Goal: Information Seeking & Learning: Learn about a topic

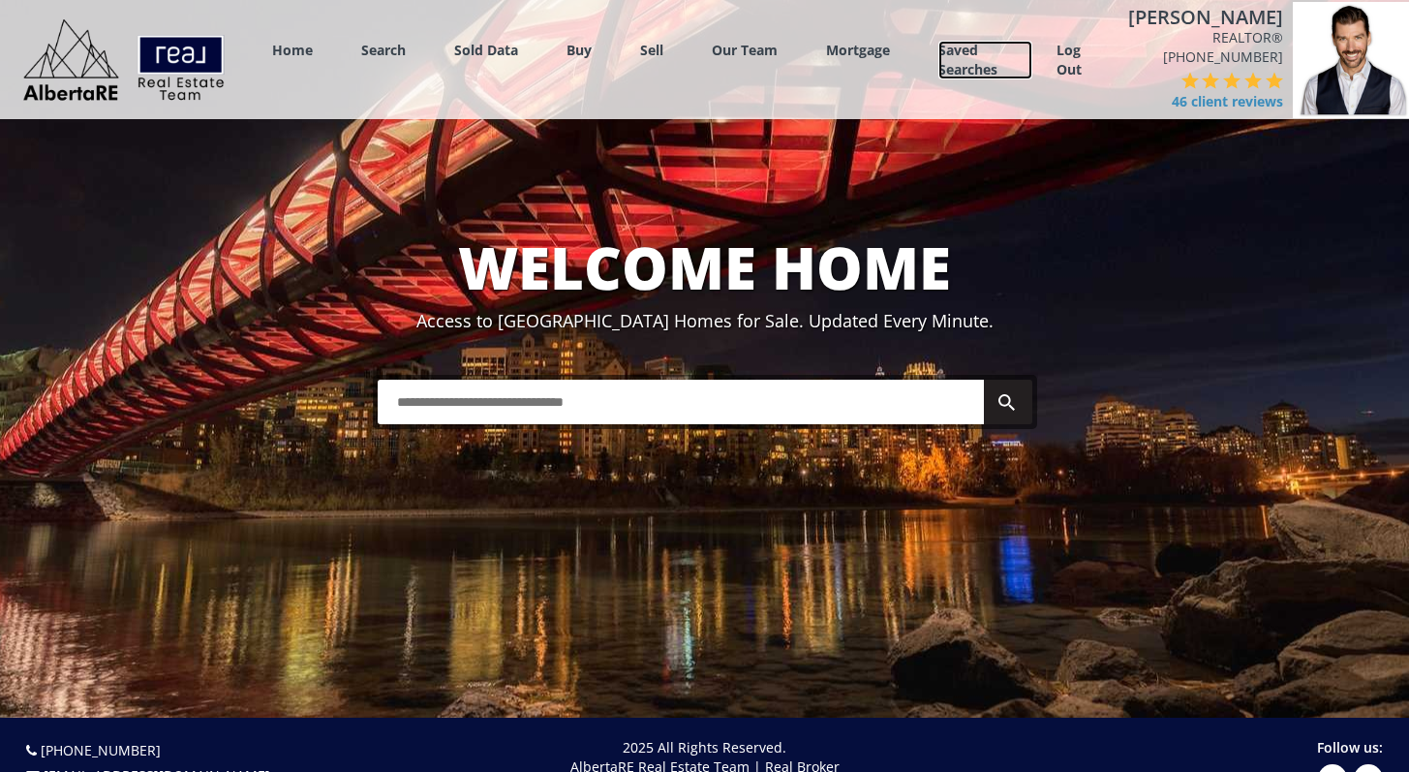
click at [997, 62] on link "Saved Searches" at bounding box center [985, 60] width 94 height 39
click at [1027, 51] on link "Saved Searches" at bounding box center [985, 60] width 94 height 39
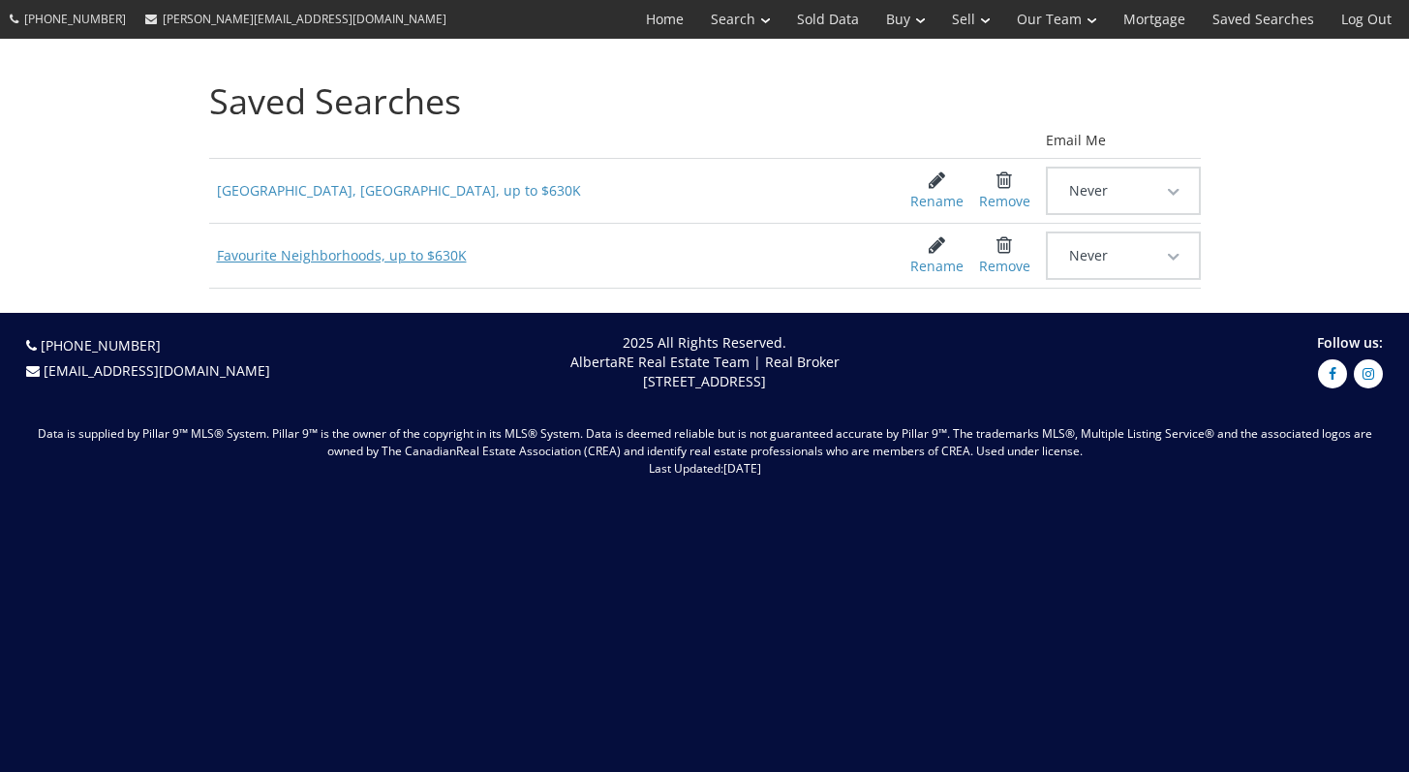
click at [354, 251] on span "Favourite Neighborhoods, up to $630K" at bounding box center [545, 255] width 672 height 35
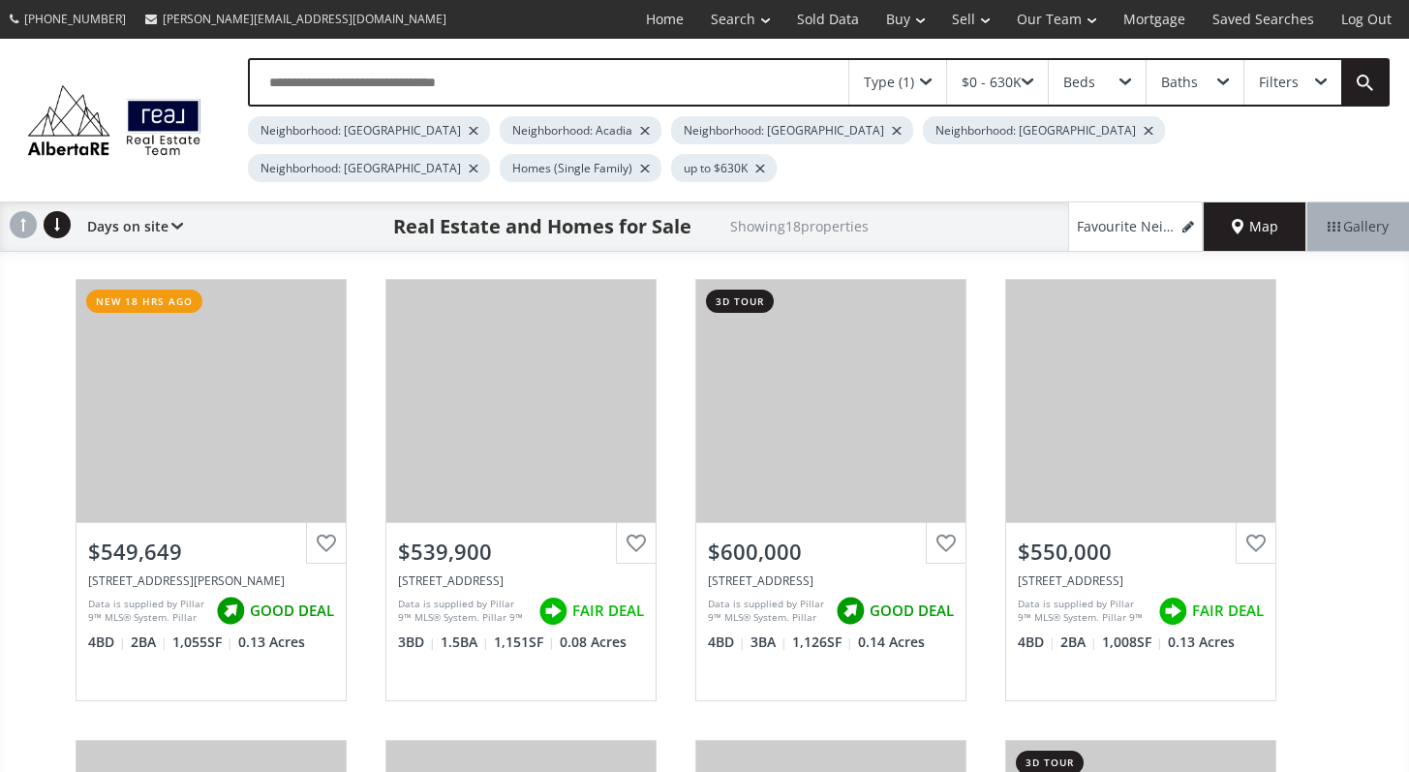
click at [1272, 223] on span "Map" at bounding box center [1255, 226] width 46 height 19
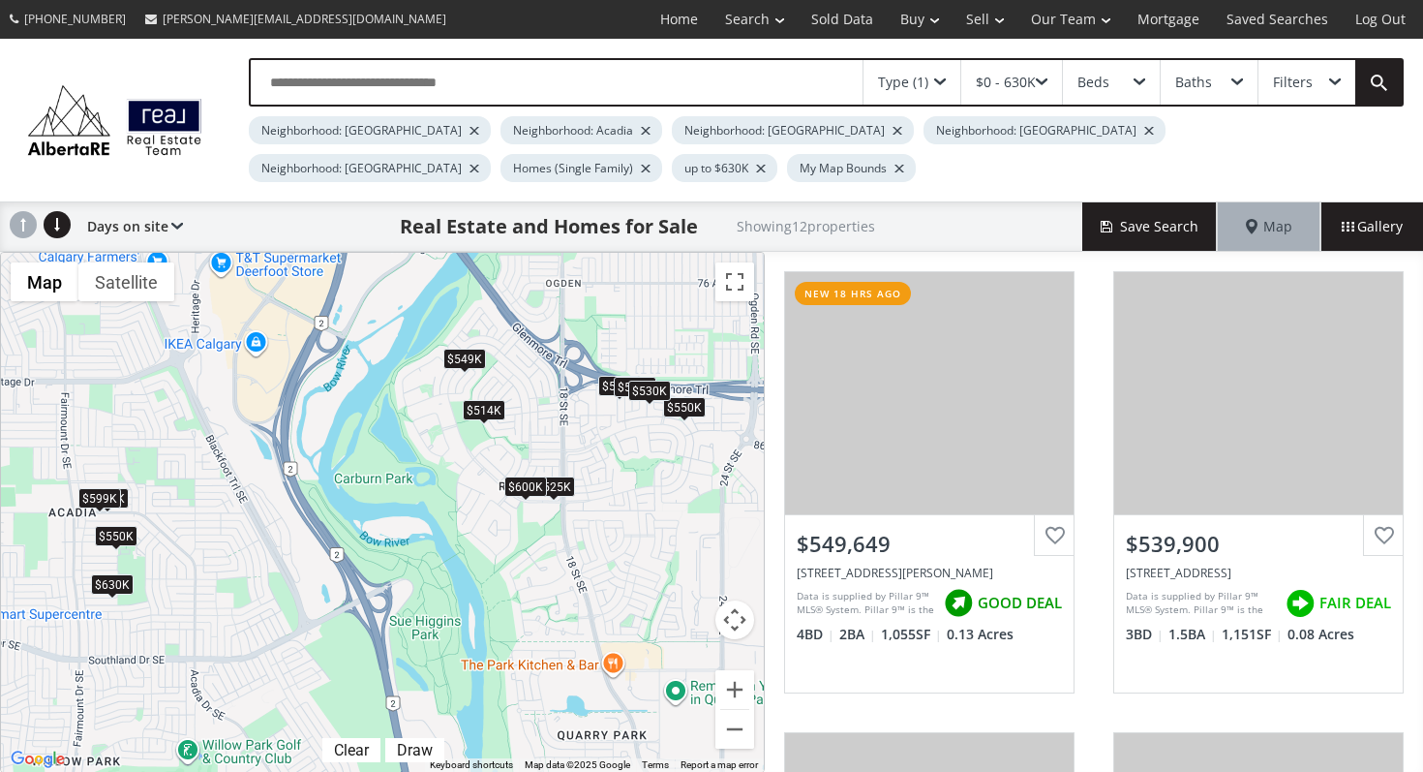
click at [515, 486] on div "$600K" at bounding box center [525, 486] width 43 height 20
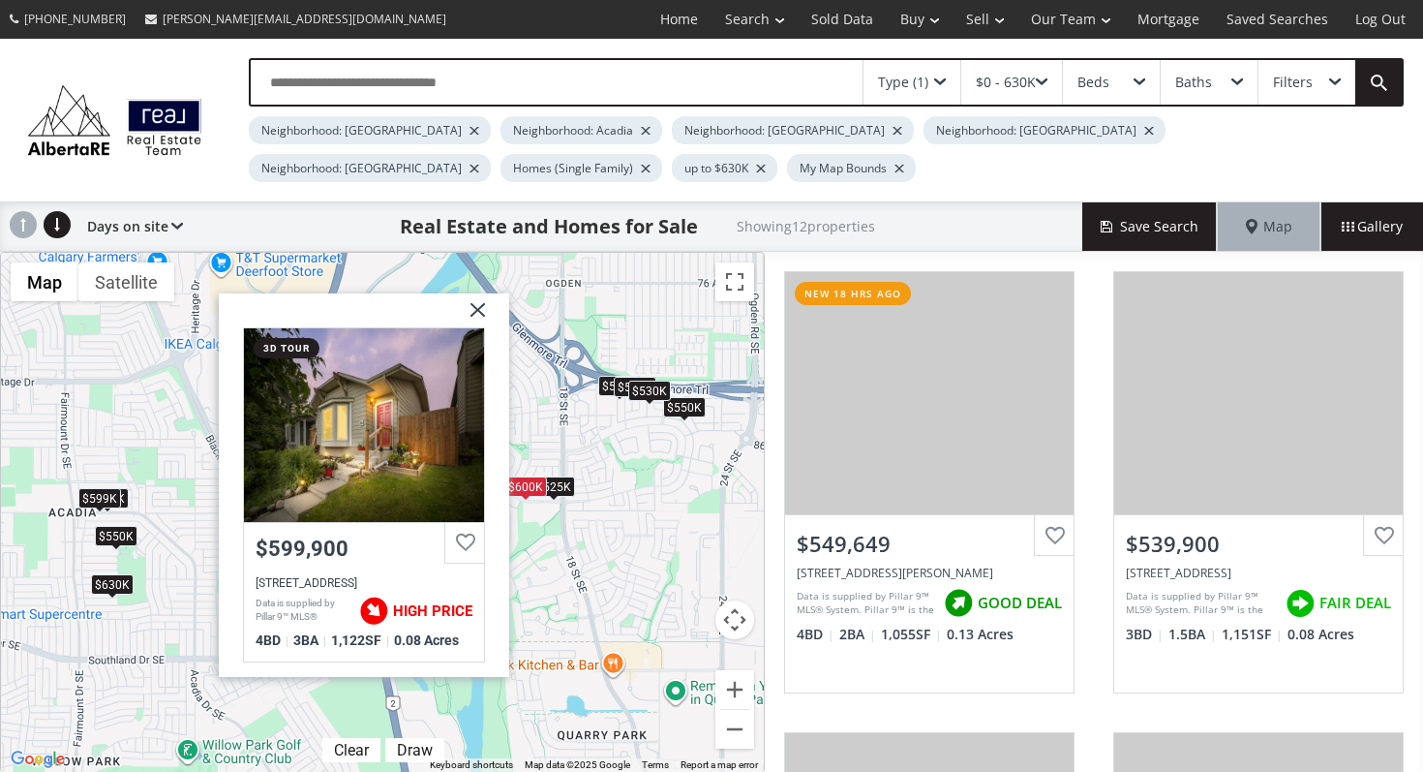
click at [472, 305] on img at bounding box center [470, 317] width 48 height 48
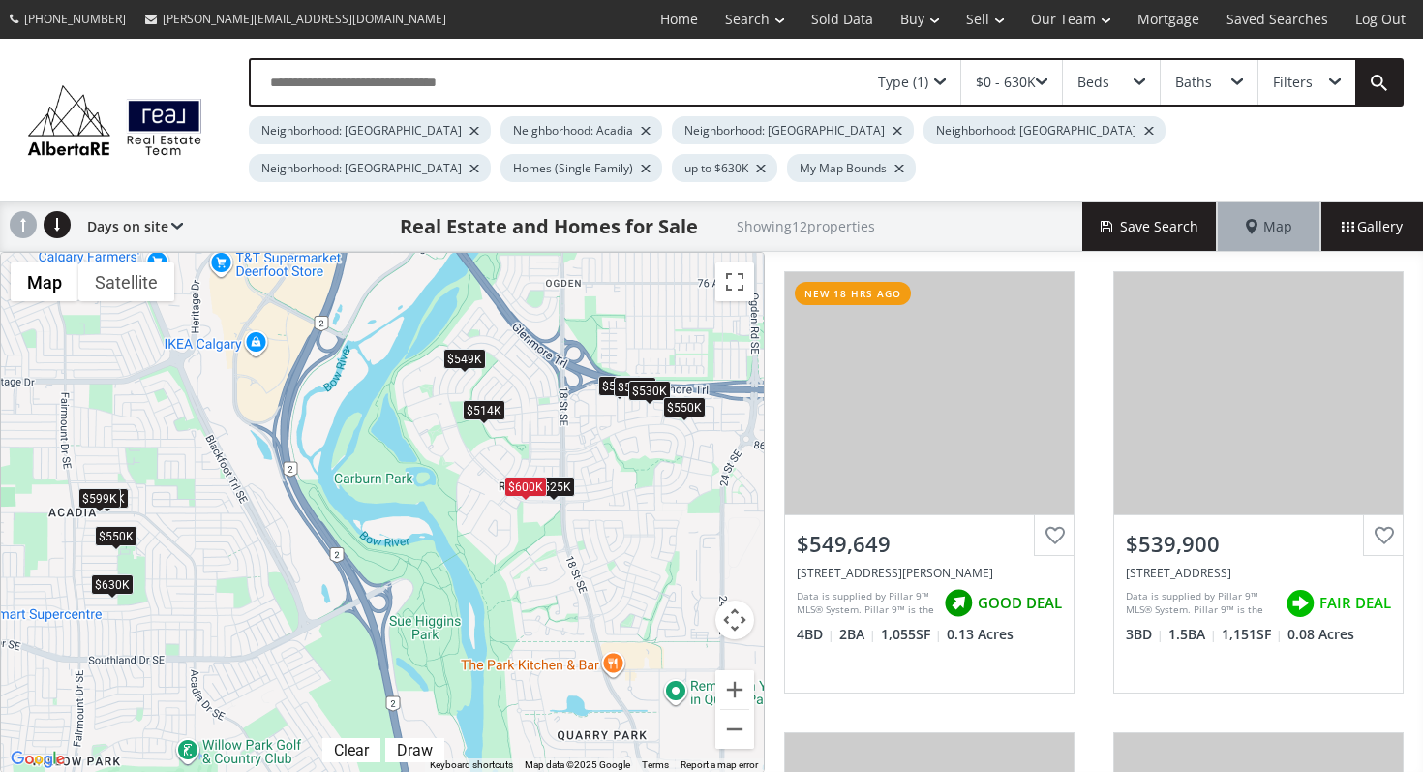
click at [678, 406] on div "$550K" at bounding box center [684, 407] width 43 height 20
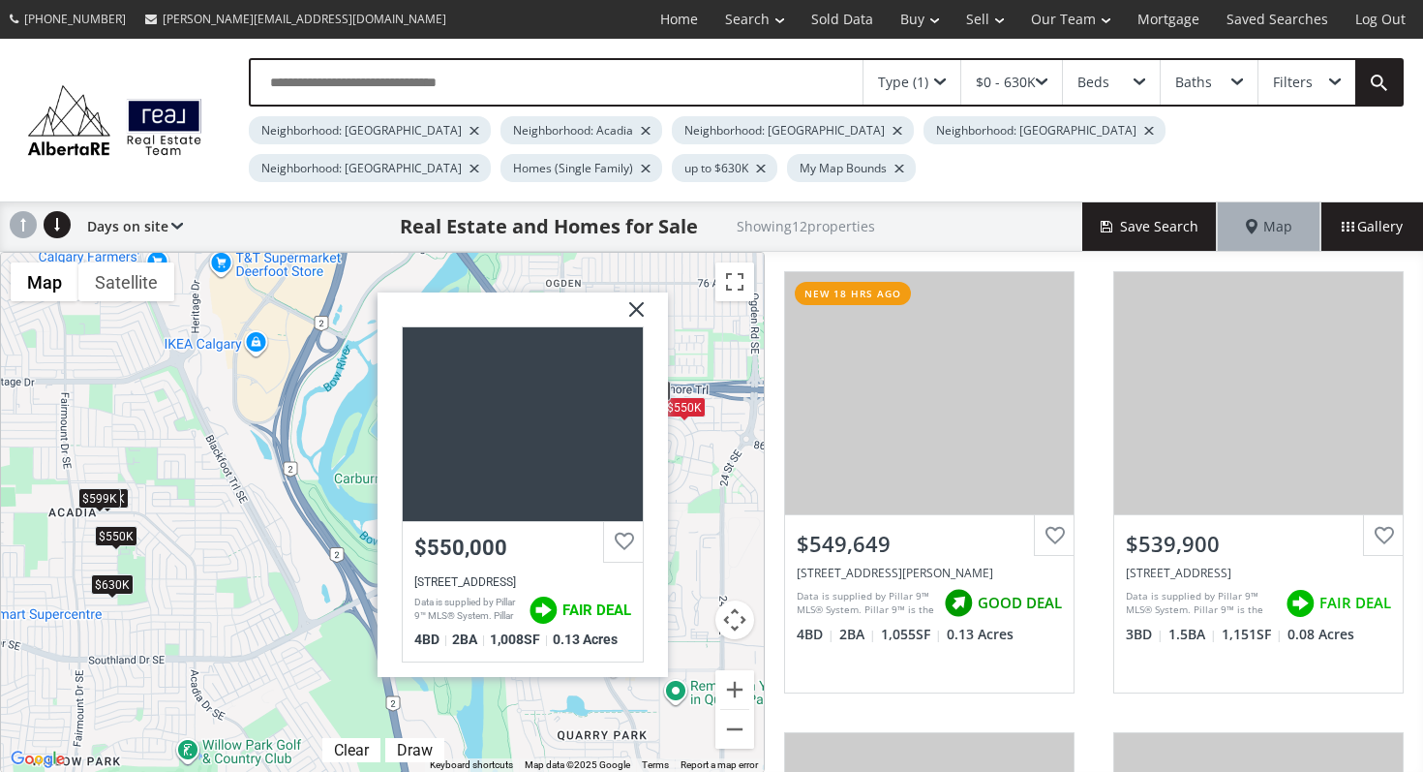
click at [629, 308] on img at bounding box center [629, 316] width 48 height 48
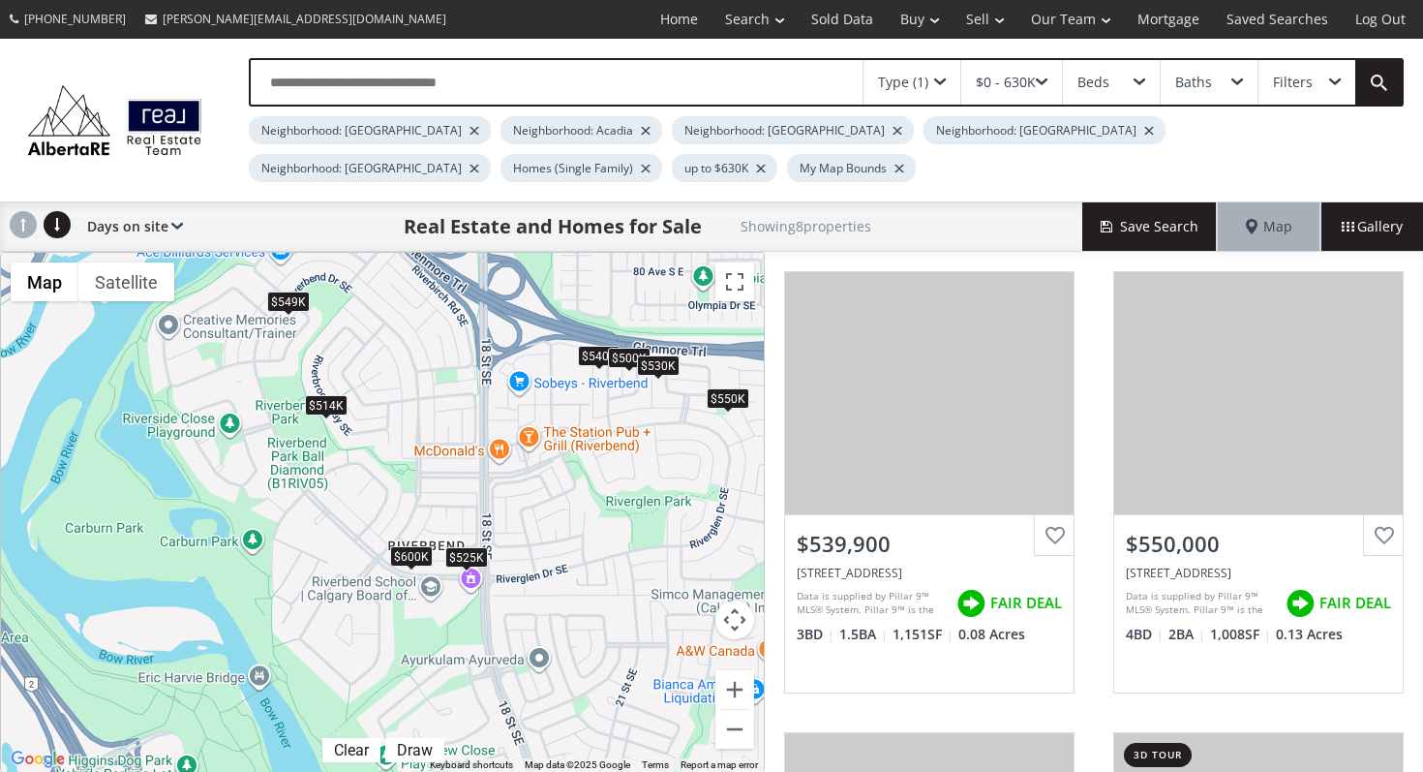
click at [658, 366] on div "$530K" at bounding box center [658, 365] width 43 height 20
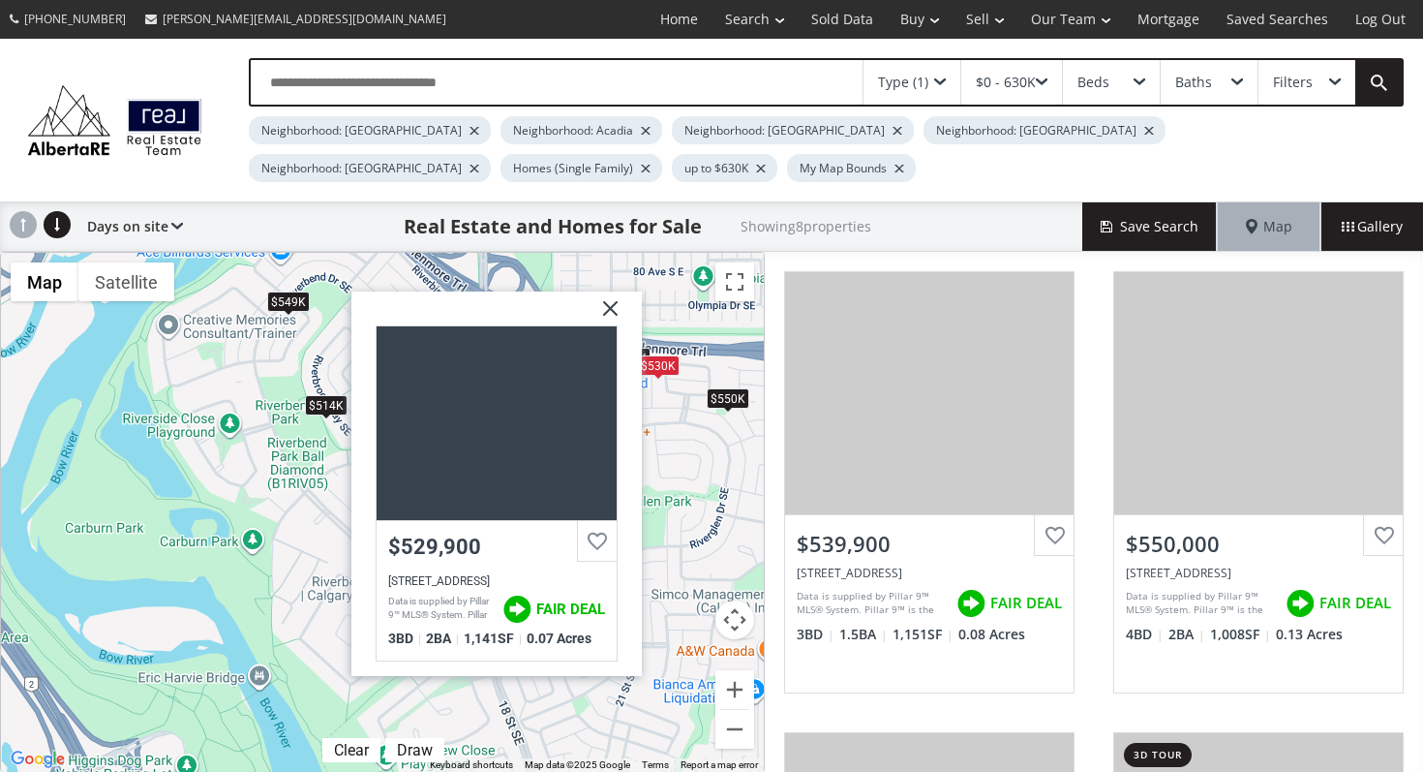
click at [608, 313] on img at bounding box center [603, 315] width 48 height 48
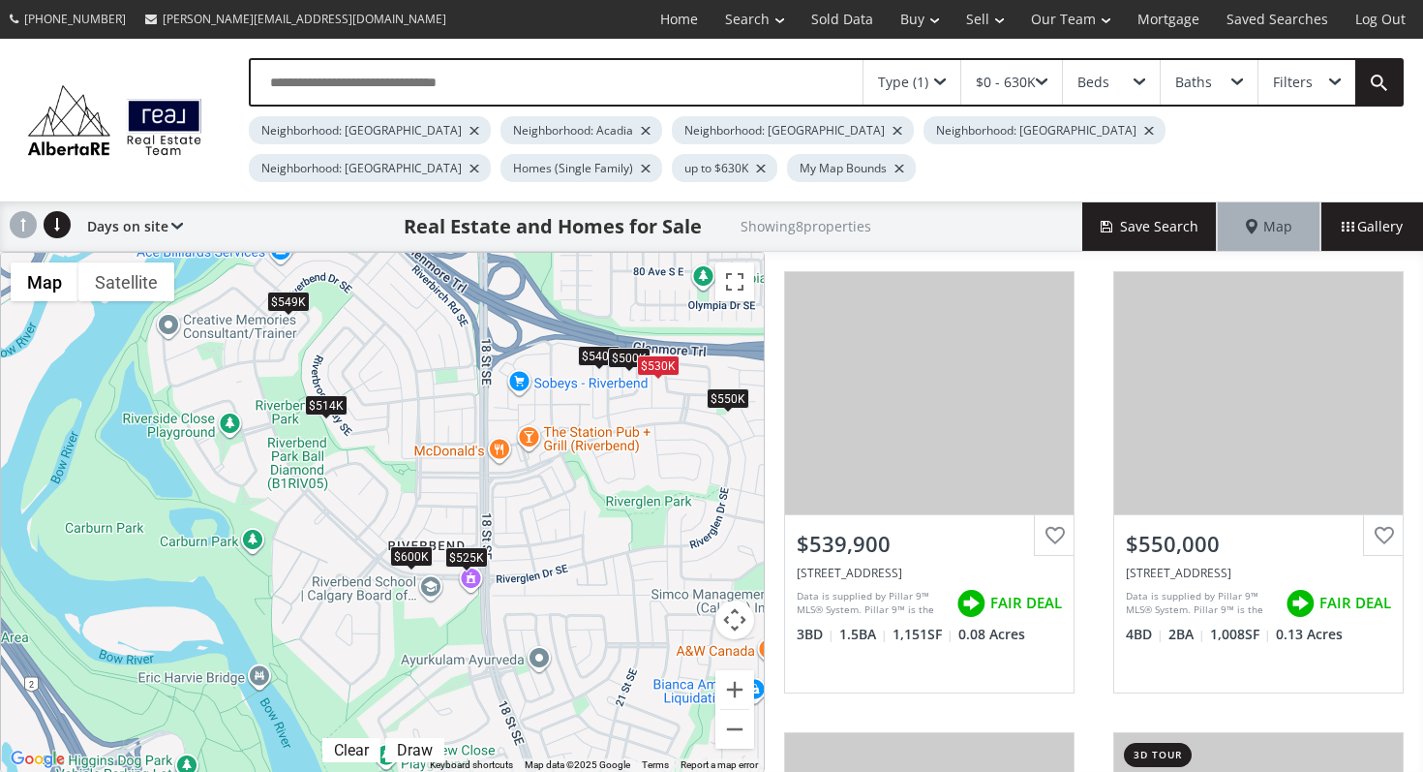
click at [329, 405] on div "$514K" at bounding box center [326, 405] width 43 height 20
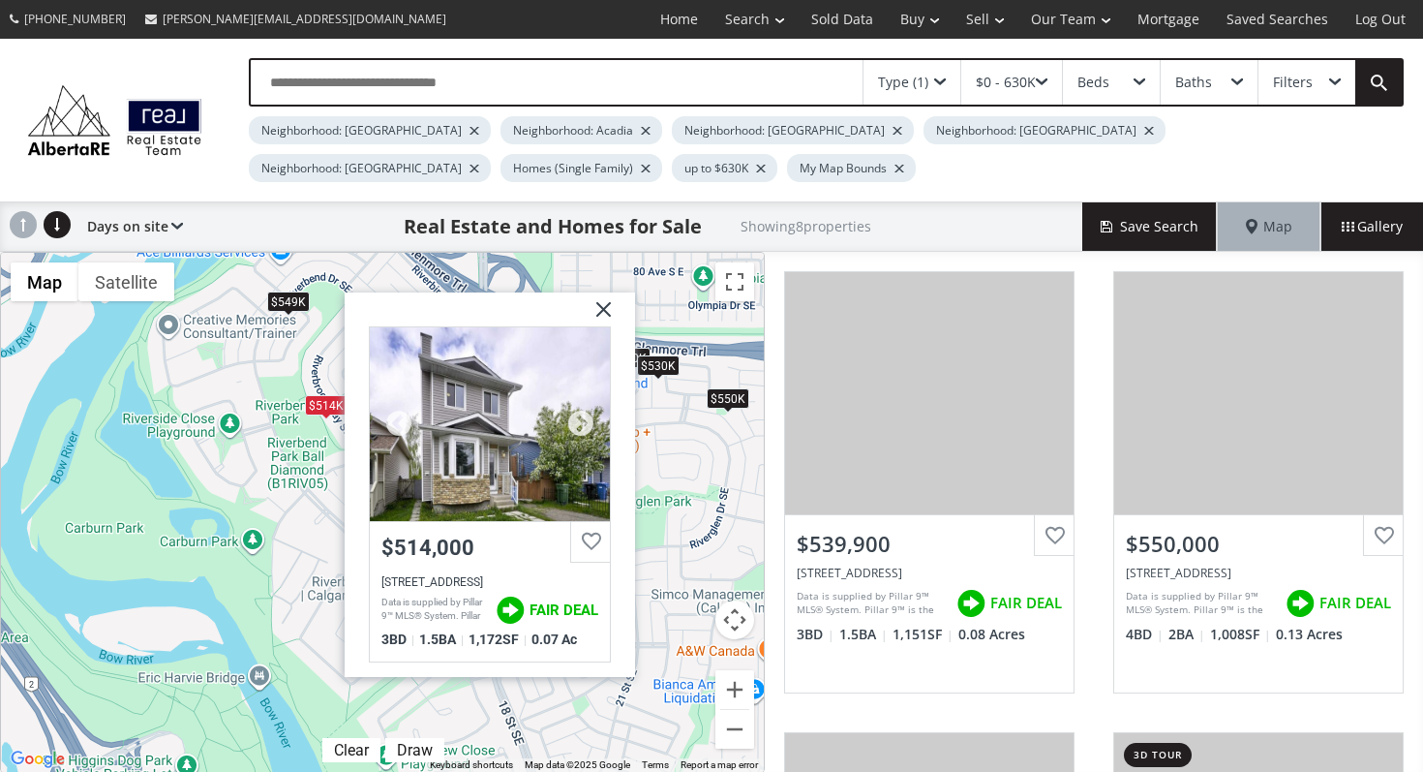
click at [499, 420] on div at bounding box center [490, 424] width 240 height 194
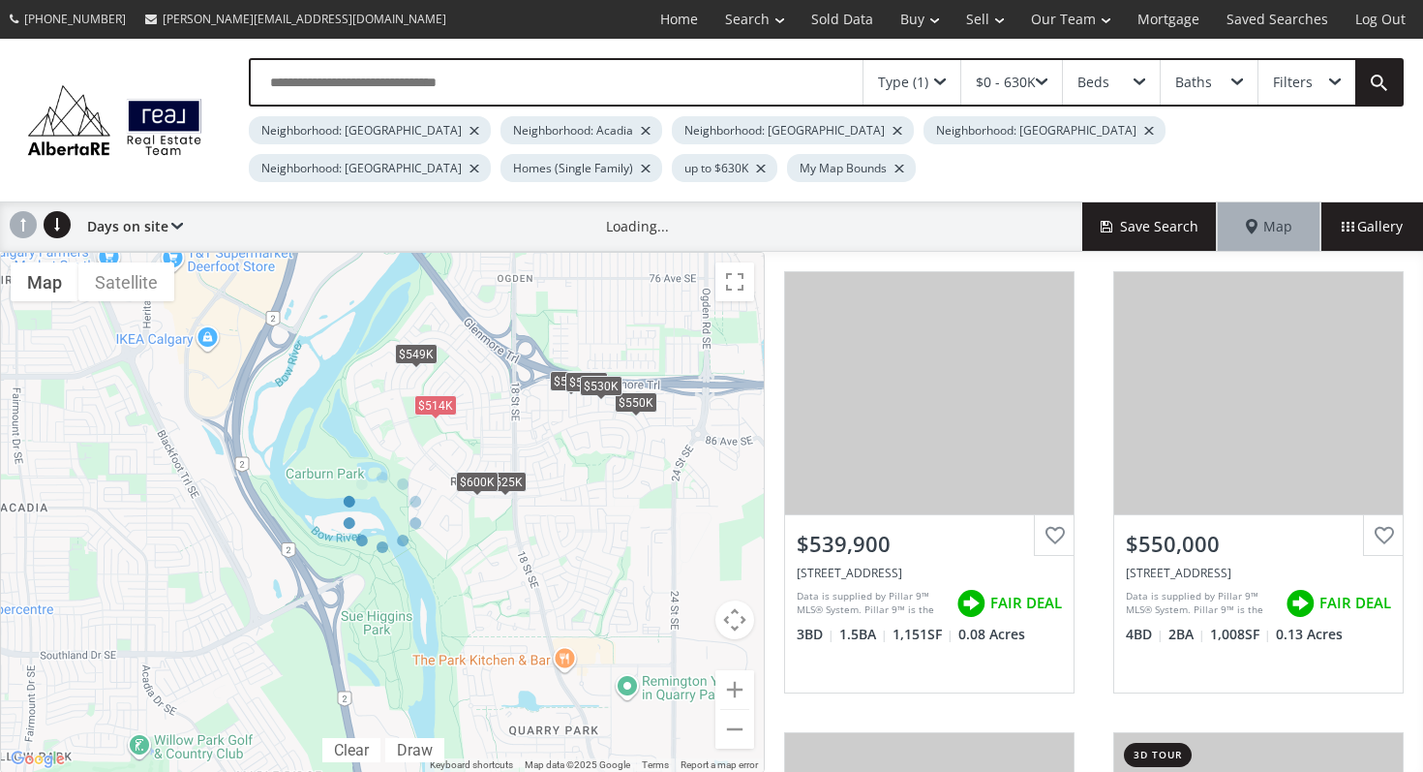
drag, startPoint x: 356, startPoint y: 451, endPoint x: 442, endPoint y: 460, distance: 86.6
click at [442, 460] on div at bounding box center [382, 512] width 765 height 521
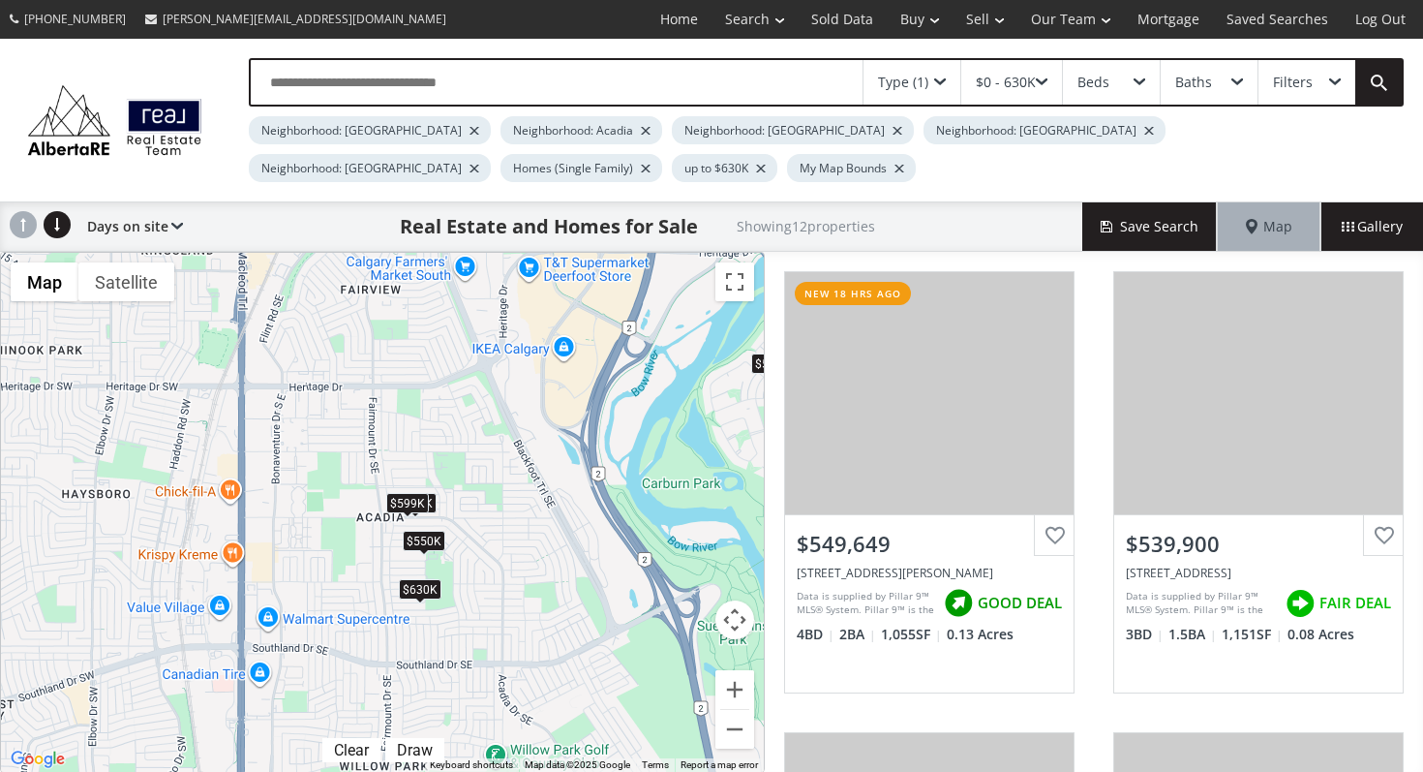
drag, startPoint x: 203, startPoint y: 514, endPoint x: 560, endPoint y: 524, distance: 356.4
click at [560, 524] on div "$550K $540K $550K $549K $630K $500K $525K $629K $600K $514K $530K $599K" at bounding box center [382, 512] width 763 height 519
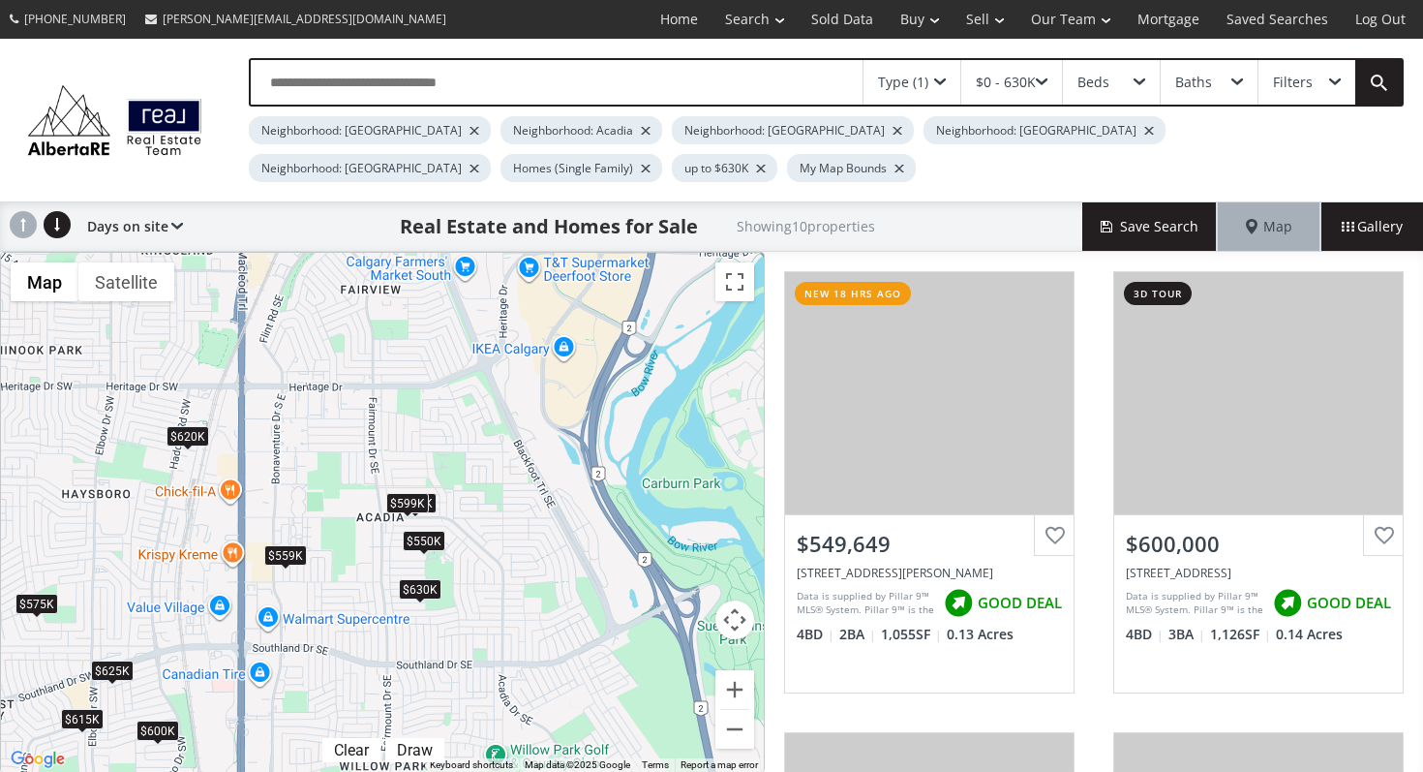
click at [423, 590] on div "$630K" at bounding box center [420, 589] width 43 height 20
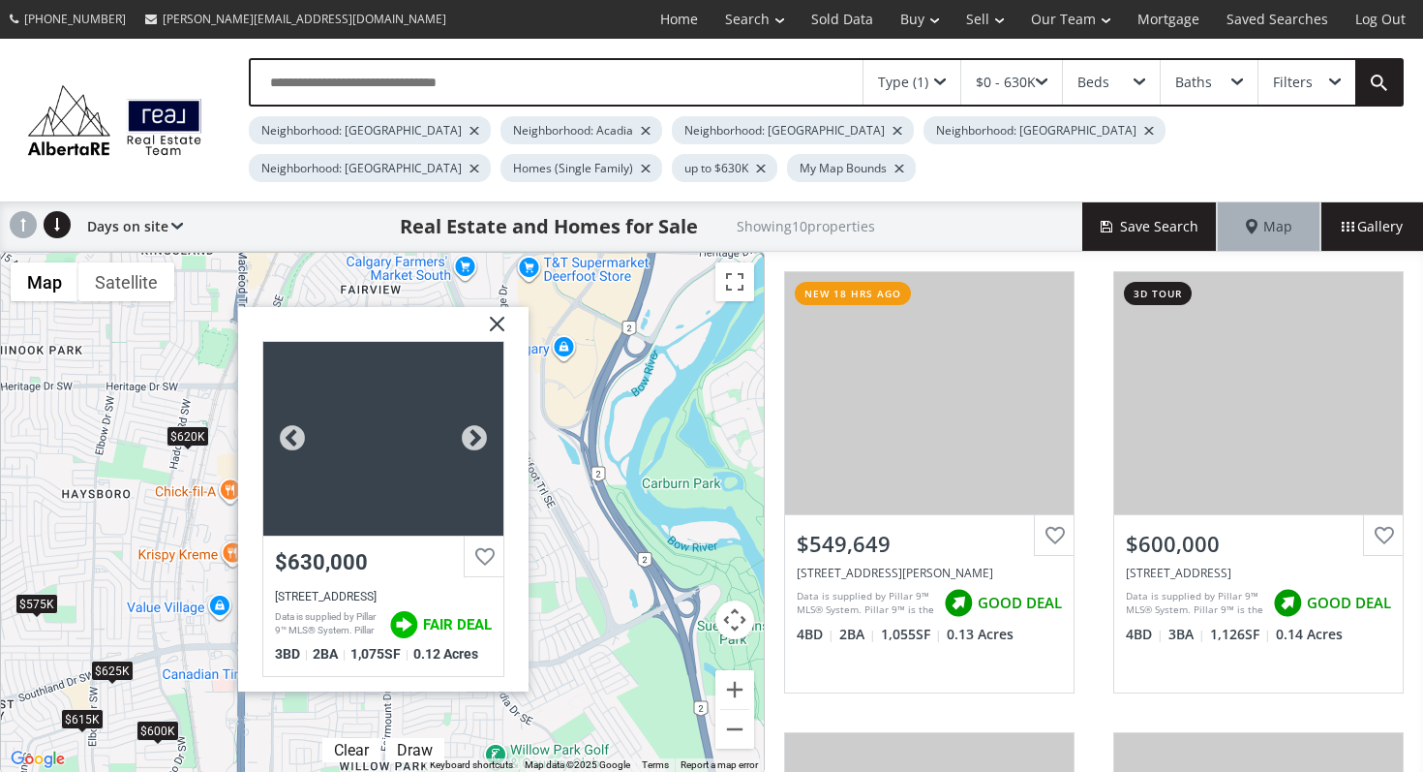
click at [406, 444] on div at bounding box center [383, 439] width 240 height 194
click at [514, 336] on div "Atlanta Crescent SE Calgary AB T2J 0Y1 $630,000 32 Atlanta Crescent SE, Calgary…" at bounding box center [383, 499] width 290 height 384
click at [500, 324] on img at bounding box center [490, 331] width 48 height 48
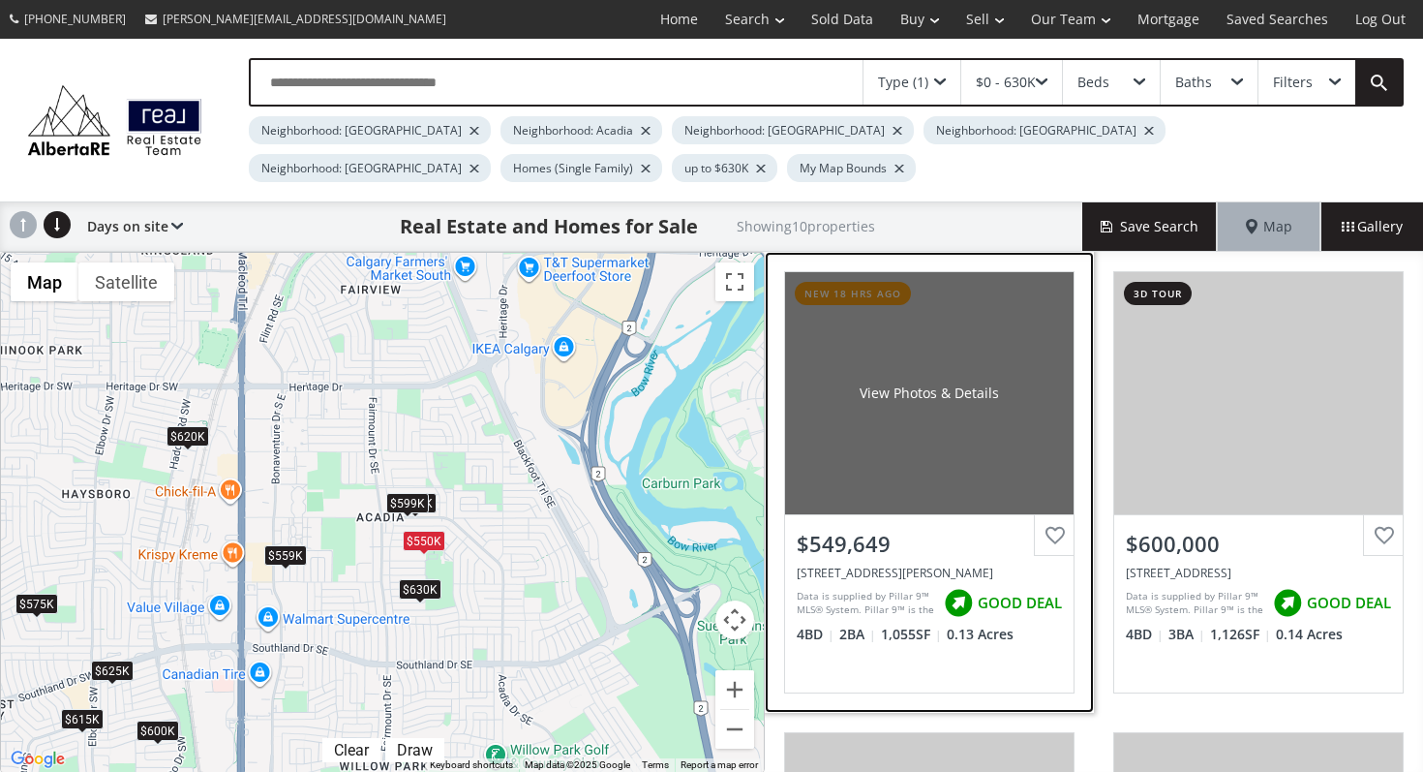
click at [1032, 425] on div "View Photos & Details" at bounding box center [929, 393] width 289 height 242
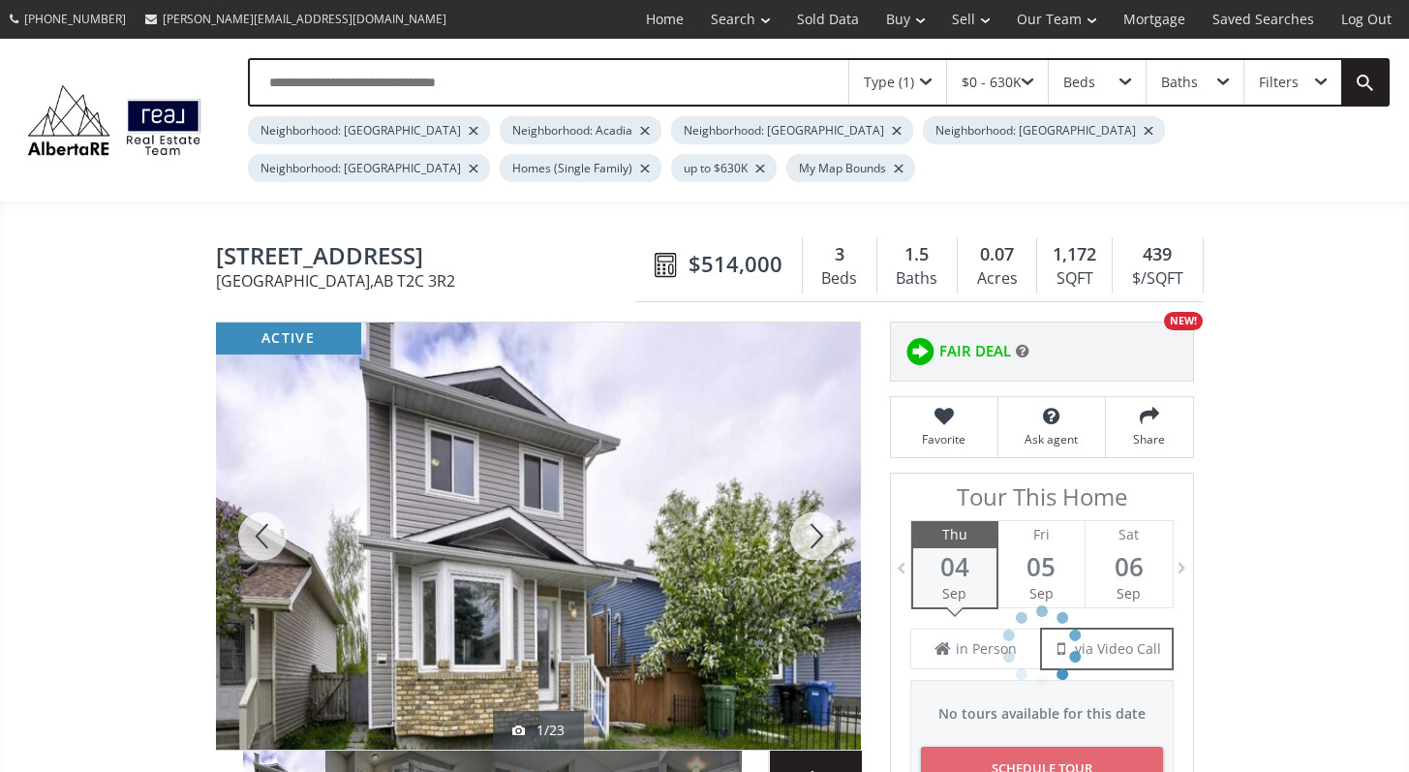
click at [801, 327] on div at bounding box center [814, 535] width 93 height 427
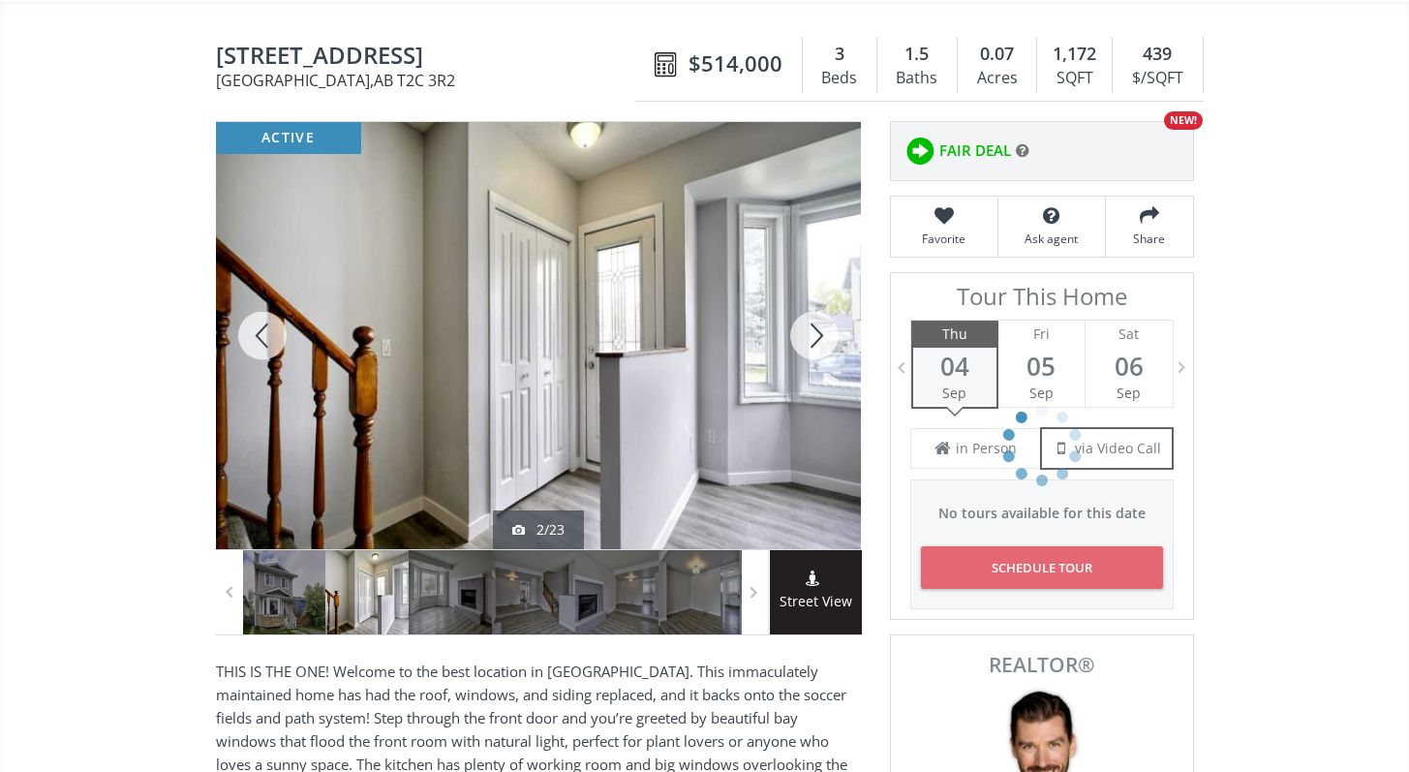
click at [801, 327] on div at bounding box center [814, 335] width 93 height 427
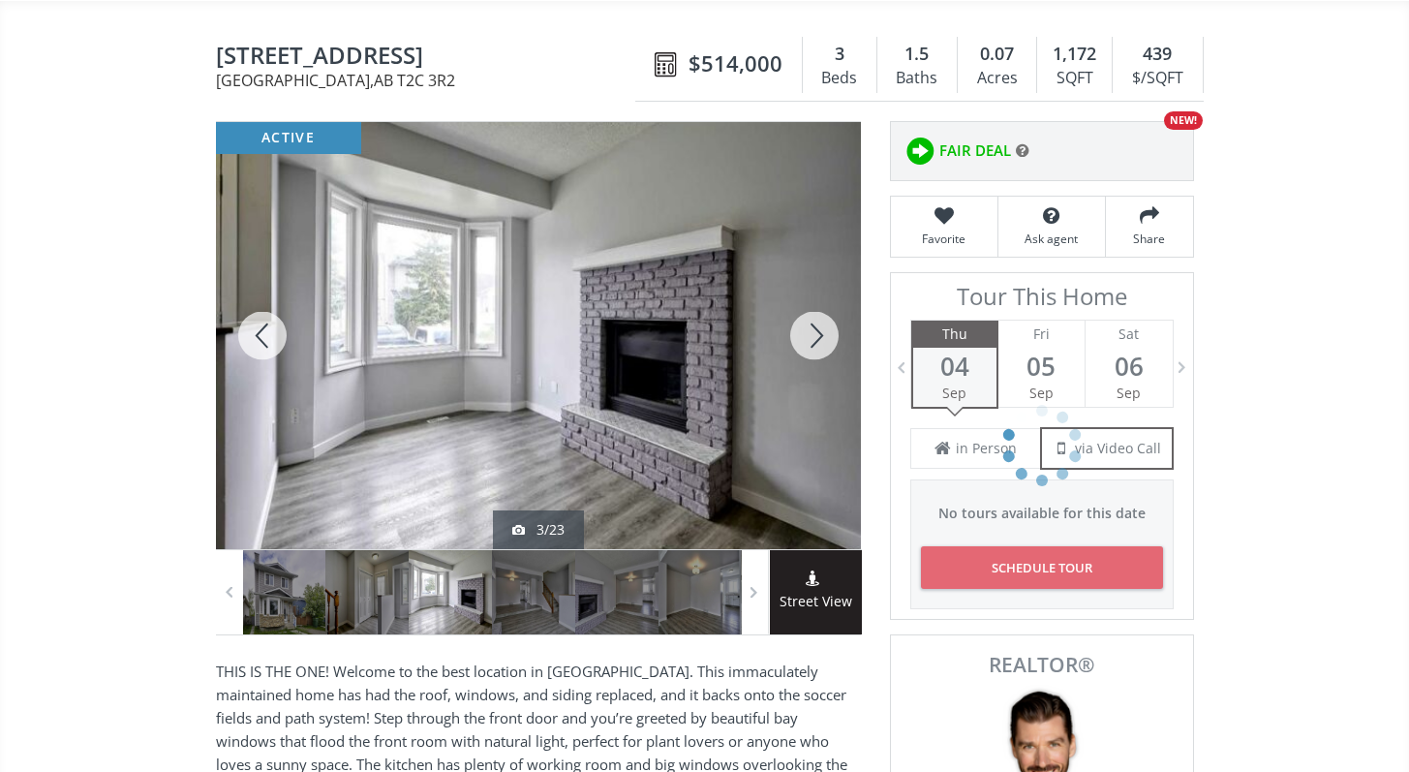
click at [801, 327] on div at bounding box center [814, 335] width 93 height 427
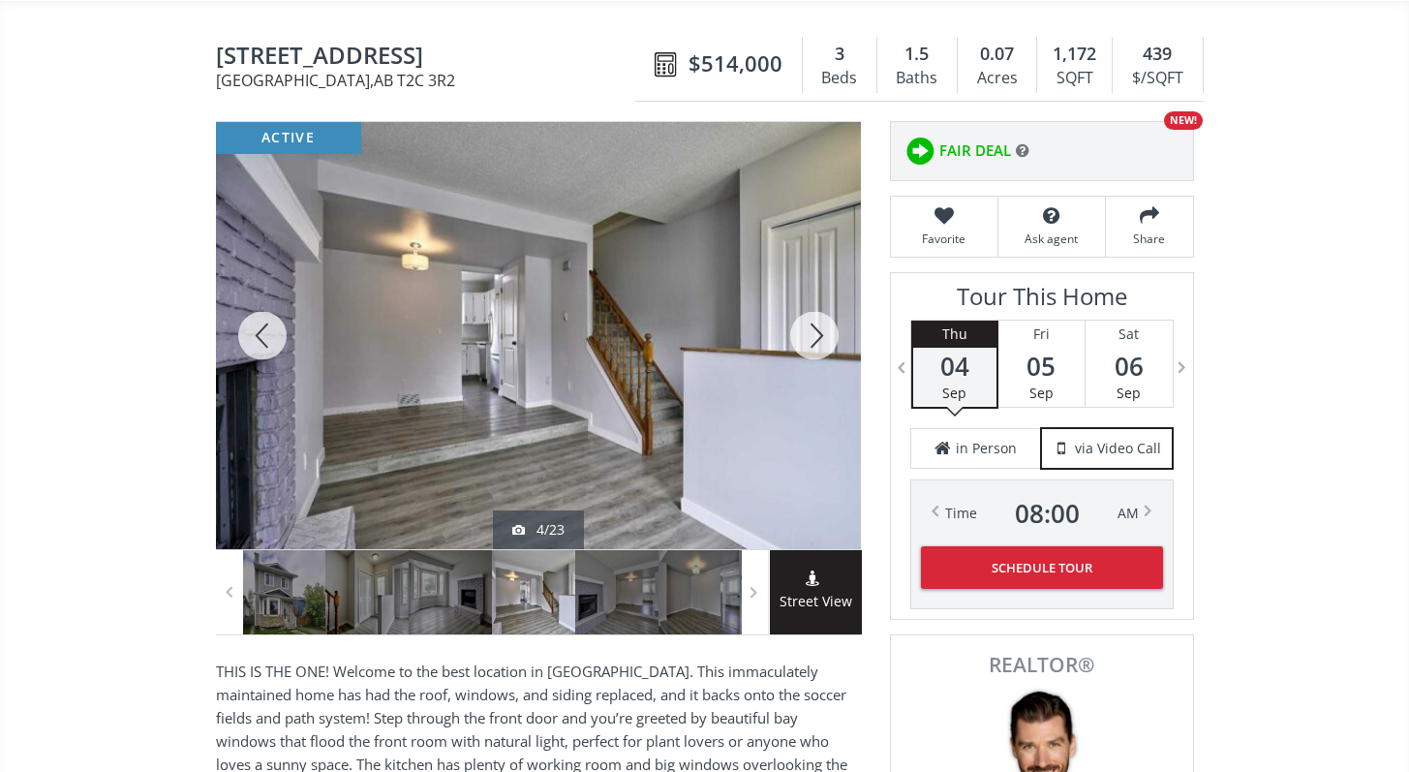
click at [801, 327] on div at bounding box center [814, 335] width 93 height 427
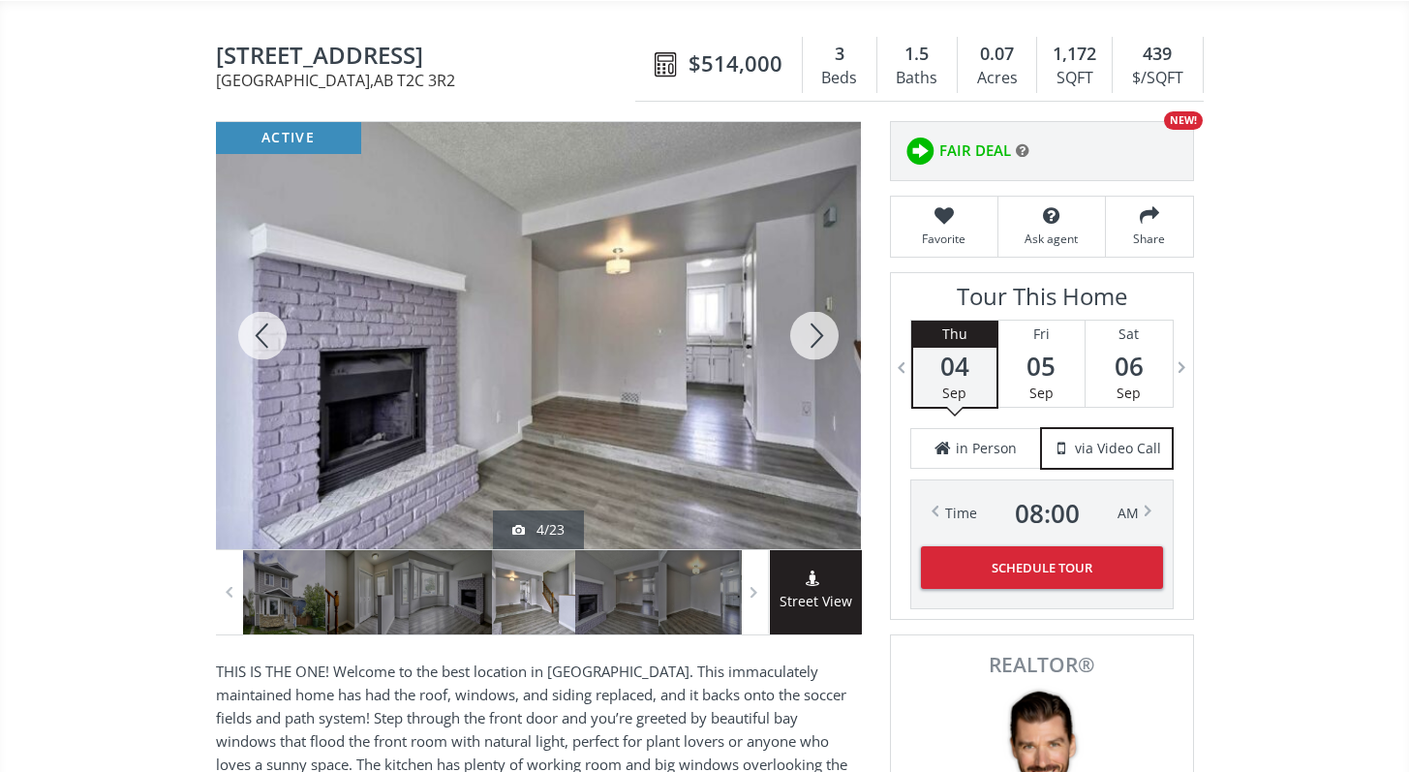
click at [801, 327] on div at bounding box center [814, 335] width 93 height 427
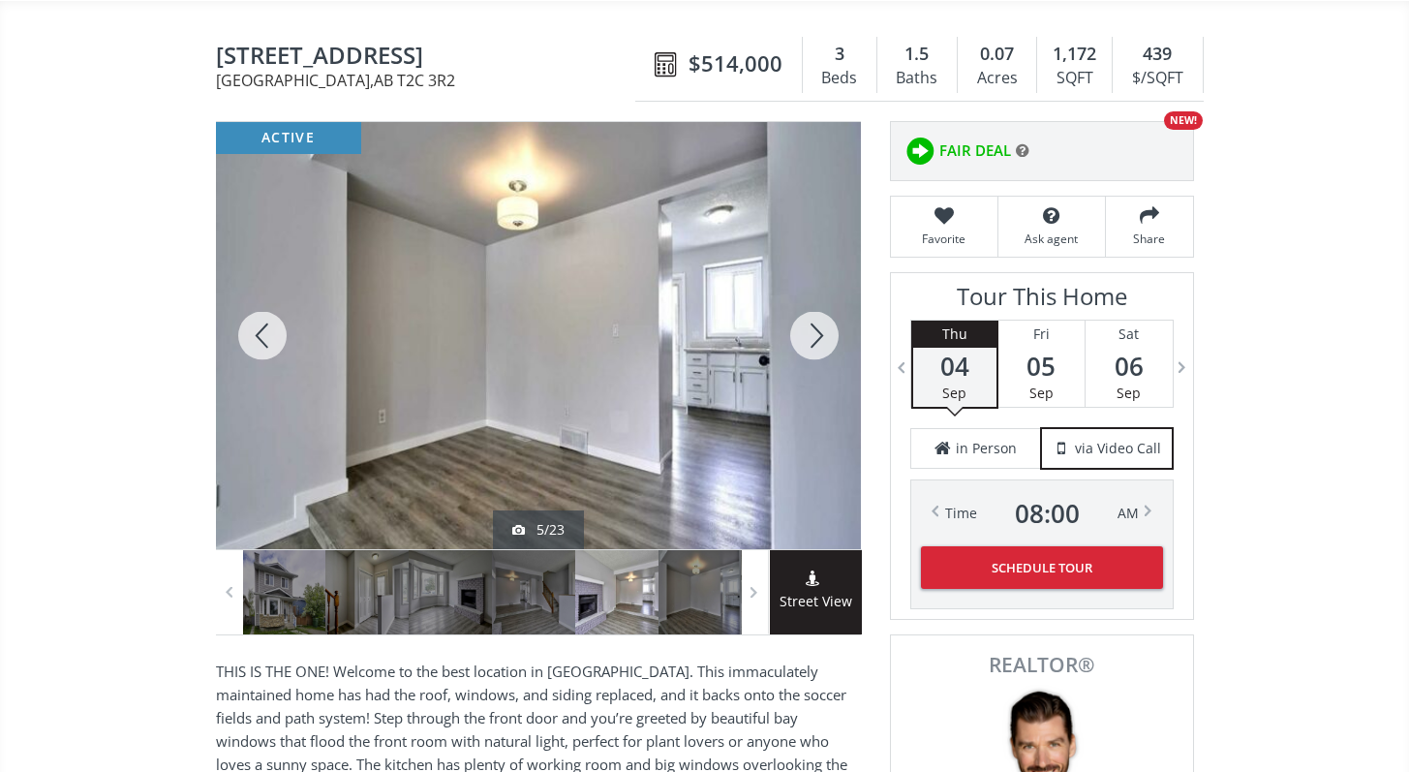
click at [801, 327] on div at bounding box center [814, 335] width 93 height 427
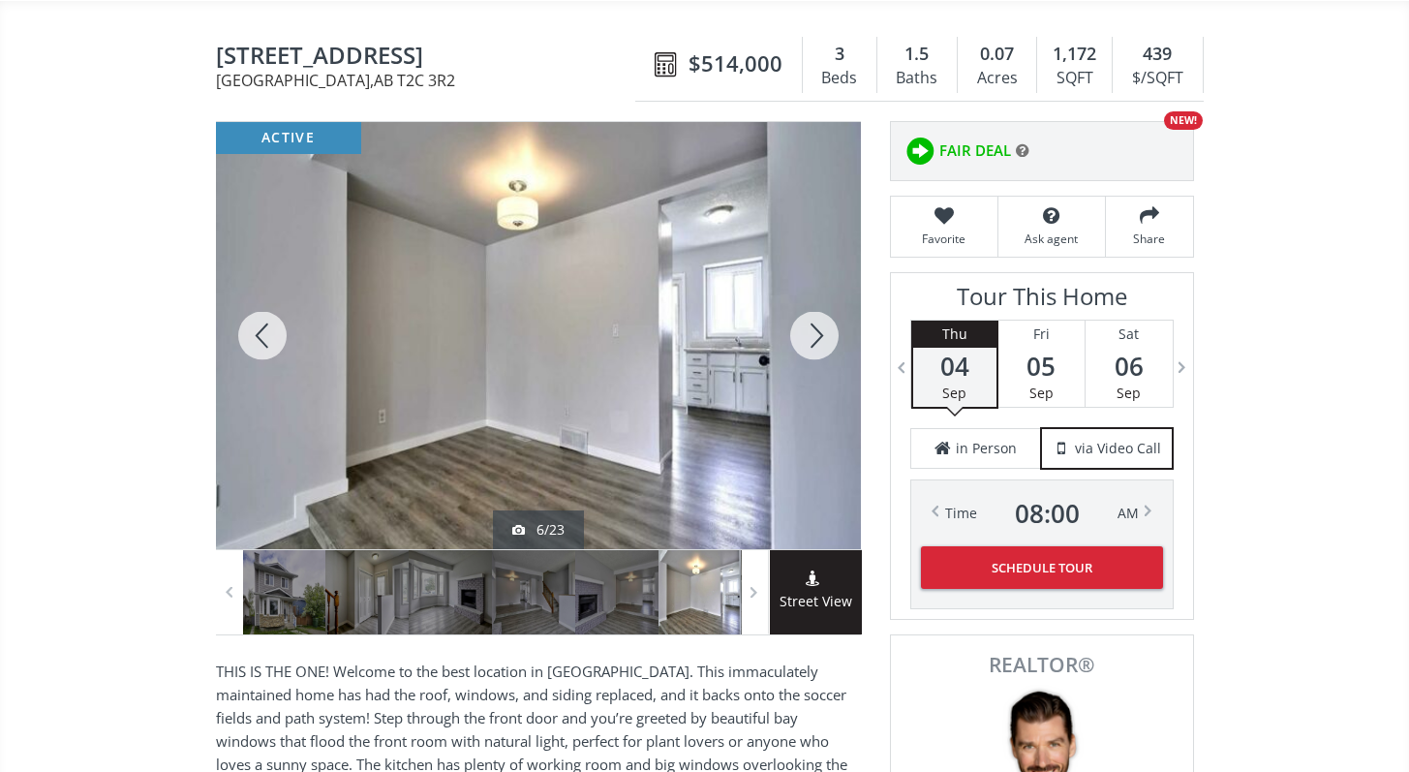
click at [801, 327] on div at bounding box center [814, 335] width 93 height 427
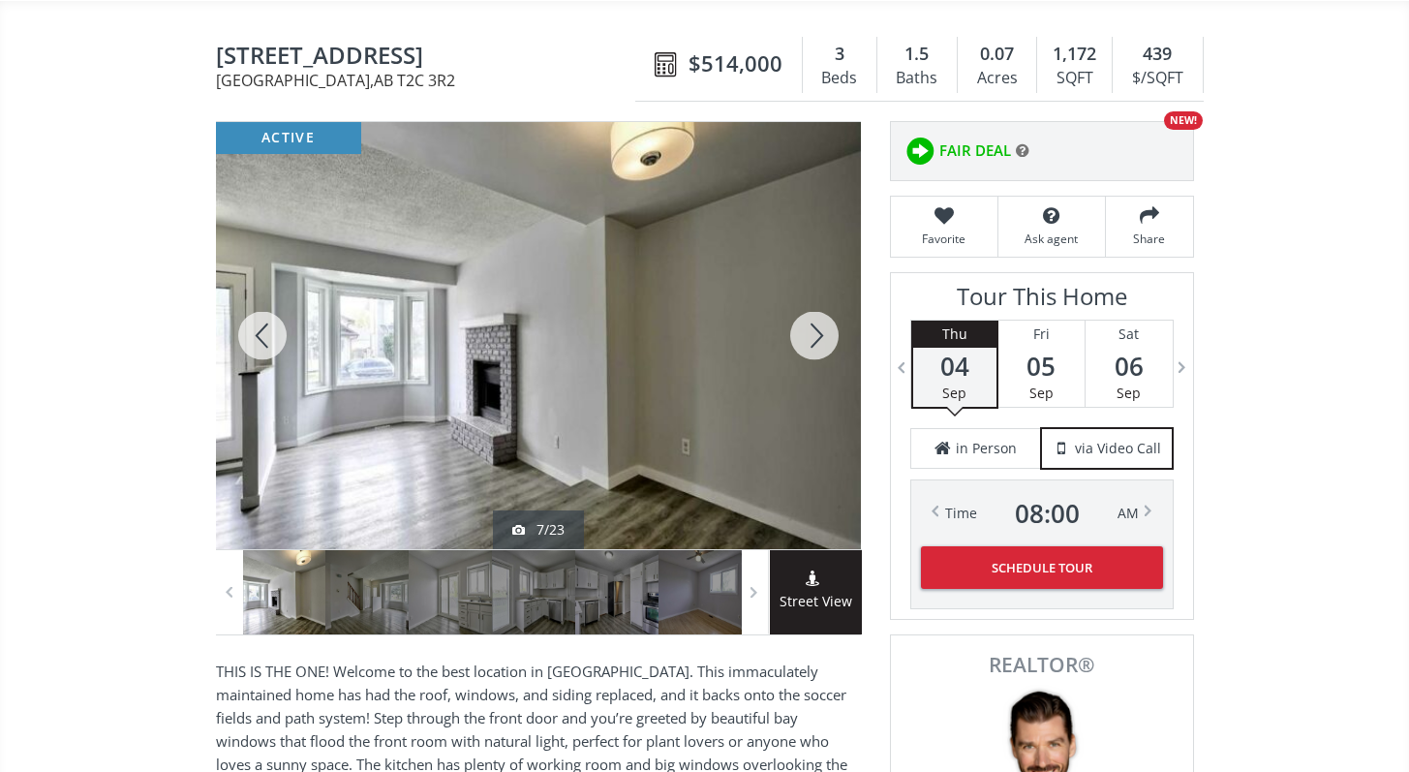
click at [801, 327] on div at bounding box center [814, 335] width 93 height 427
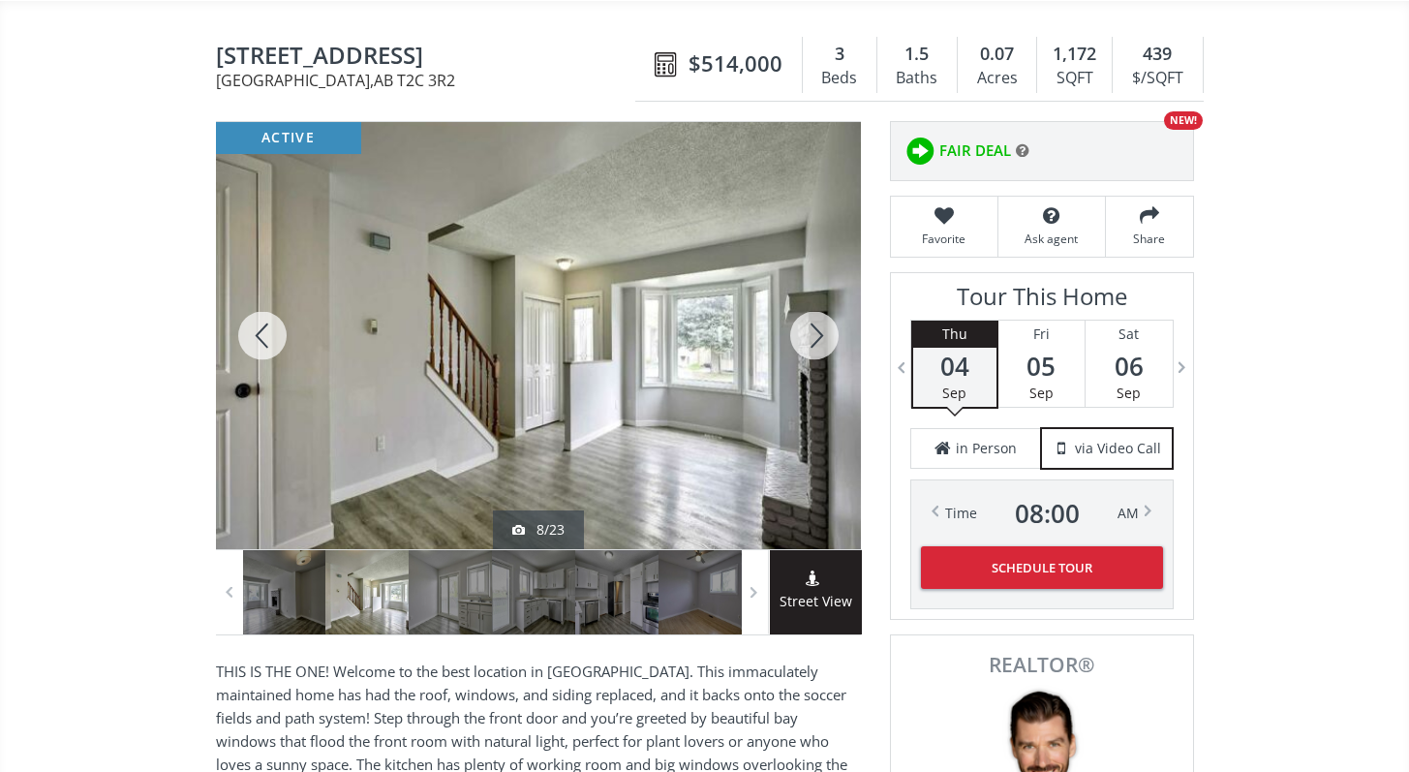
click at [801, 327] on div at bounding box center [814, 335] width 93 height 427
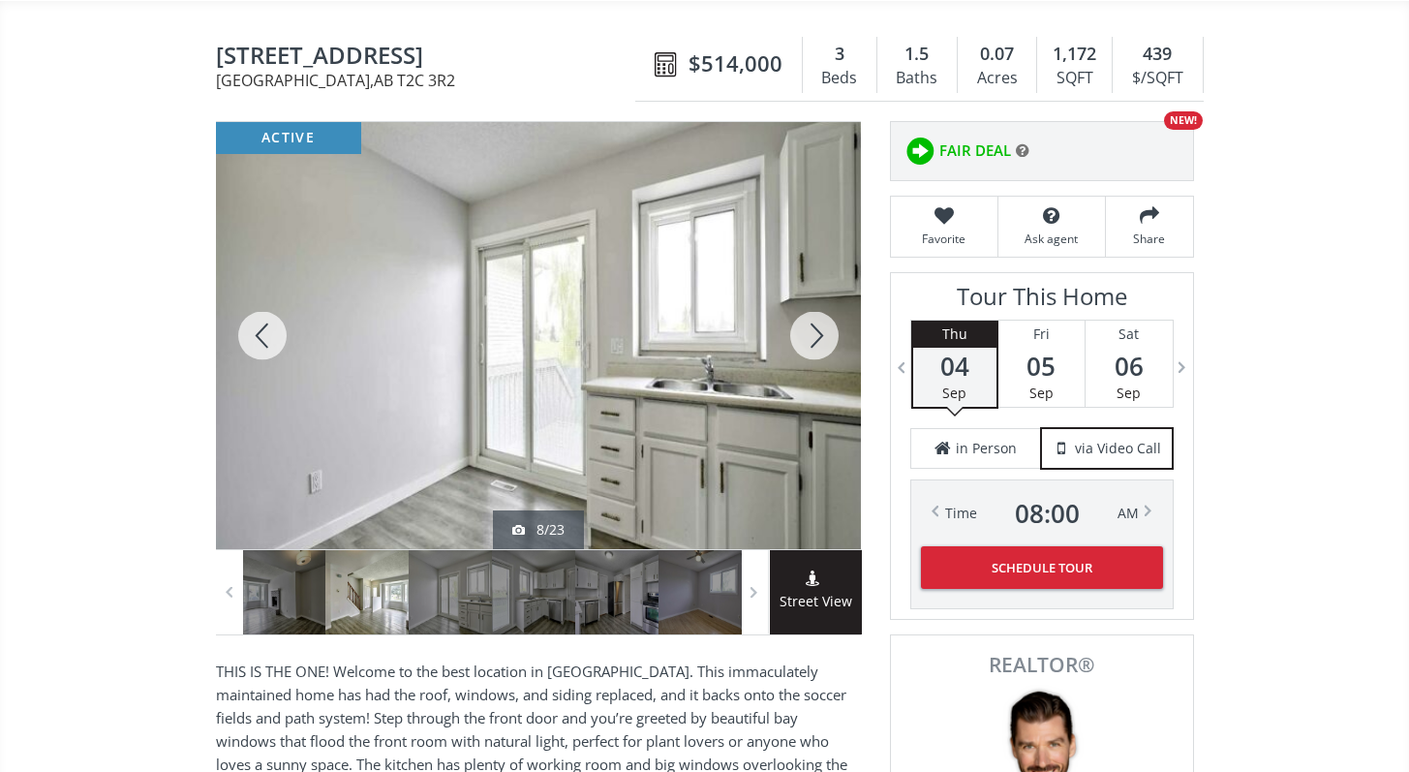
click at [801, 327] on div at bounding box center [814, 335] width 93 height 427
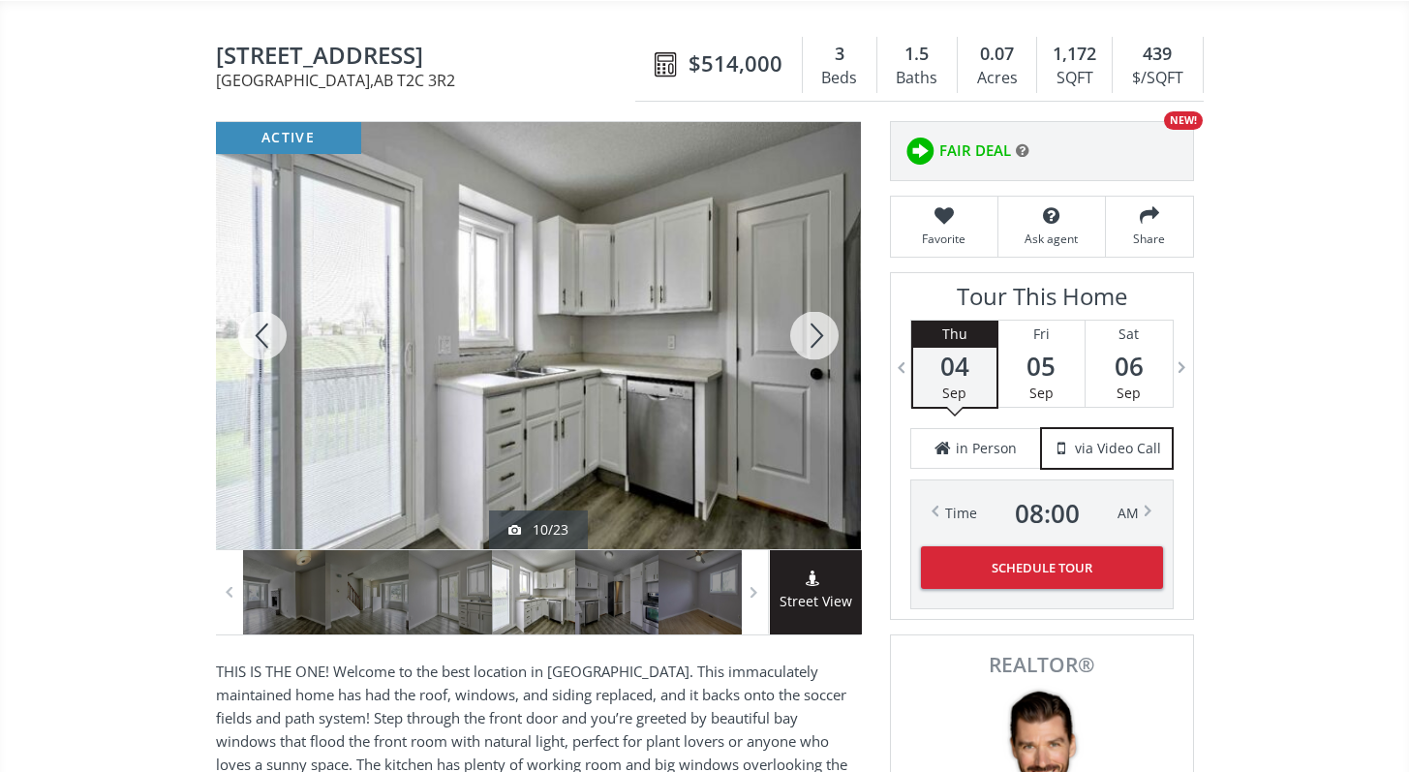
click at [801, 327] on div at bounding box center [814, 335] width 93 height 427
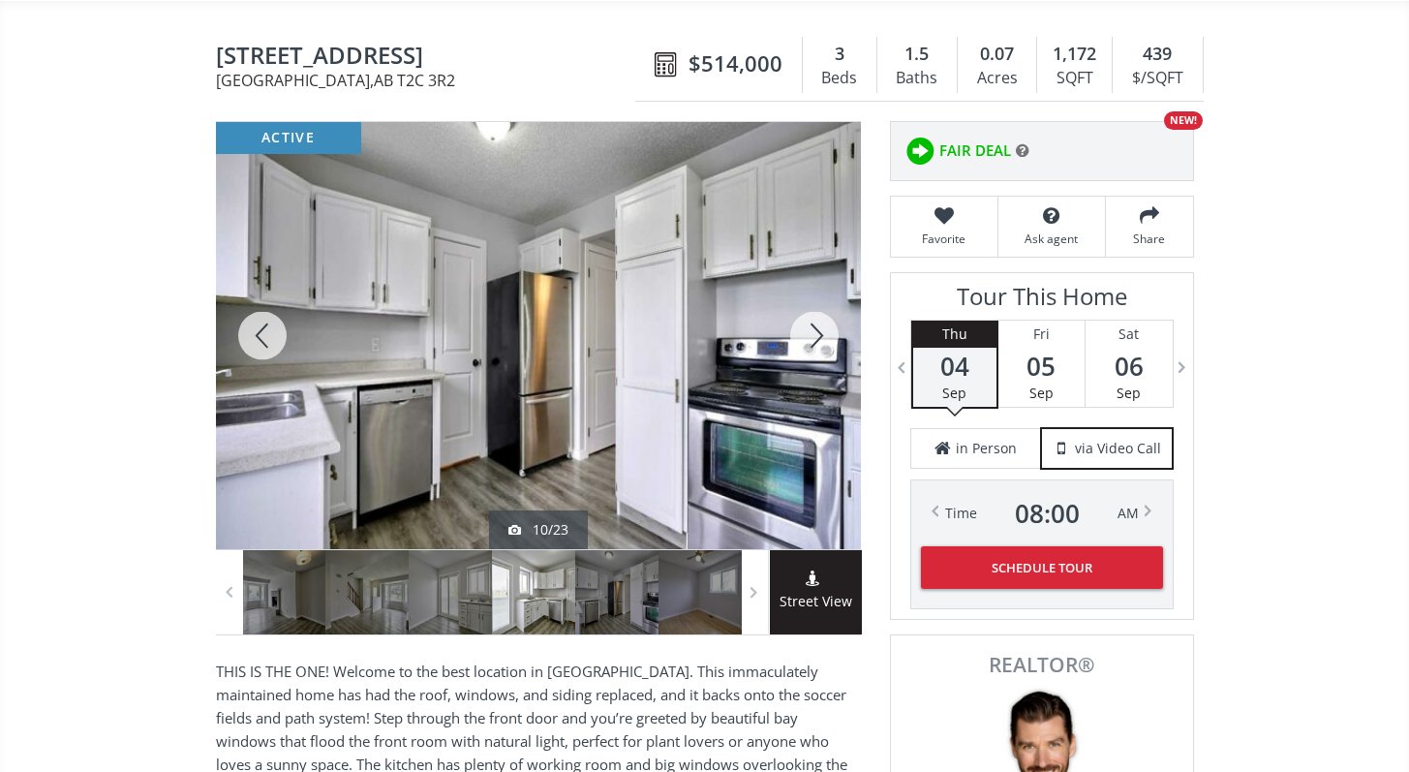
click at [801, 327] on div at bounding box center [814, 335] width 93 height 427
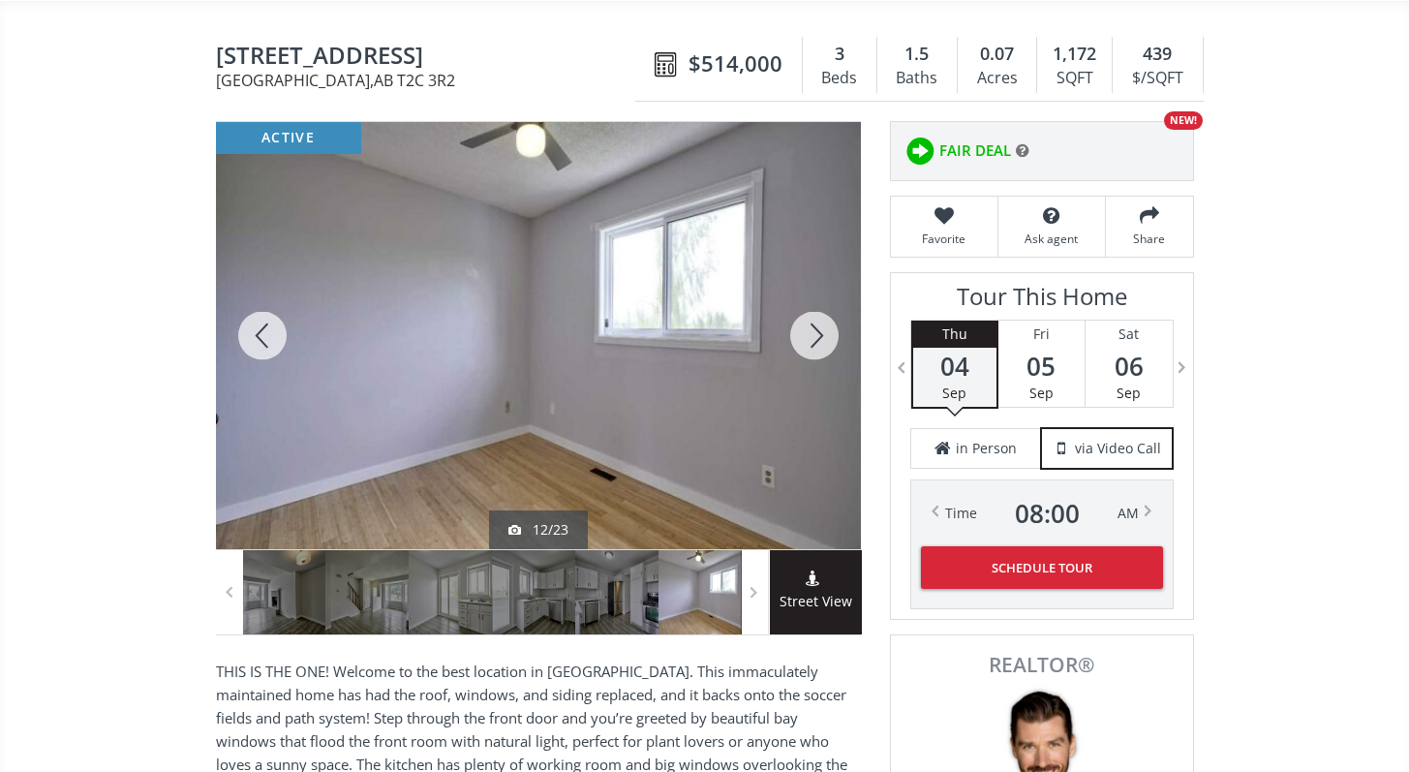
click at [801, 327] on div at bounding box center [814, 335] width 93 height 427
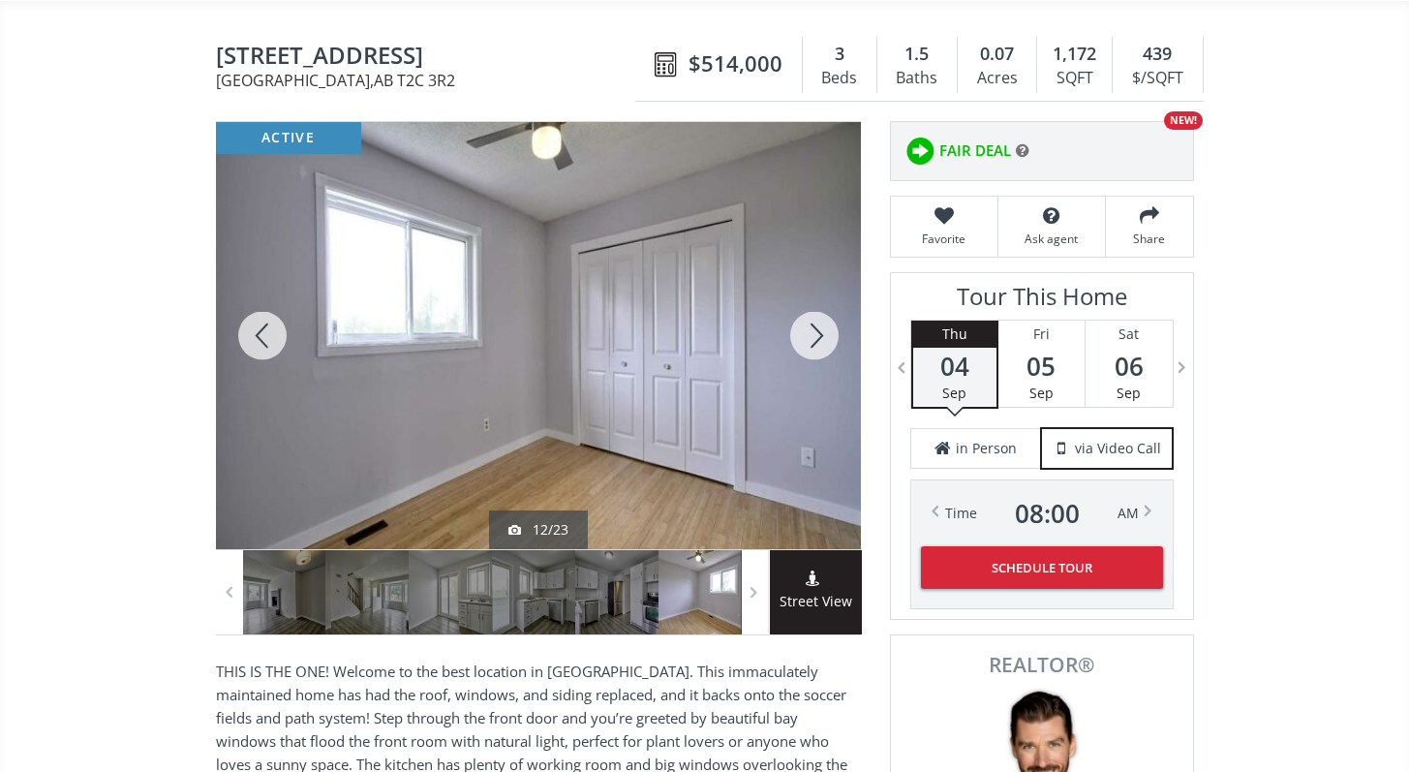
click at [801, 327] on div at bounding box center [814, 335] width 93 height 427
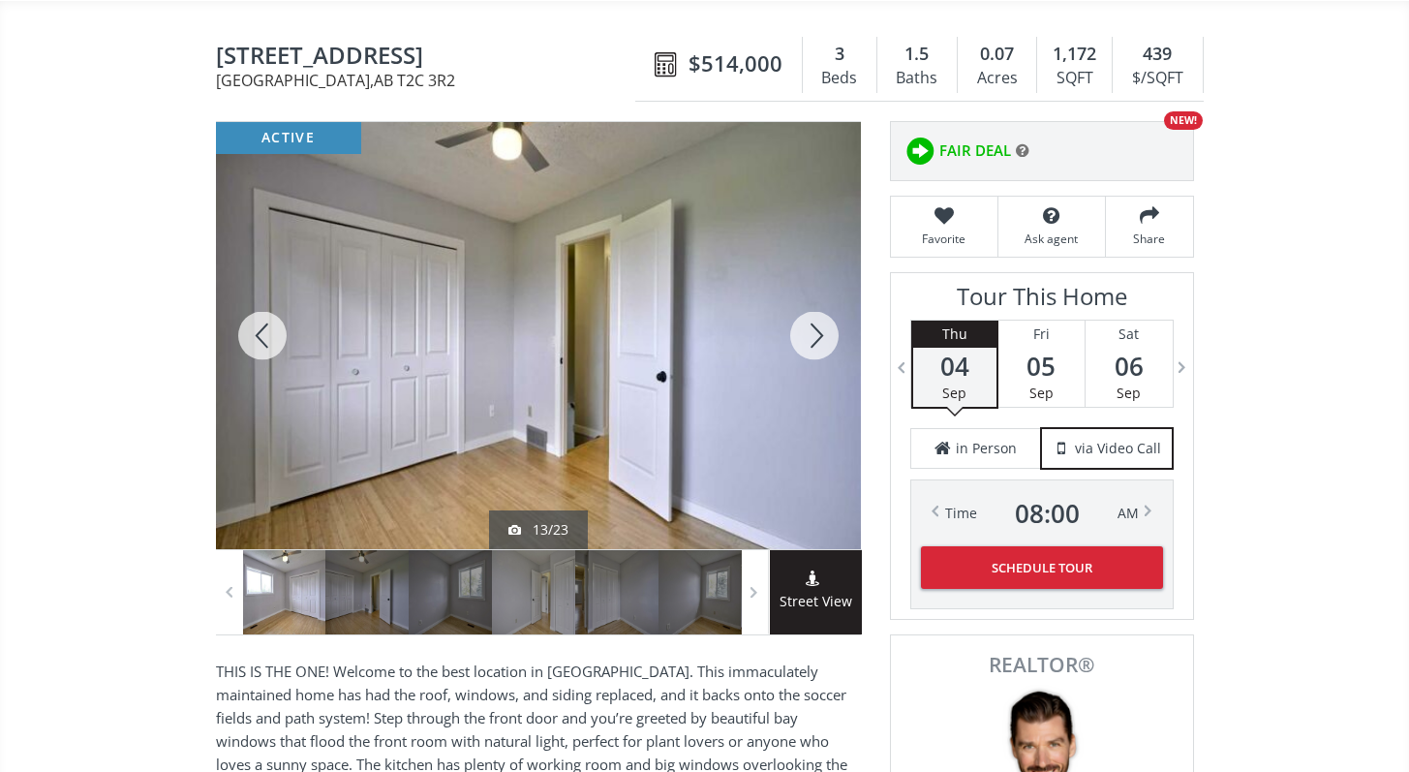
click at [801, 327] on div at bounding box center [814, 335] width 93 height 427
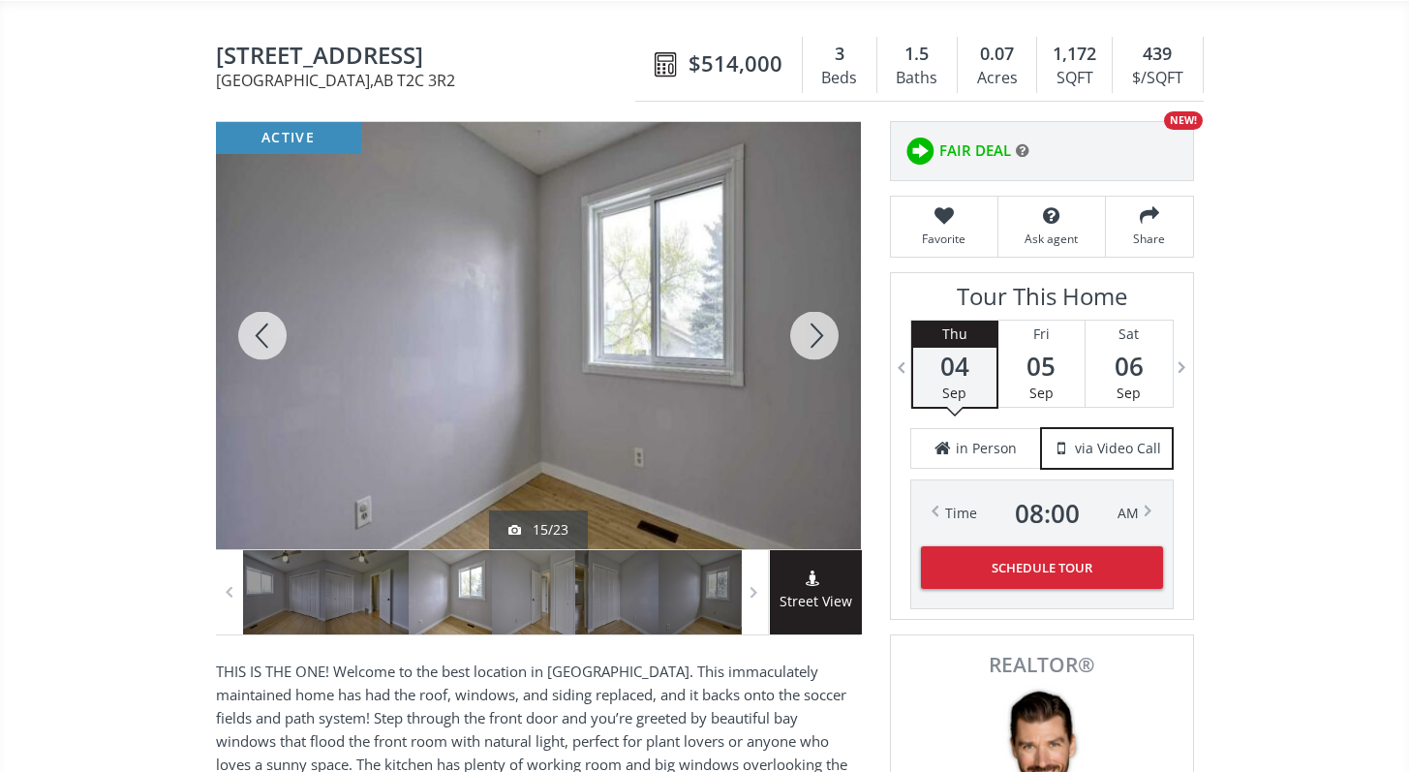
click at [801, 327] on div at bounding box center [814, 335] width 93 height 427
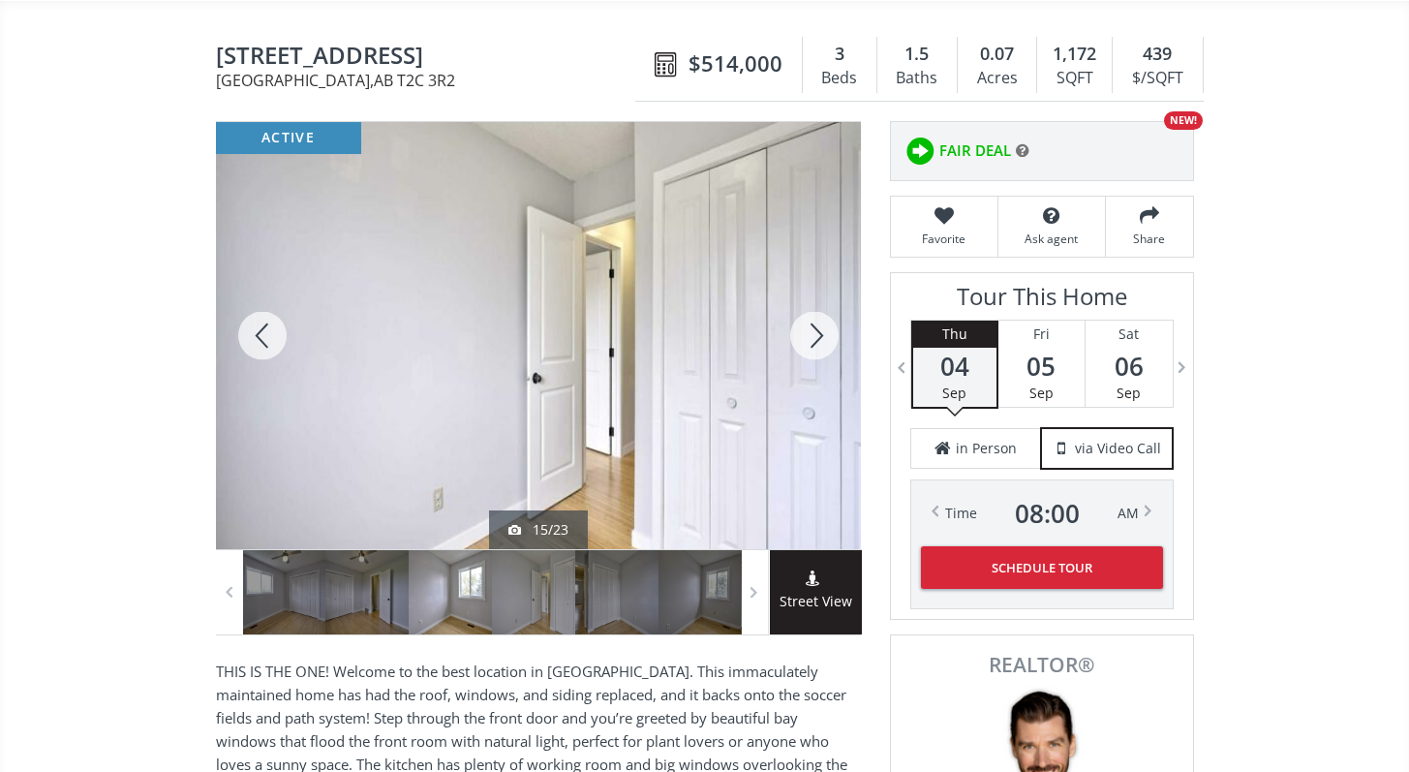
click at [801, 327] on div at bounding box center [814, 335] width 93 height 427
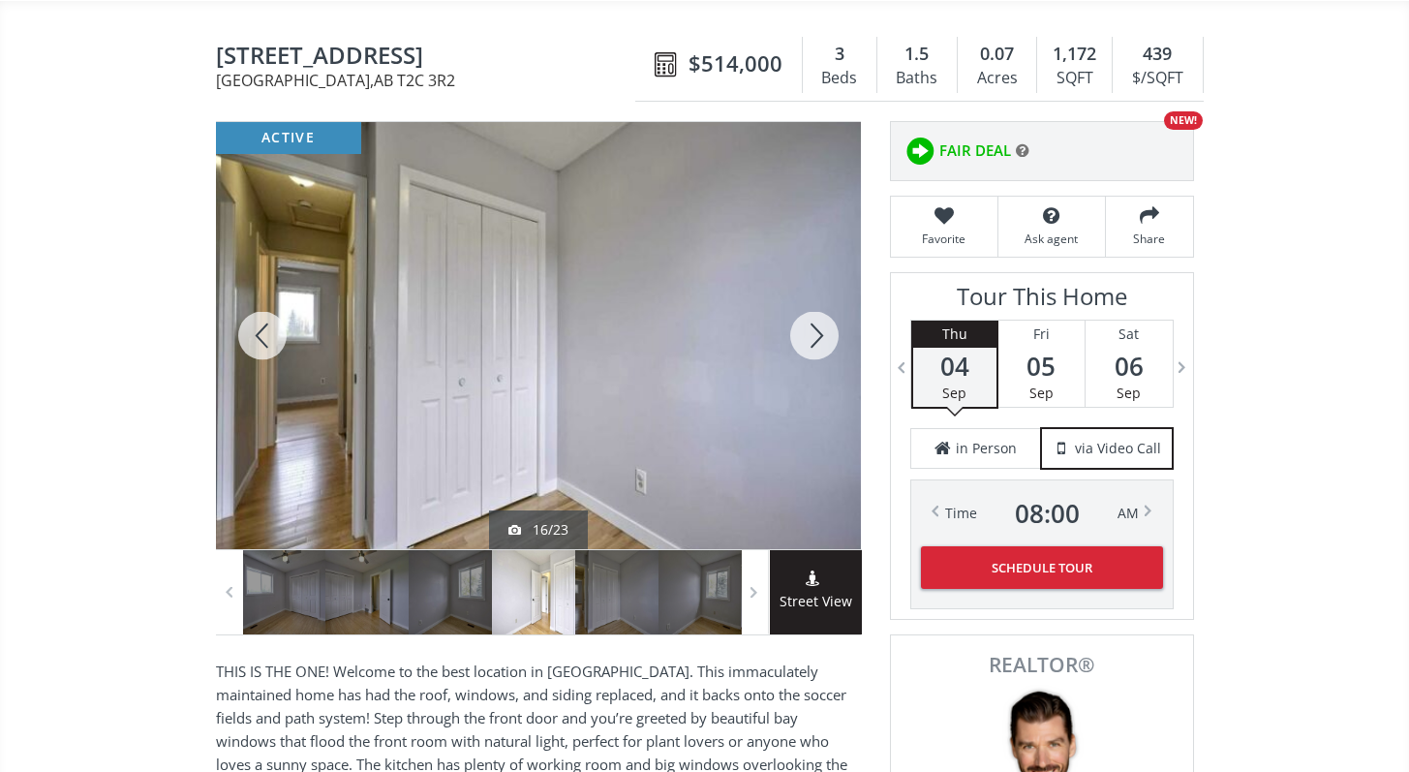
click at [801, 327] on div at bounding box center [814, 335] width 93 height 427
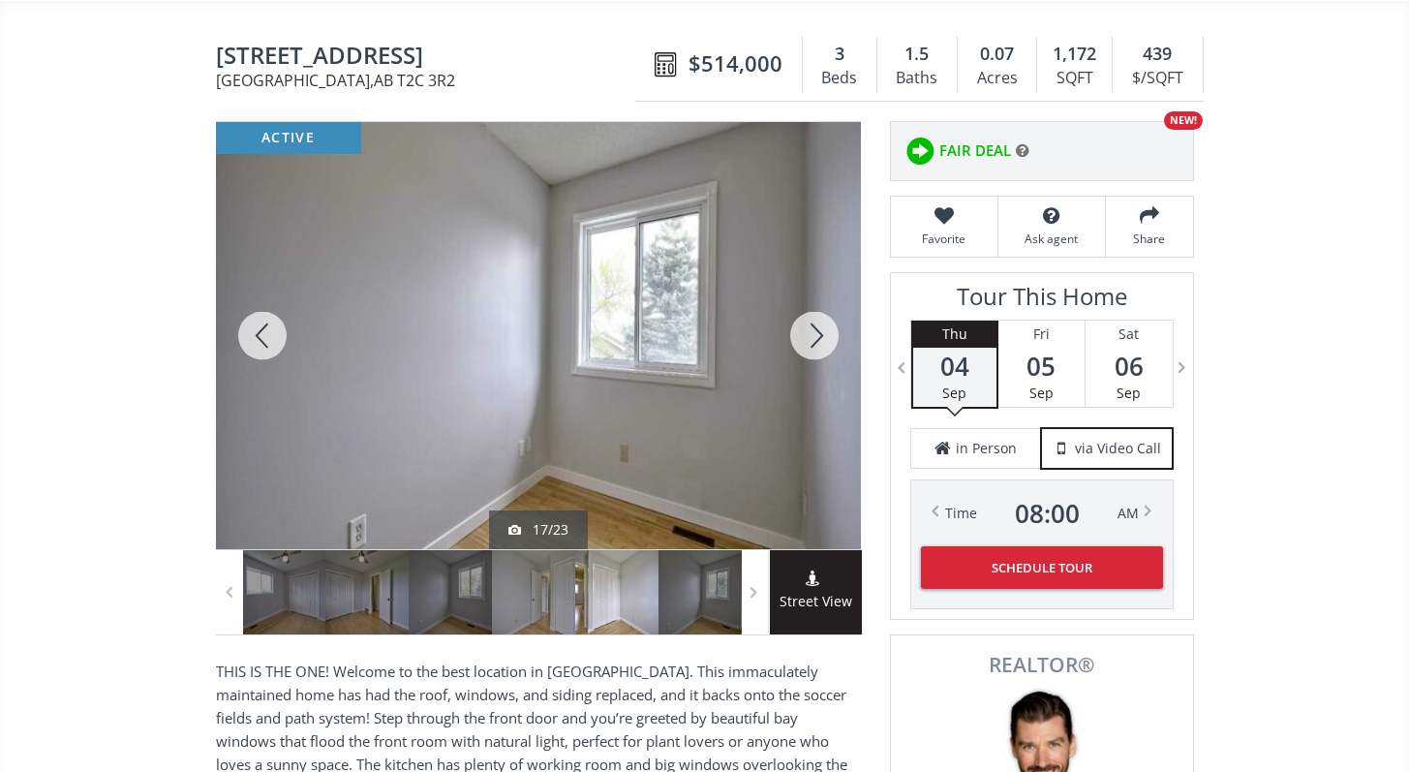
click at [801, 327] on div at bounding box center [814, 335] width 93 height 427
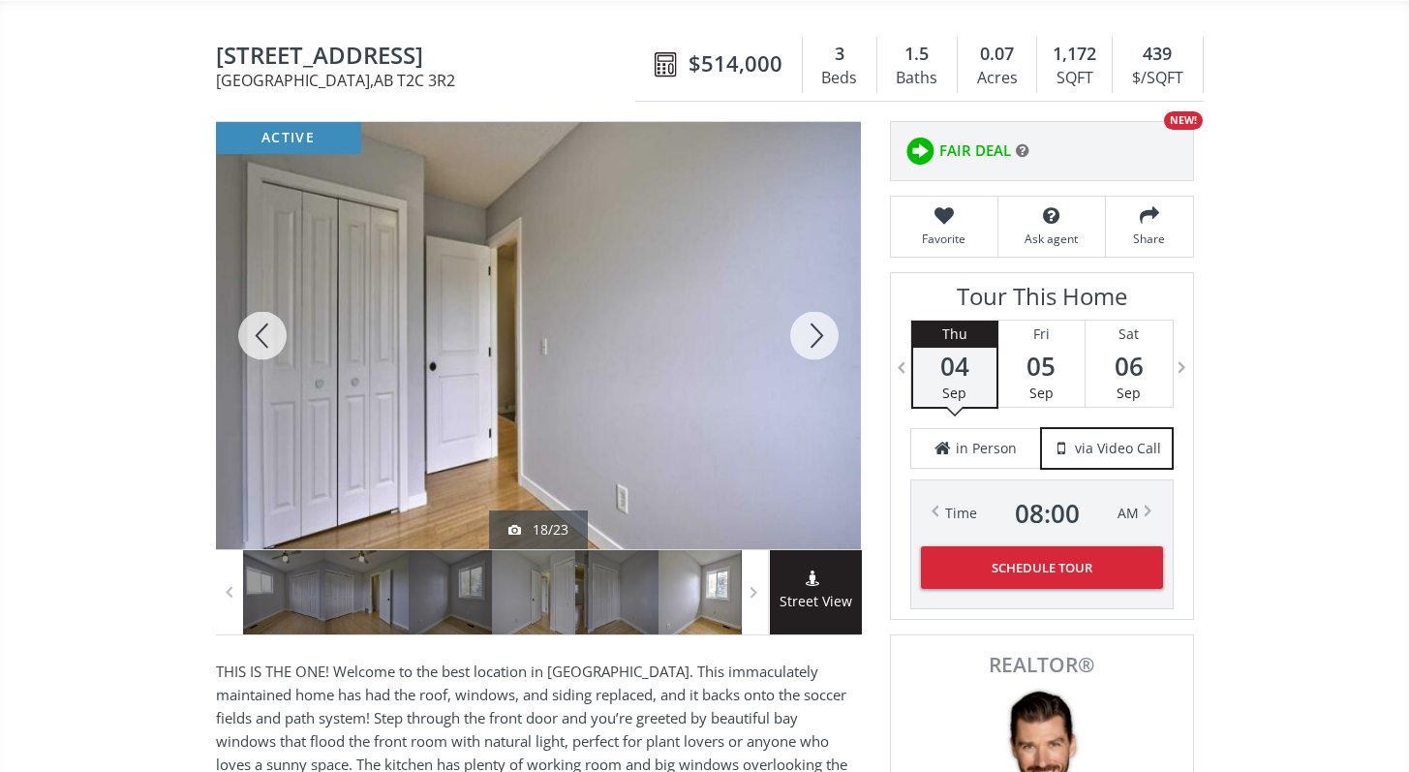
click at [801, 327] on div at bounding box center [814, 335] width 93 height 427
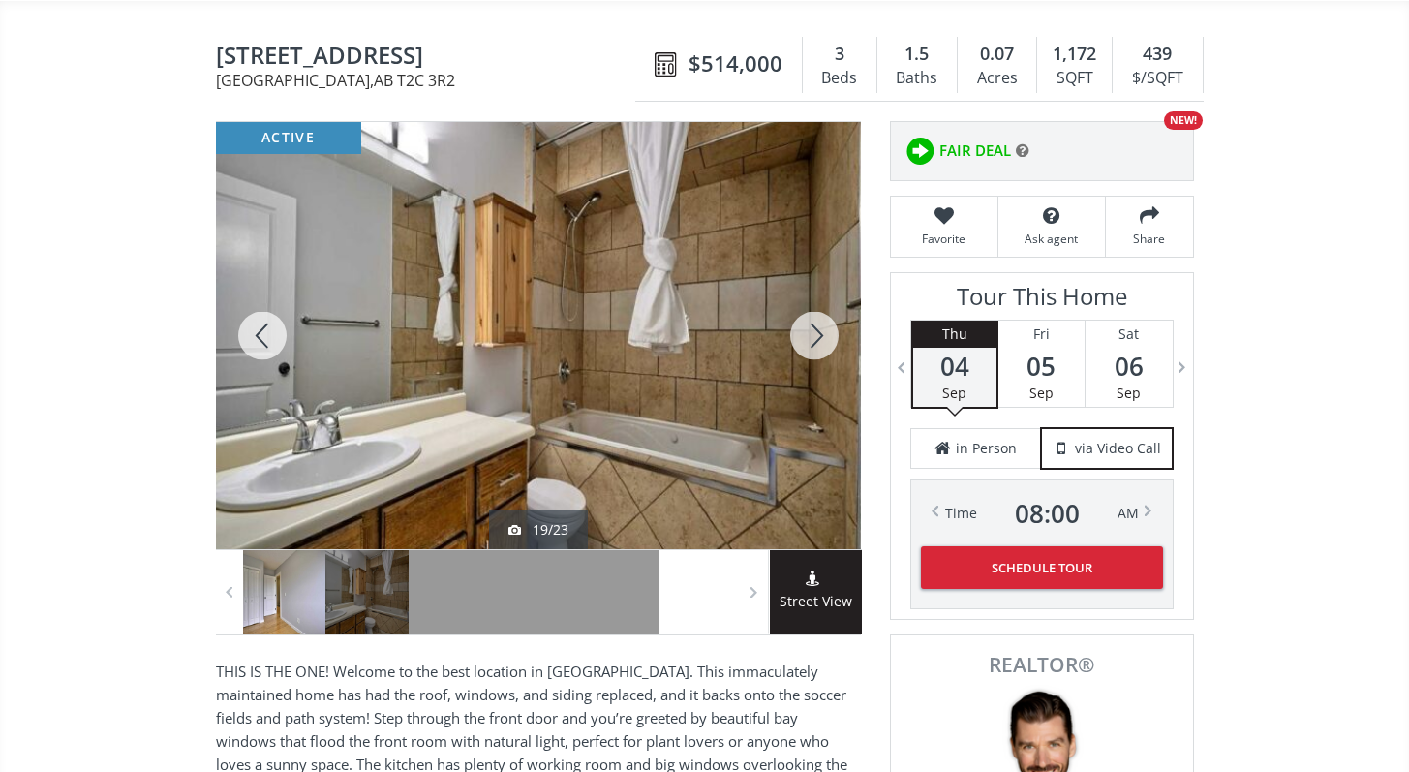
click at [801, 327] on div at bounding box center [814, 335] width 93 height 427
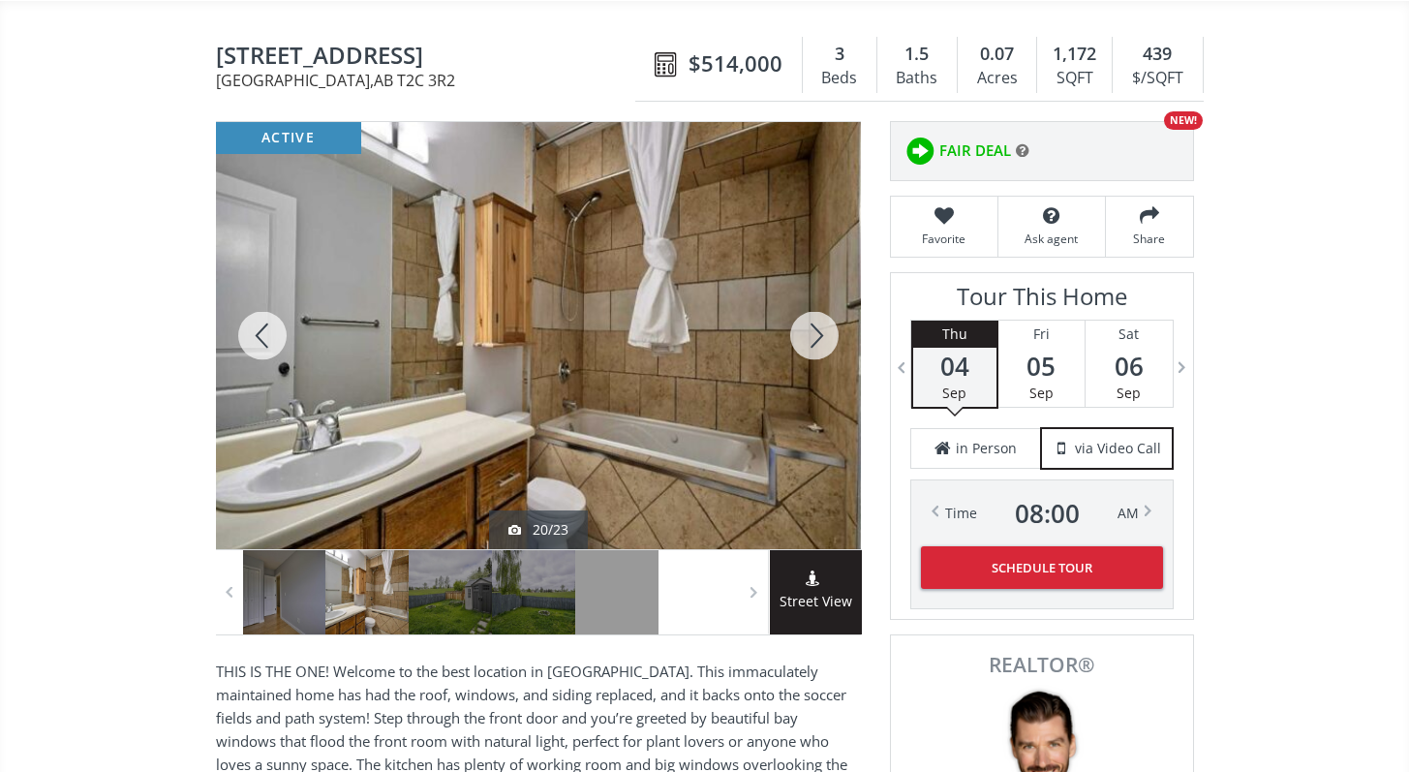
click at [801, 327] on div at bounding box center [814, 335] width 93 height 427
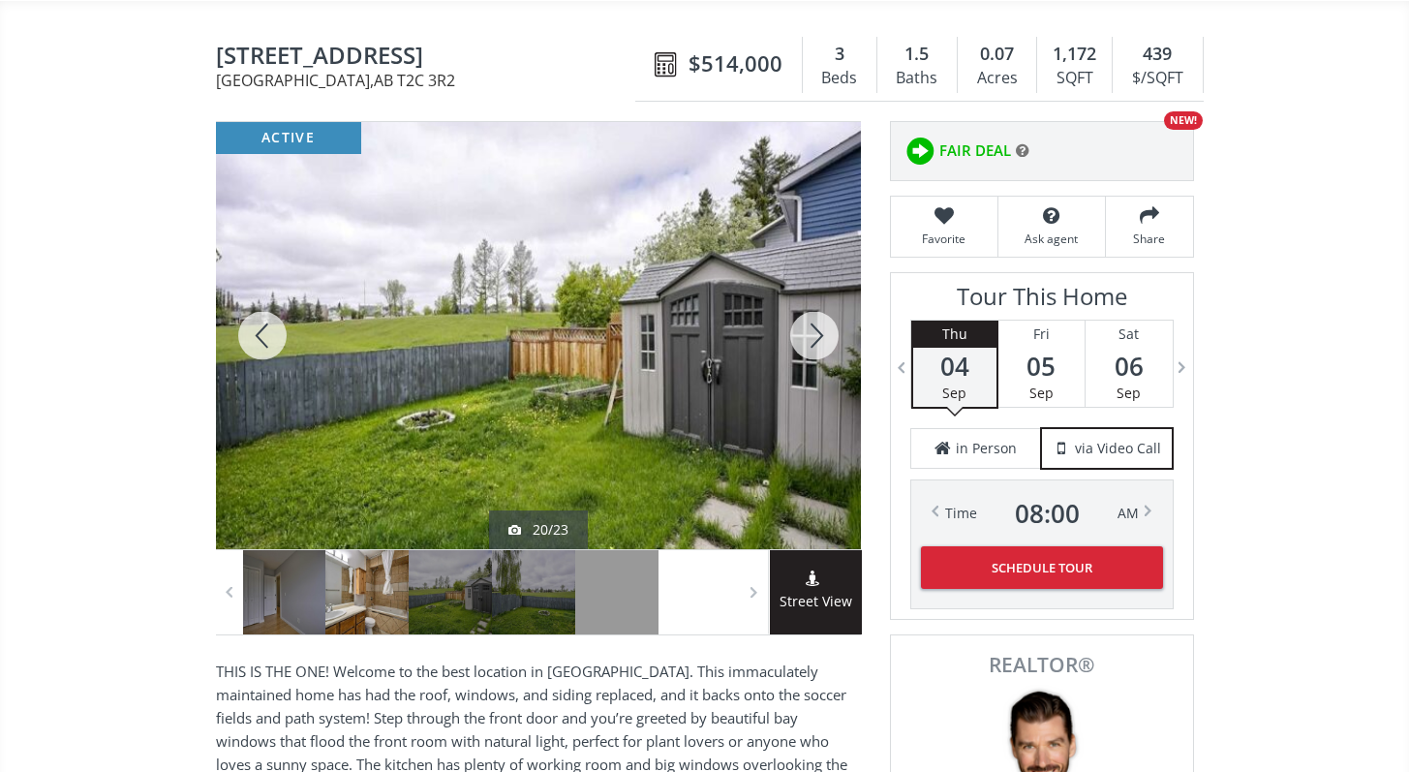
click at [801, 327] on div at bounding box center [814, 335] width 93 height 427
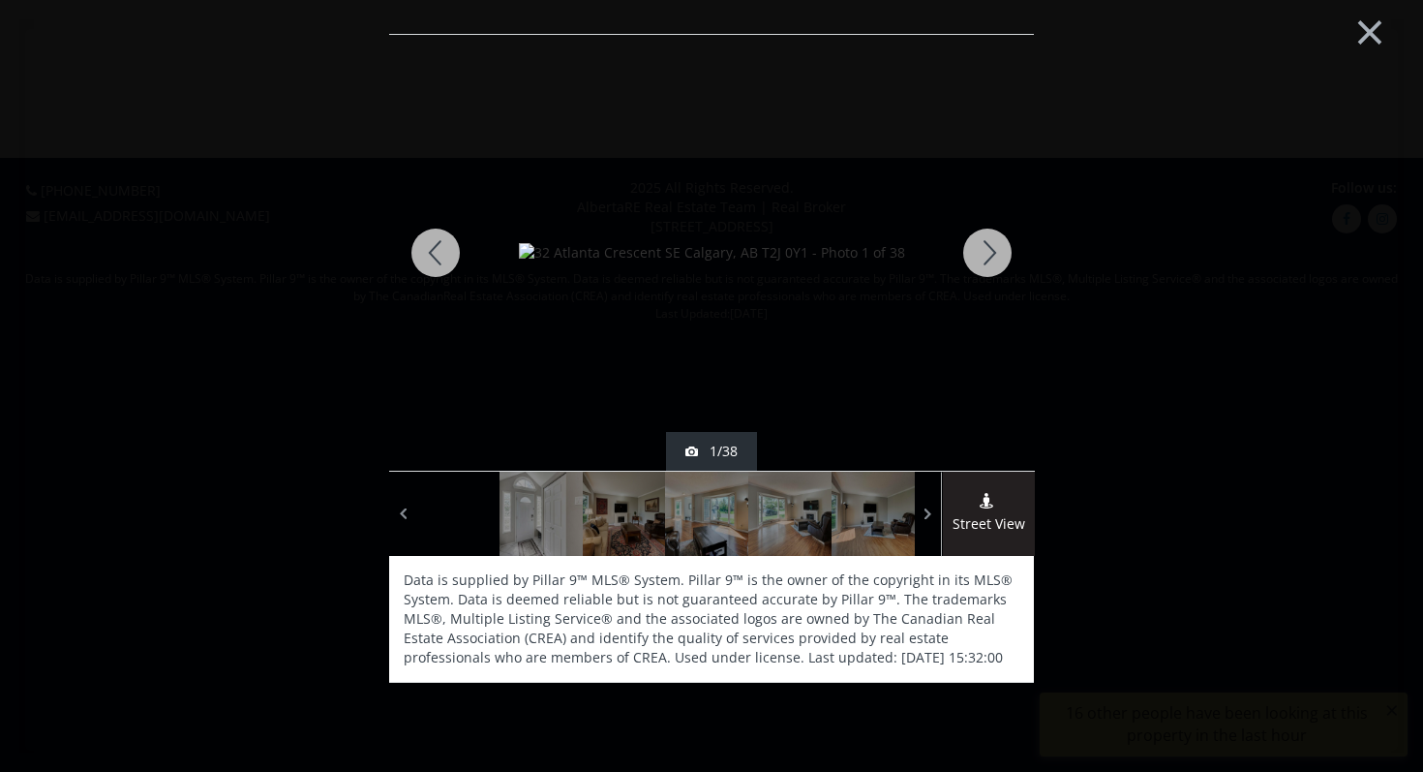
click at [985, 249] on div at bounding box center [987, 253] width 93 height 436
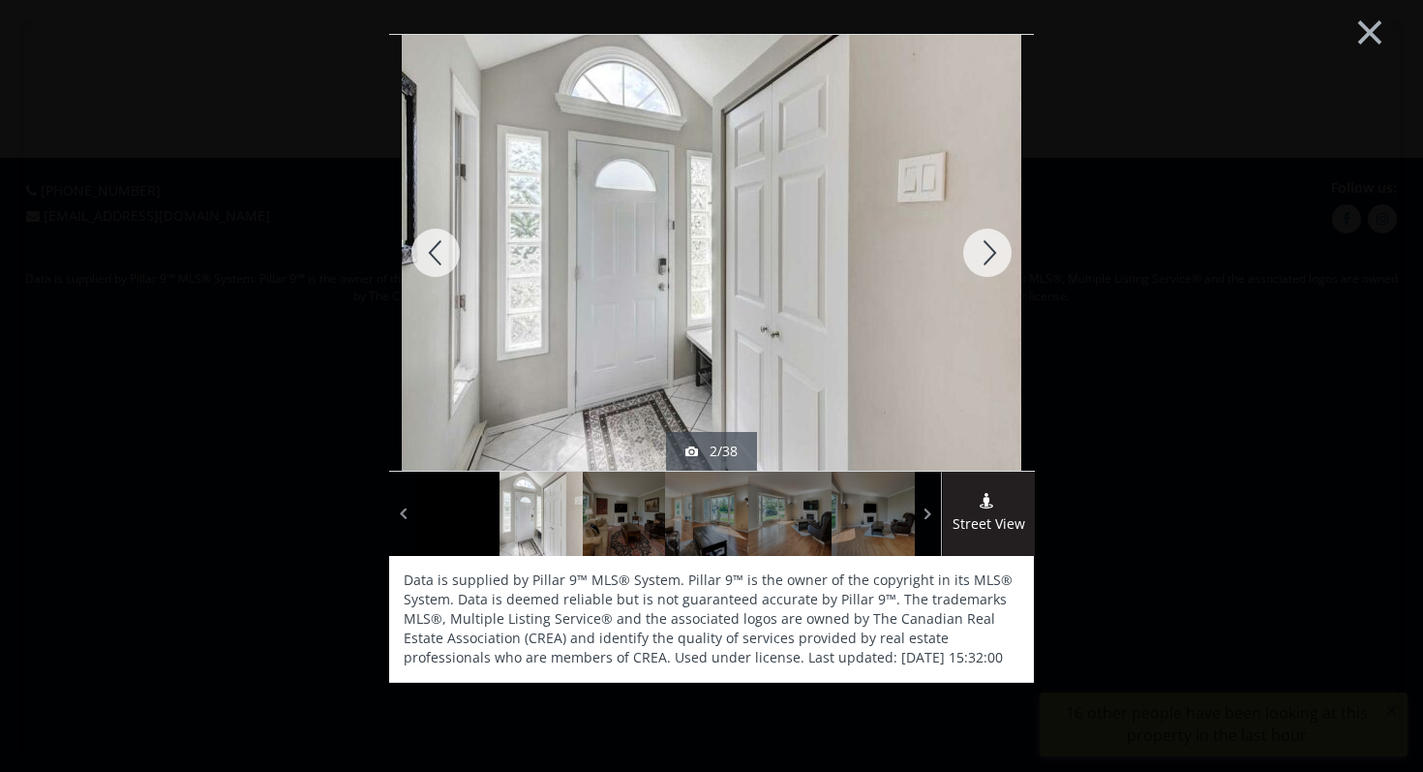
click at [985, 249] on div at bounding box center [987, 253] width 93 height 436
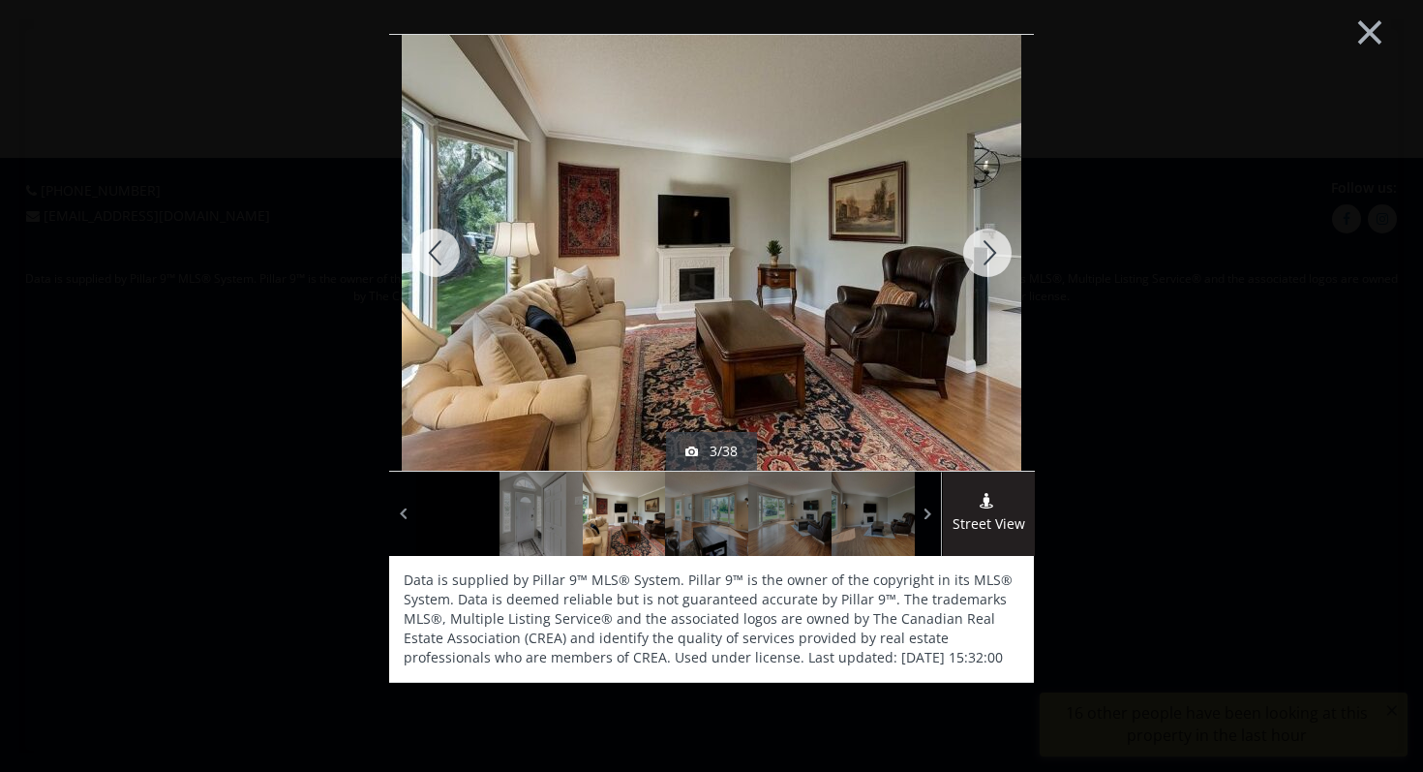
click at [985, 249] on div at bounding box center [987, 253] width 93 height 436
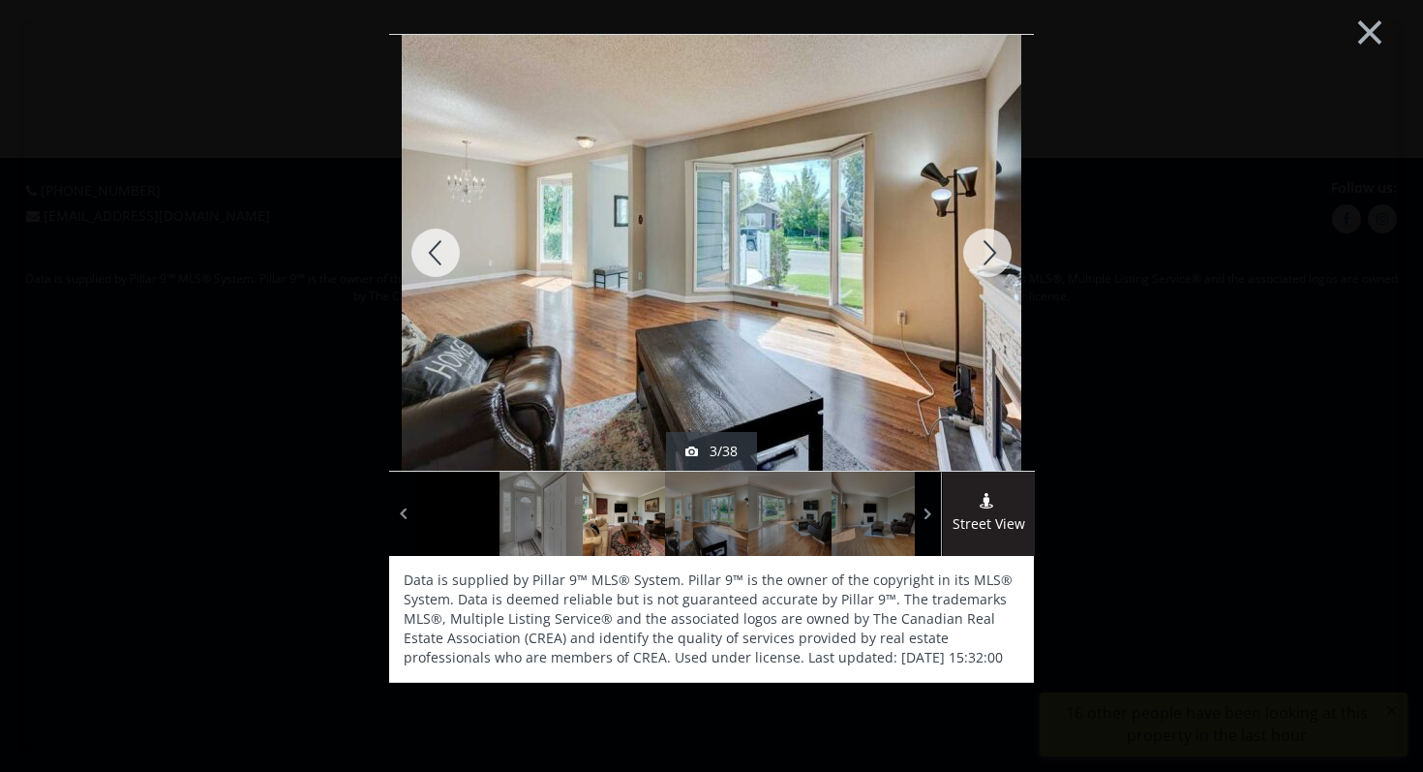
click at [985, 249] on div at bounding box center [987, 253] width 93 height 436
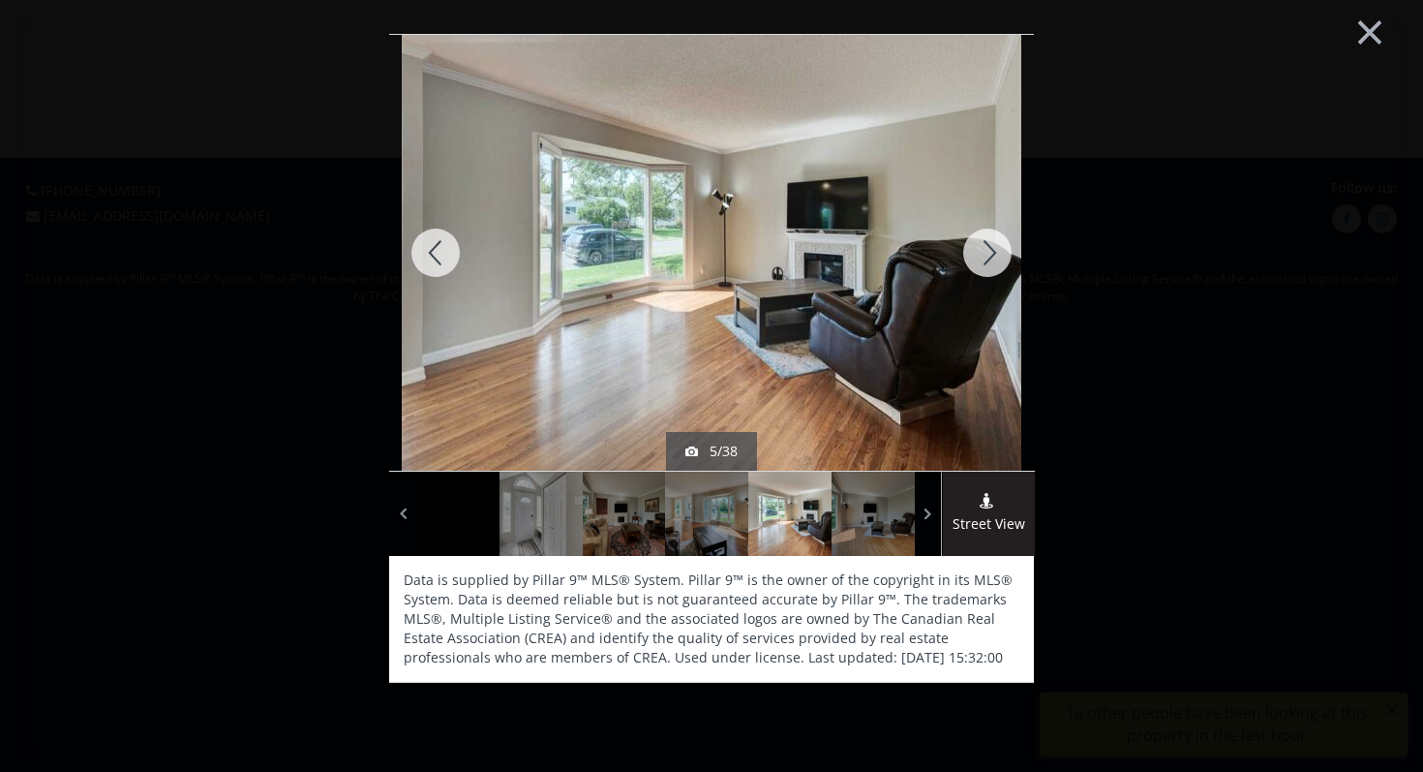
click at [985, 249] on div at bounding box center [987, 253] width 93 height 436
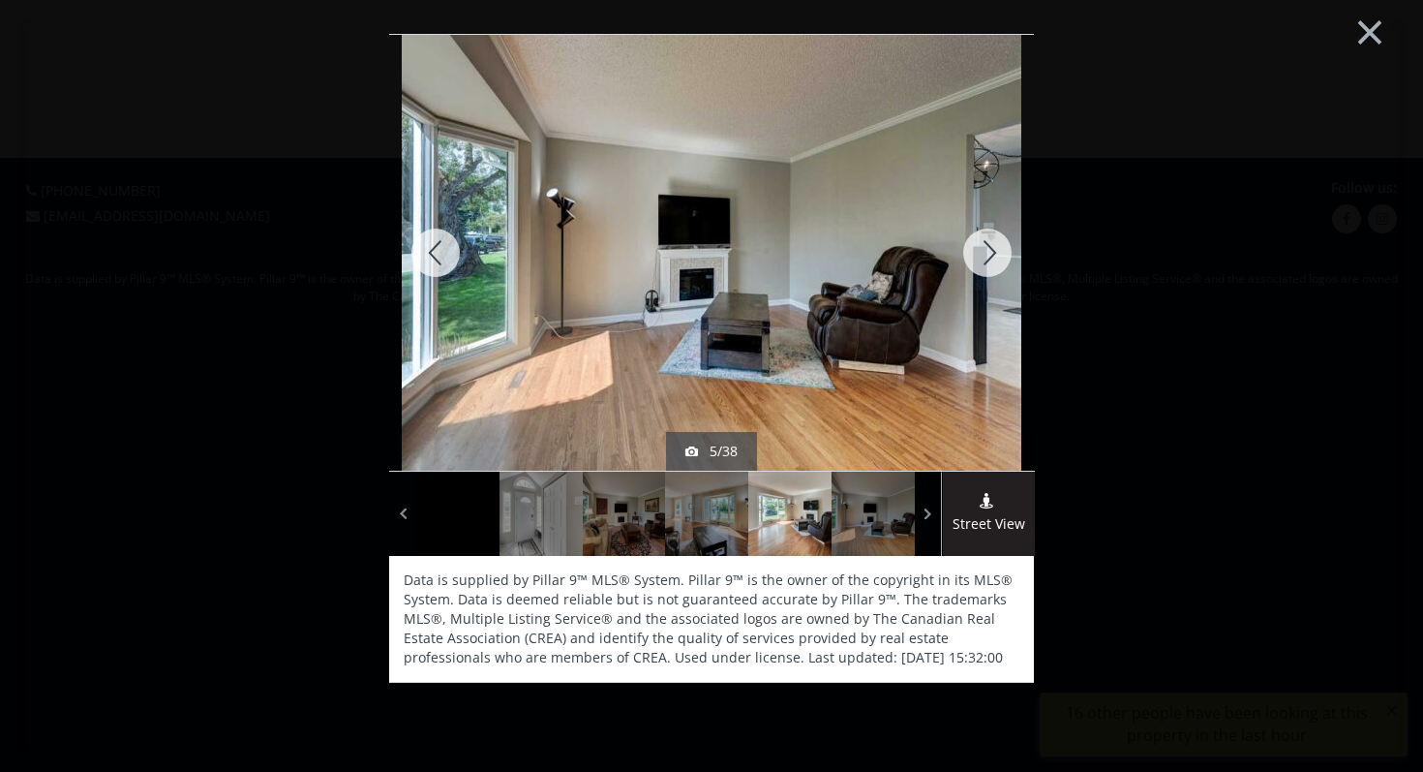
click at [985, 249] on div at bounding box center [987, 253] width 93 height 436
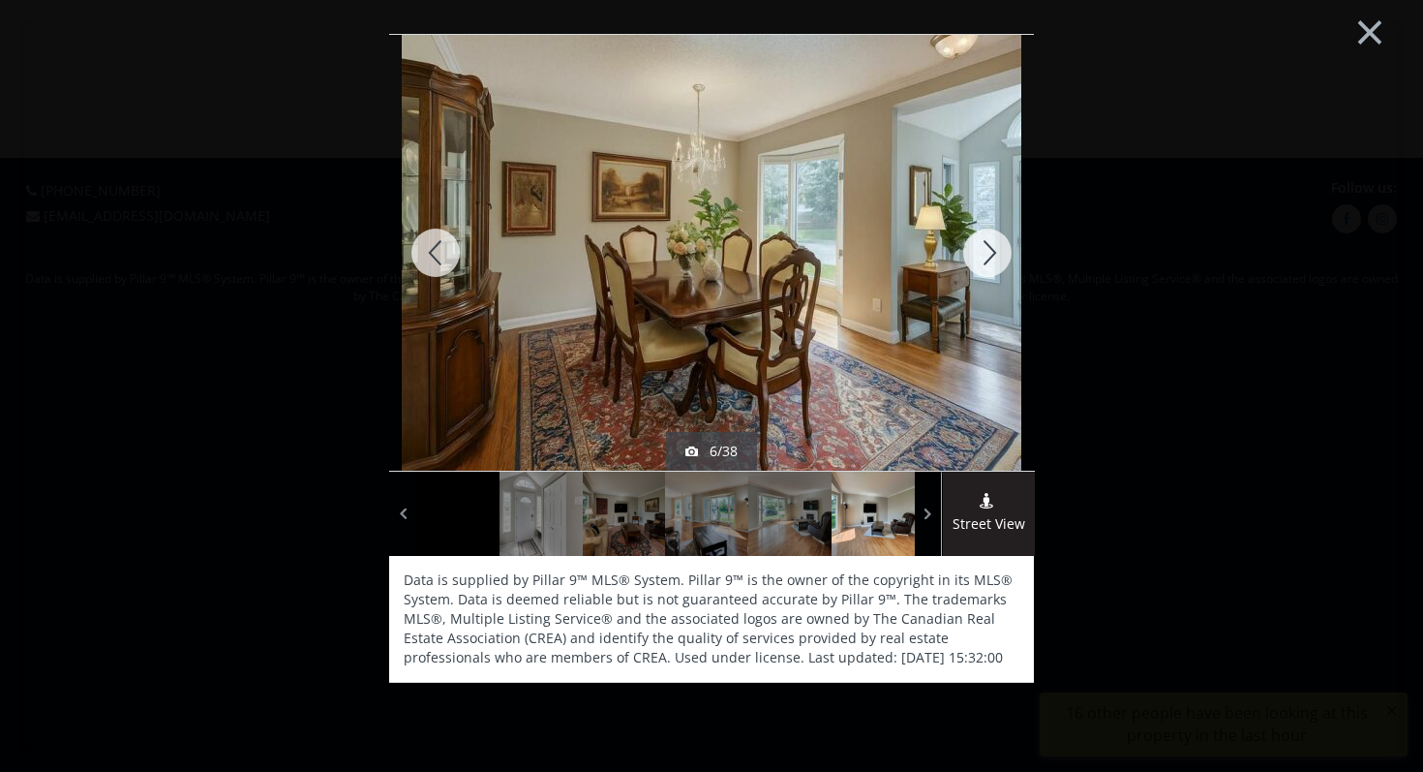
click at [985, 249] on div at bounding box center [987, 253] width 93 height 436
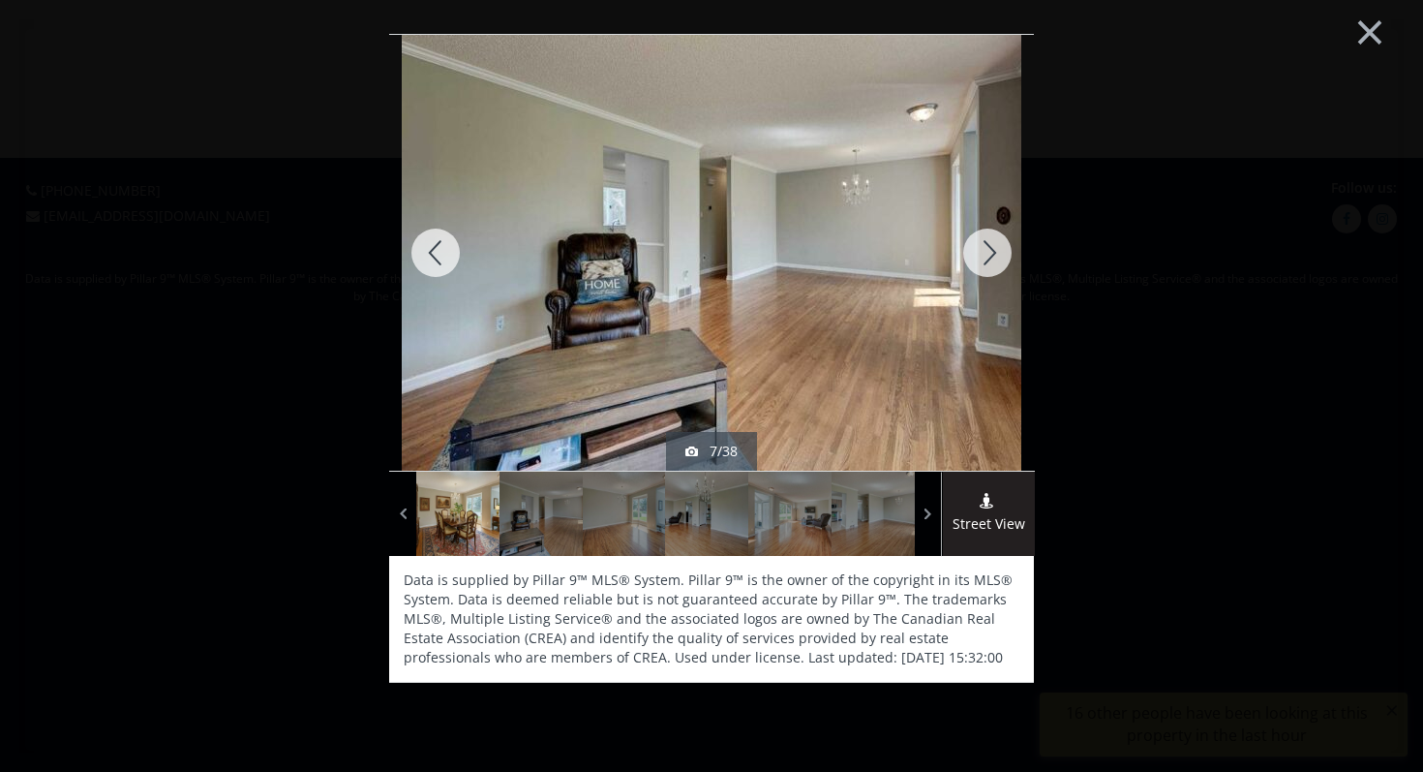
click at [985, 249] on div at bounding box center [987, 253] width 93 height 436
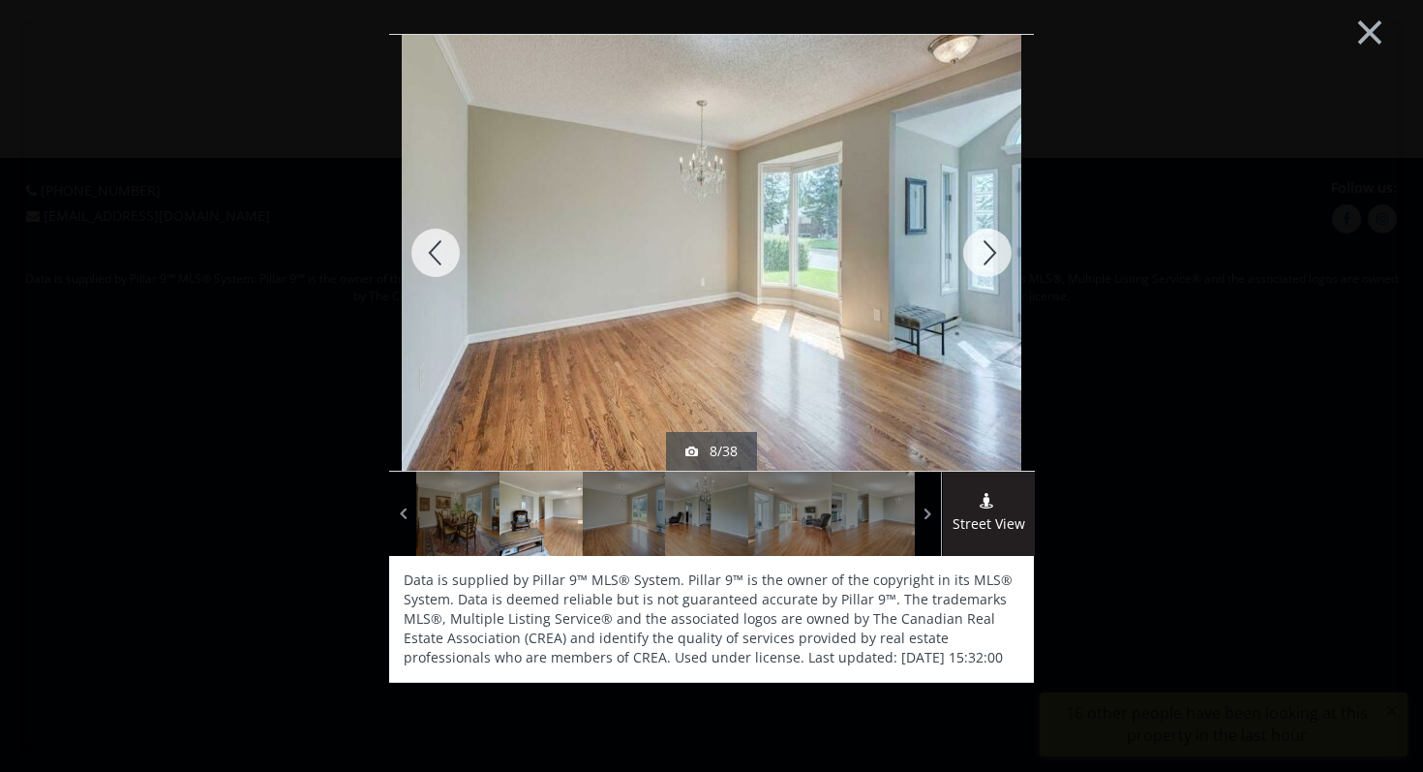
click at [985, 249] on div at bounding box center [987, 253] width 93 height 436
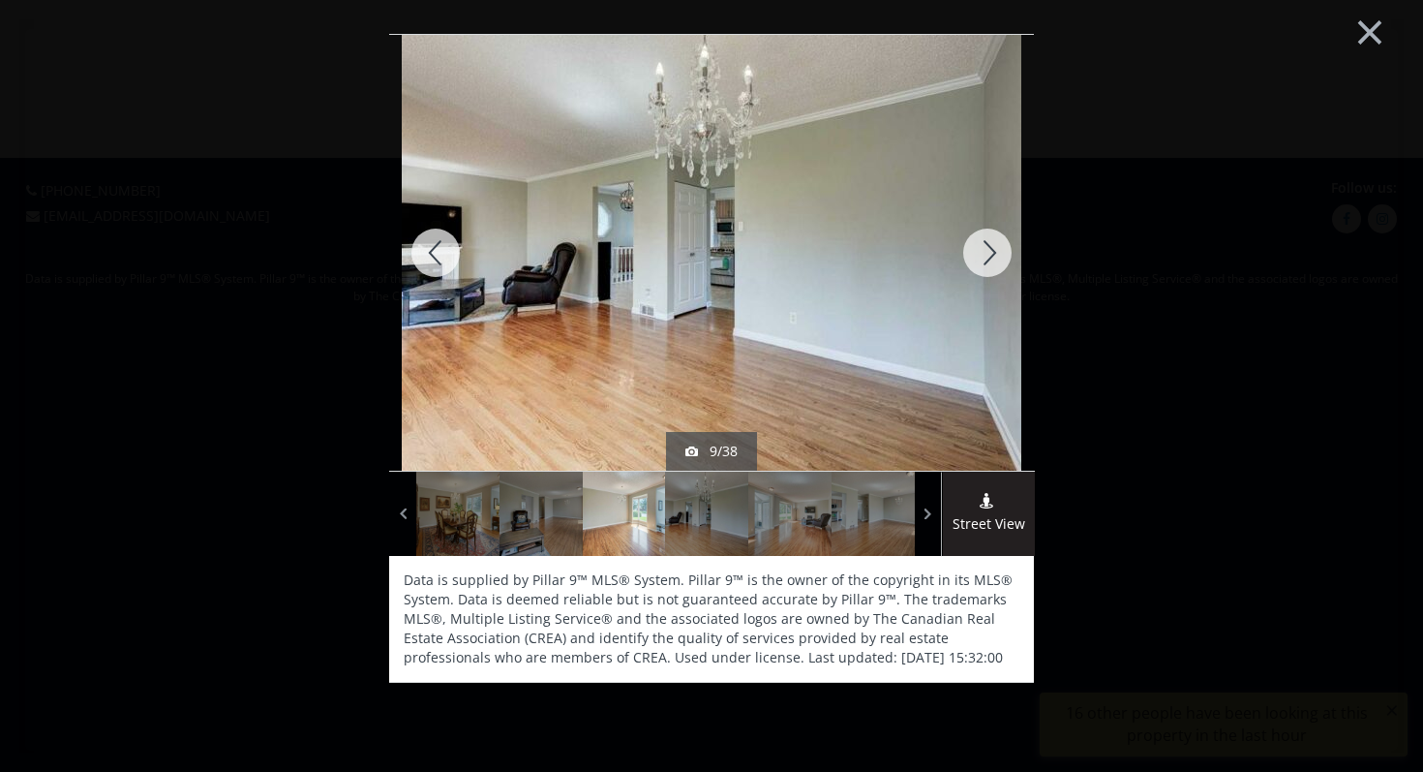
click at [985, 249] on div at bounding box center [987, 253] width 93 height 436
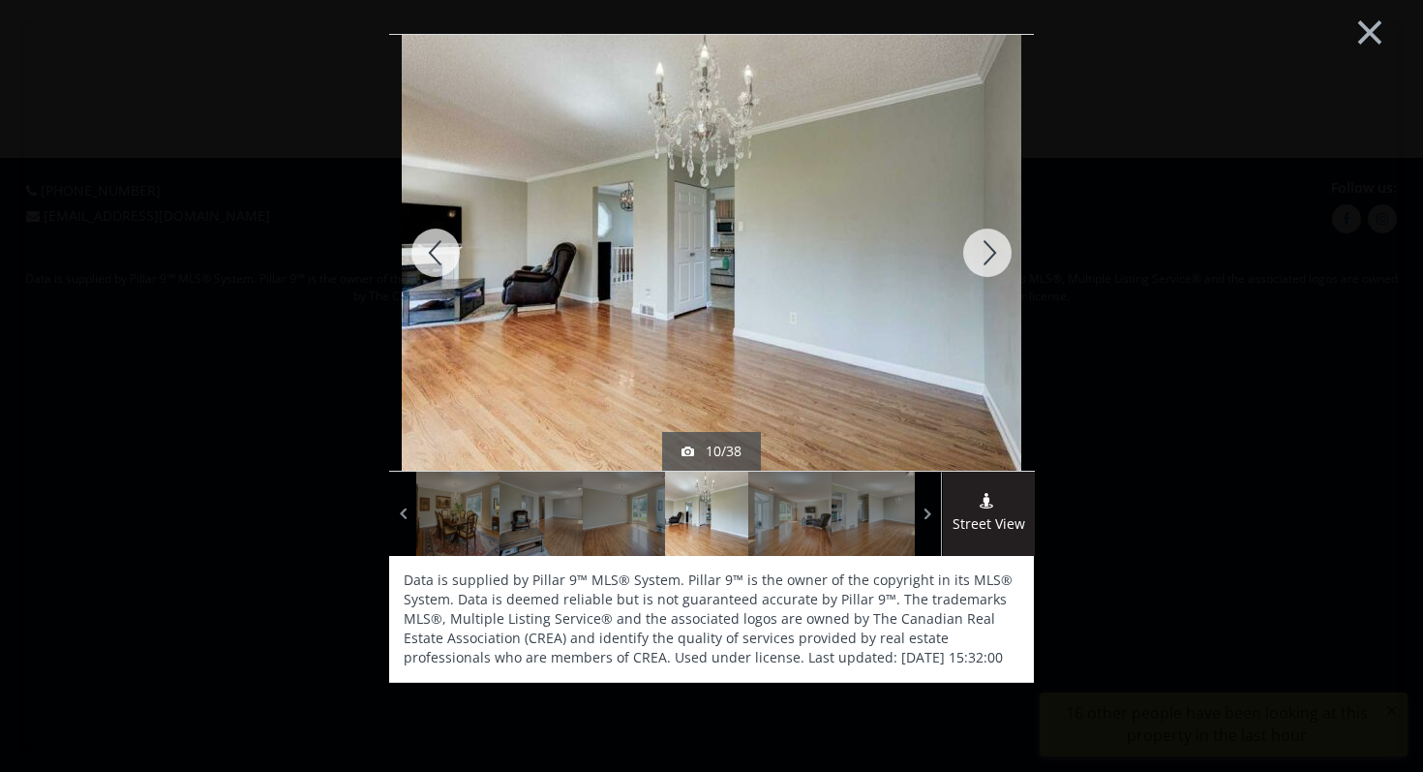
click at [985, 249] on div at bounding box center [987, 253] width 93 height 436
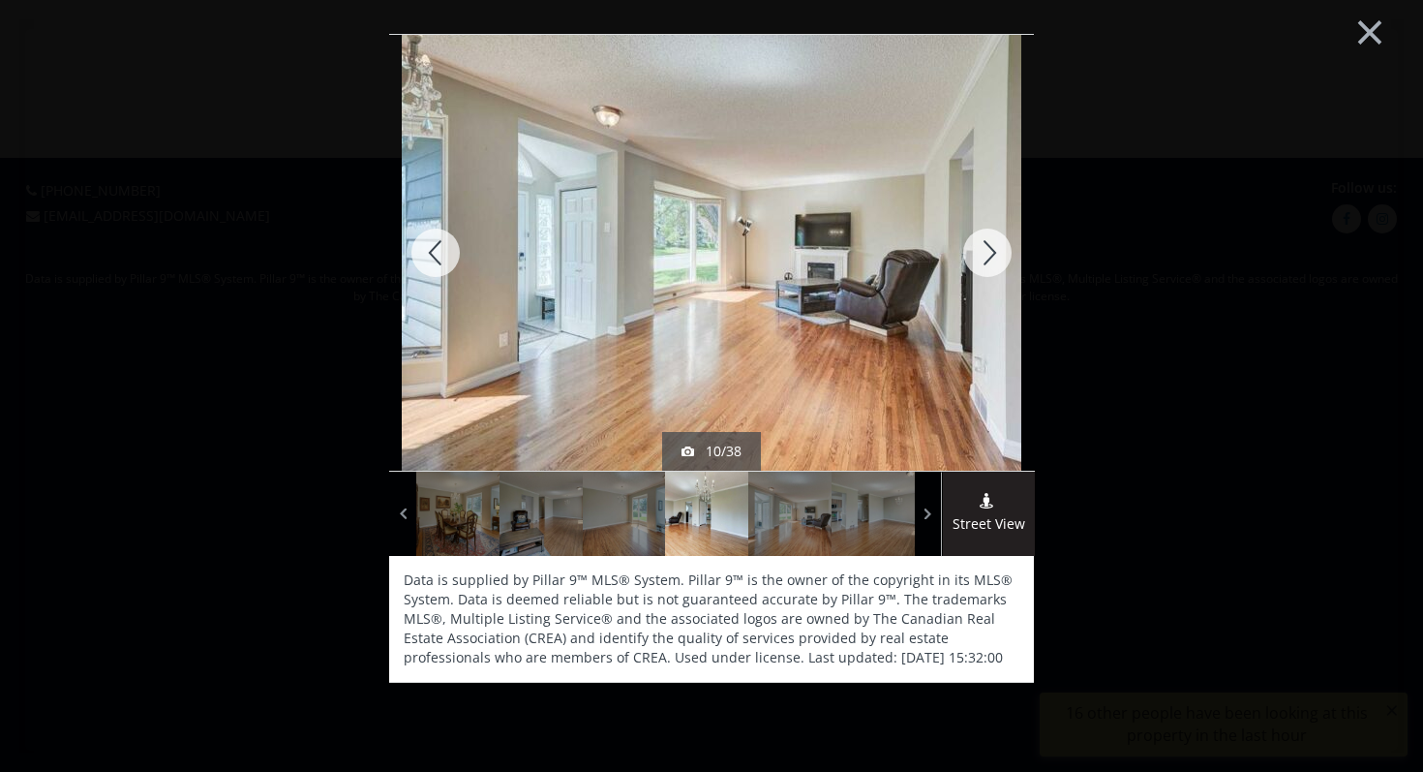
click at [985, 249] on div at bounding box center [987, 253] width 93 height 436
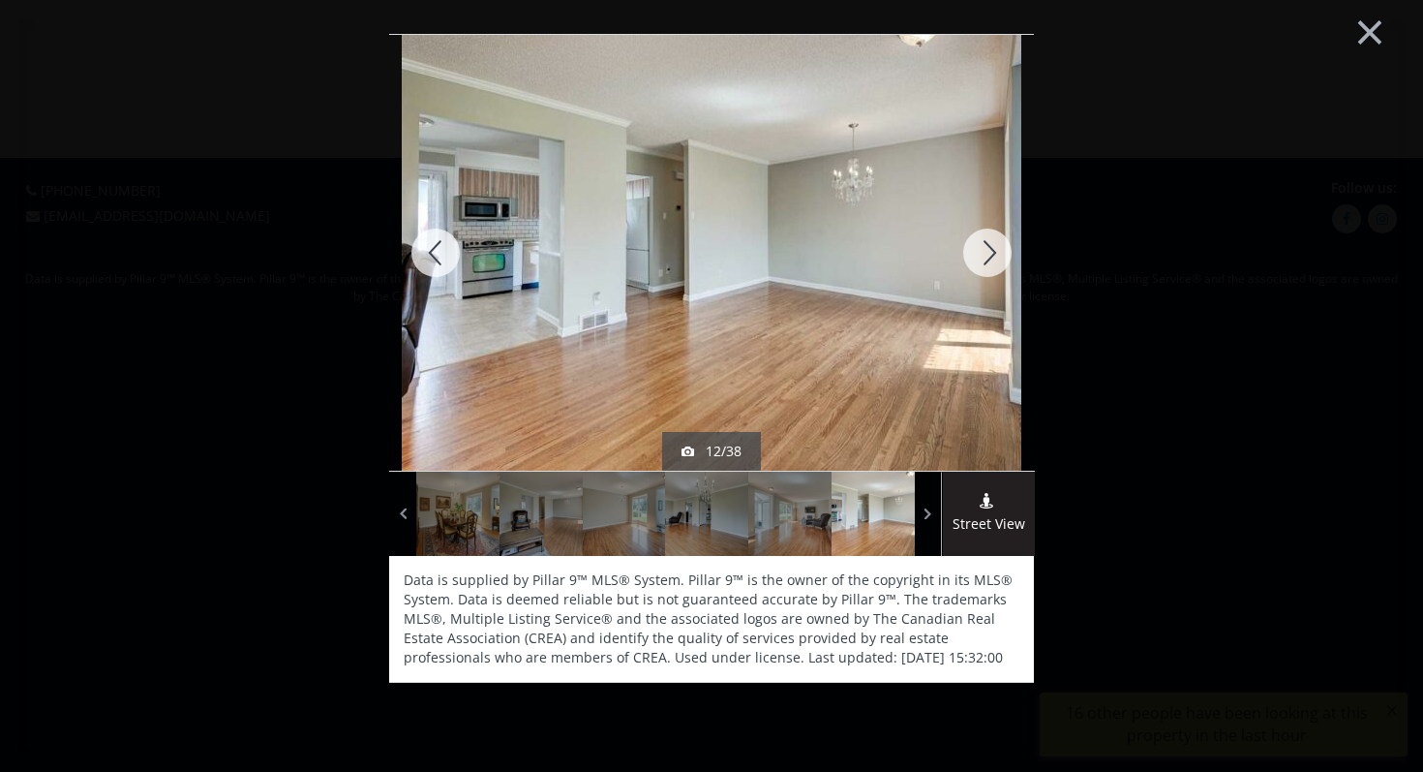
click at [985, 249] on div at bounding box center [987, 253] width 93 height 436
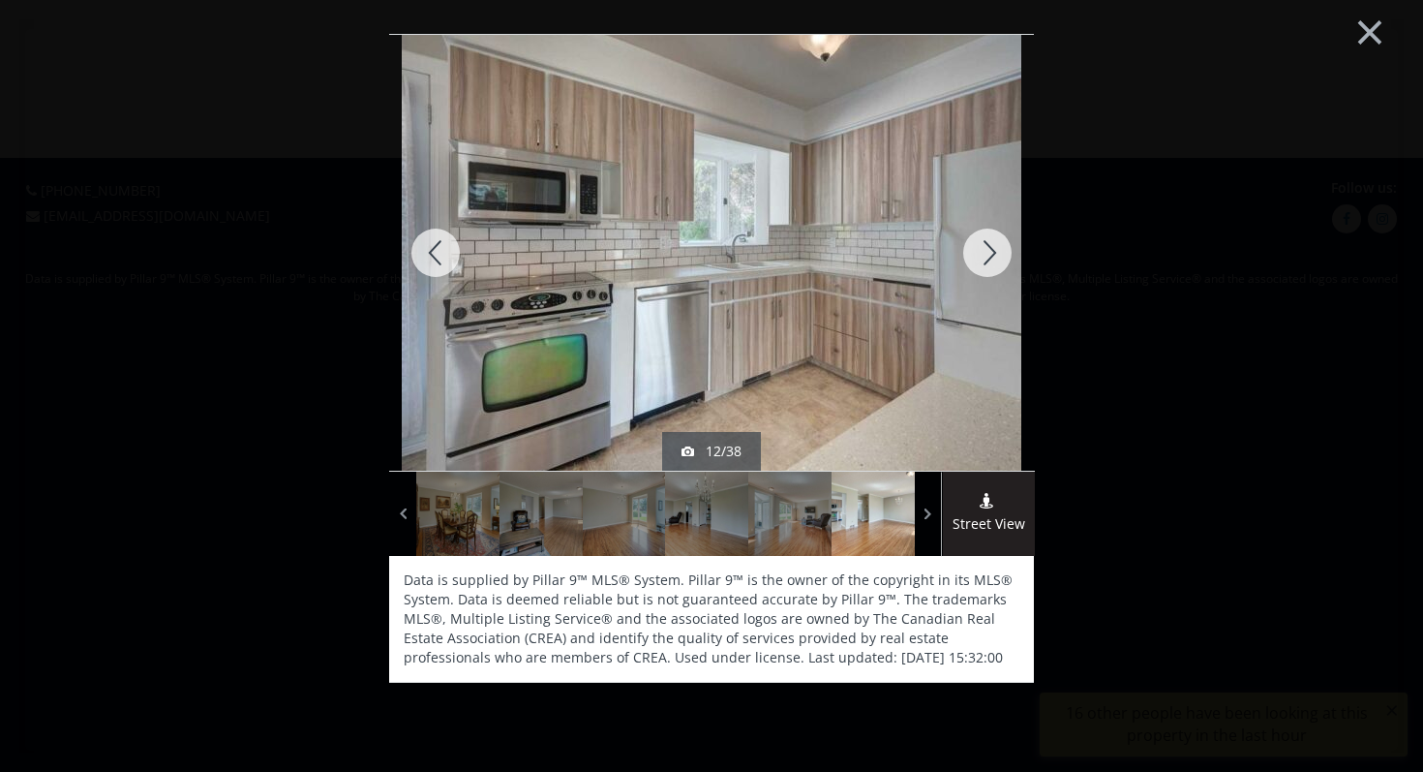
click at [985, 249] on div at bounding box center [987, 253] width 93 height 436
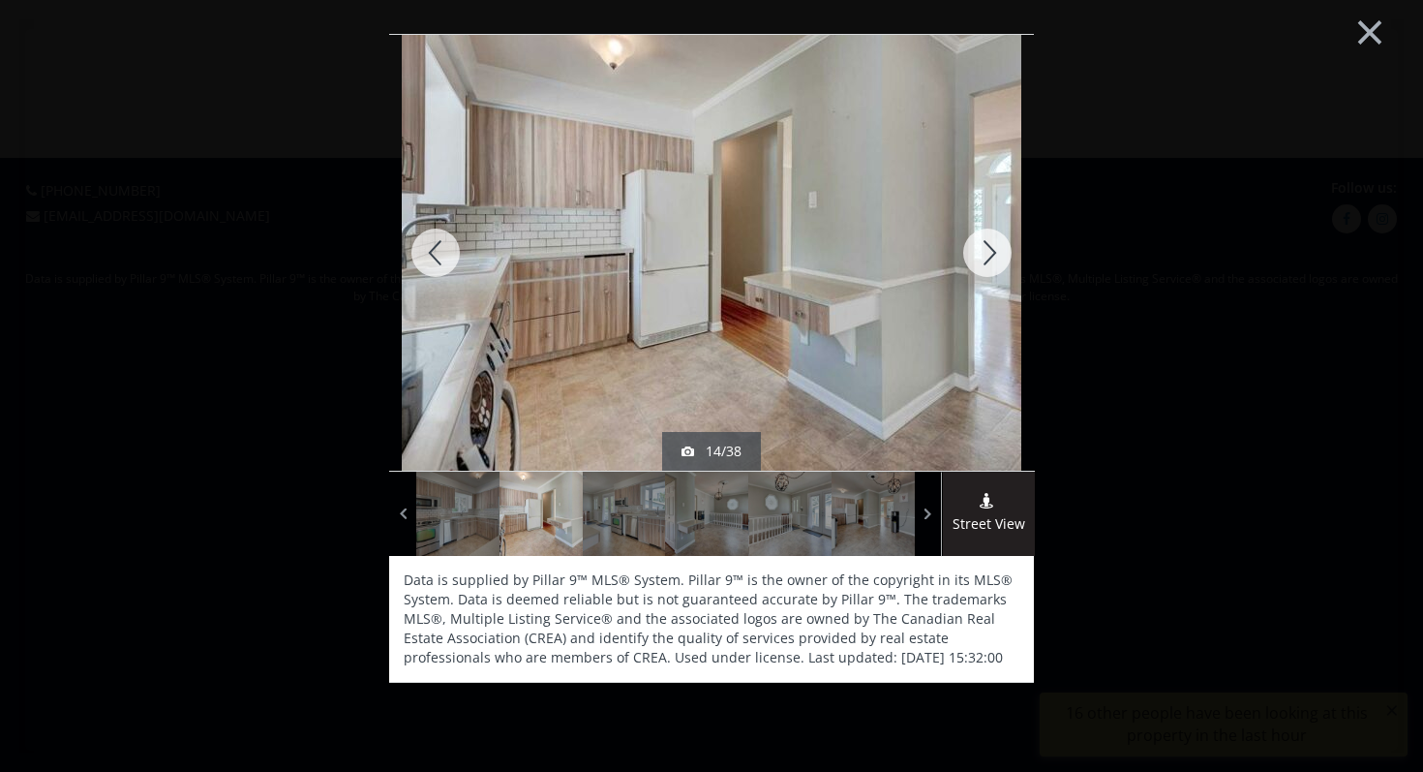
click at [985, 249] on div at bounding box center [987, 253] width 93 height 436
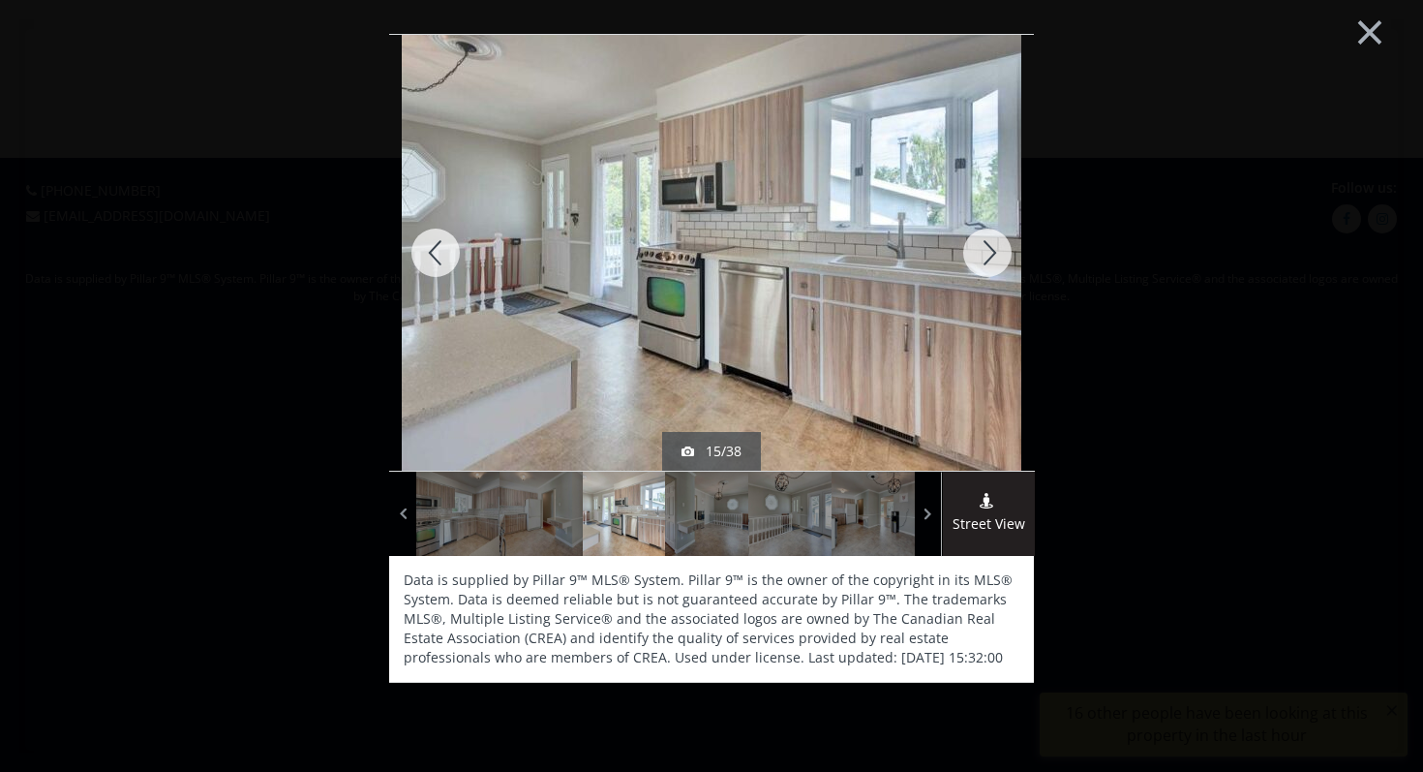
click at [983, 247] on div at bounding box center [987, 253] width 93 height 436
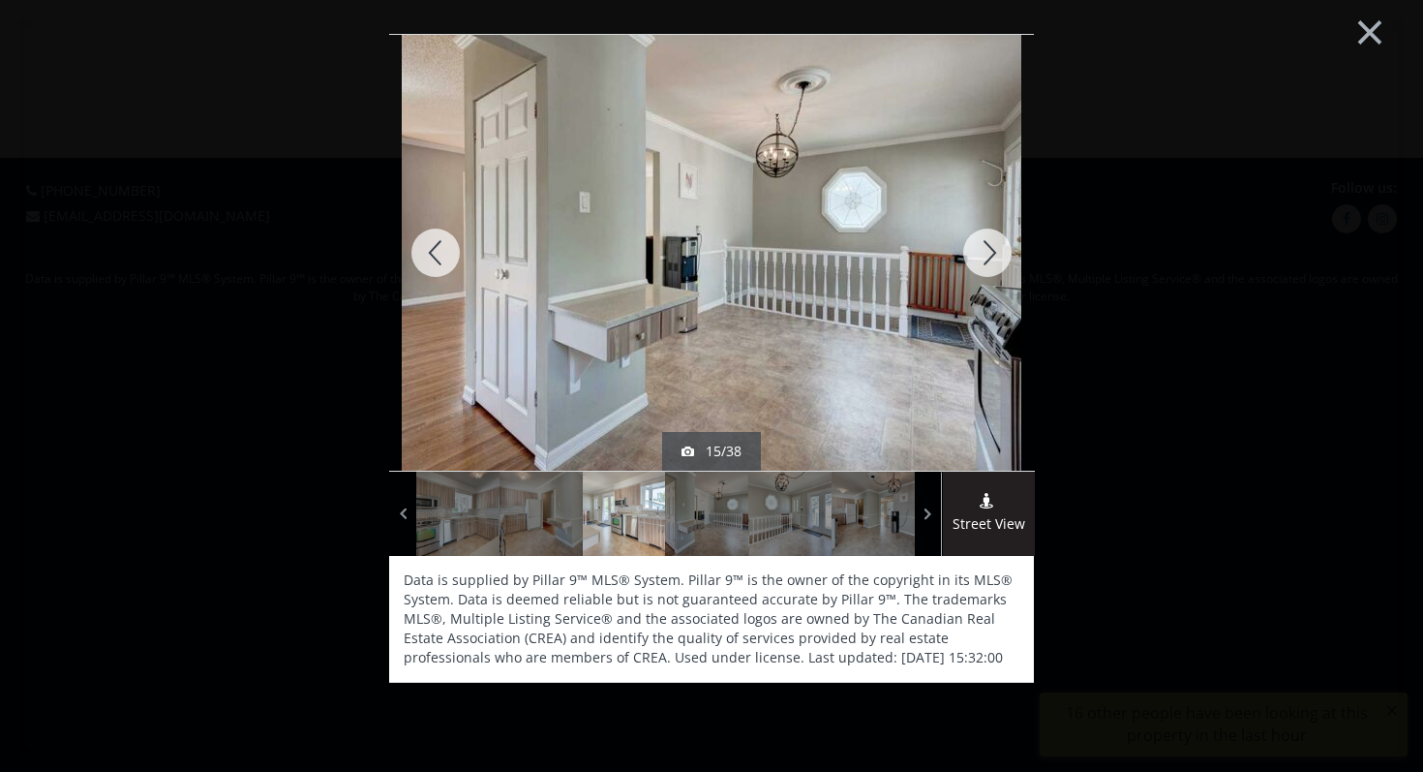
click at [983, 246] on div at bounding box center [987, 253] width 93 height 436
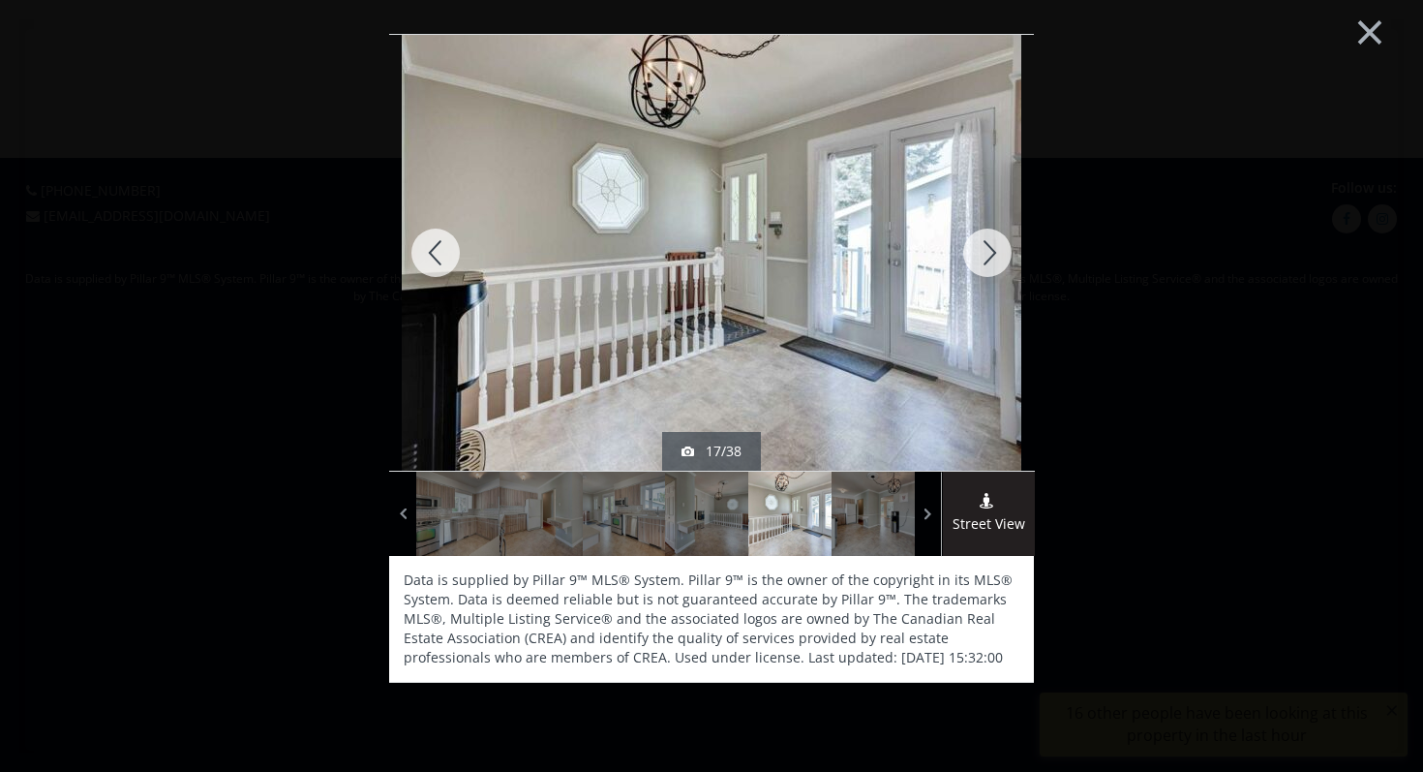
click at [983, 246] on div at bounding box center [987, 253] width 93 height 436
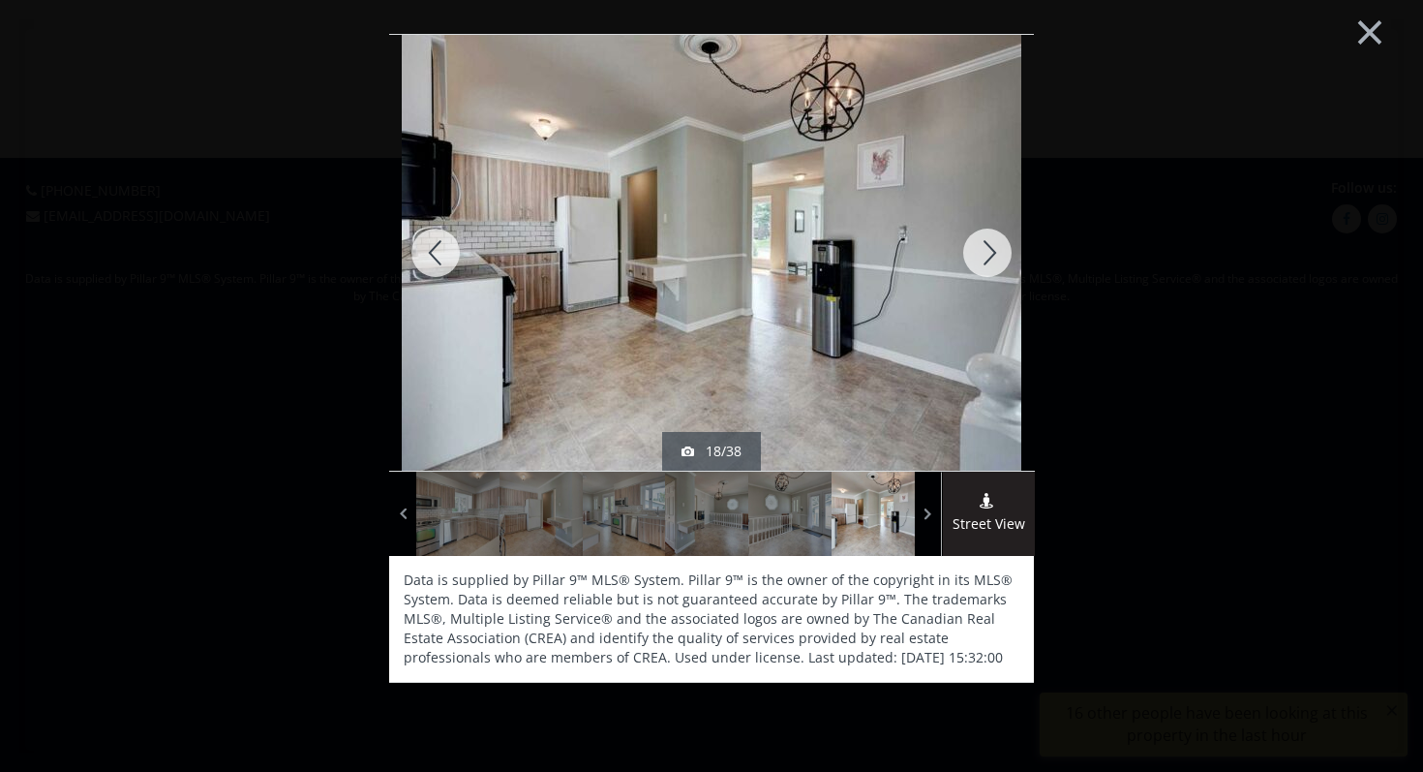
click at [983, 246] on div at bounding box center [987, 253] width 93 height 436
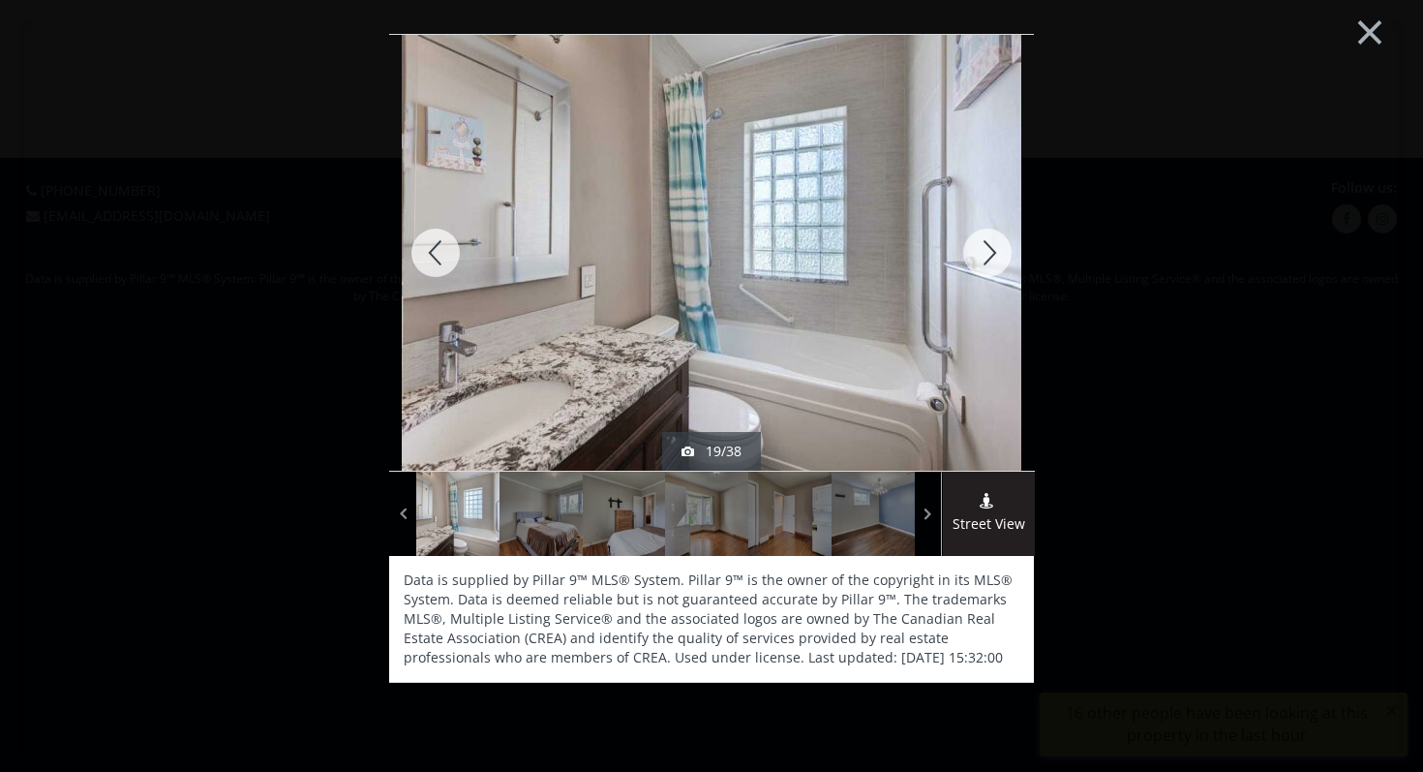
click at [976, 249] on div at bounding box center [987, 253] width 93 height 436
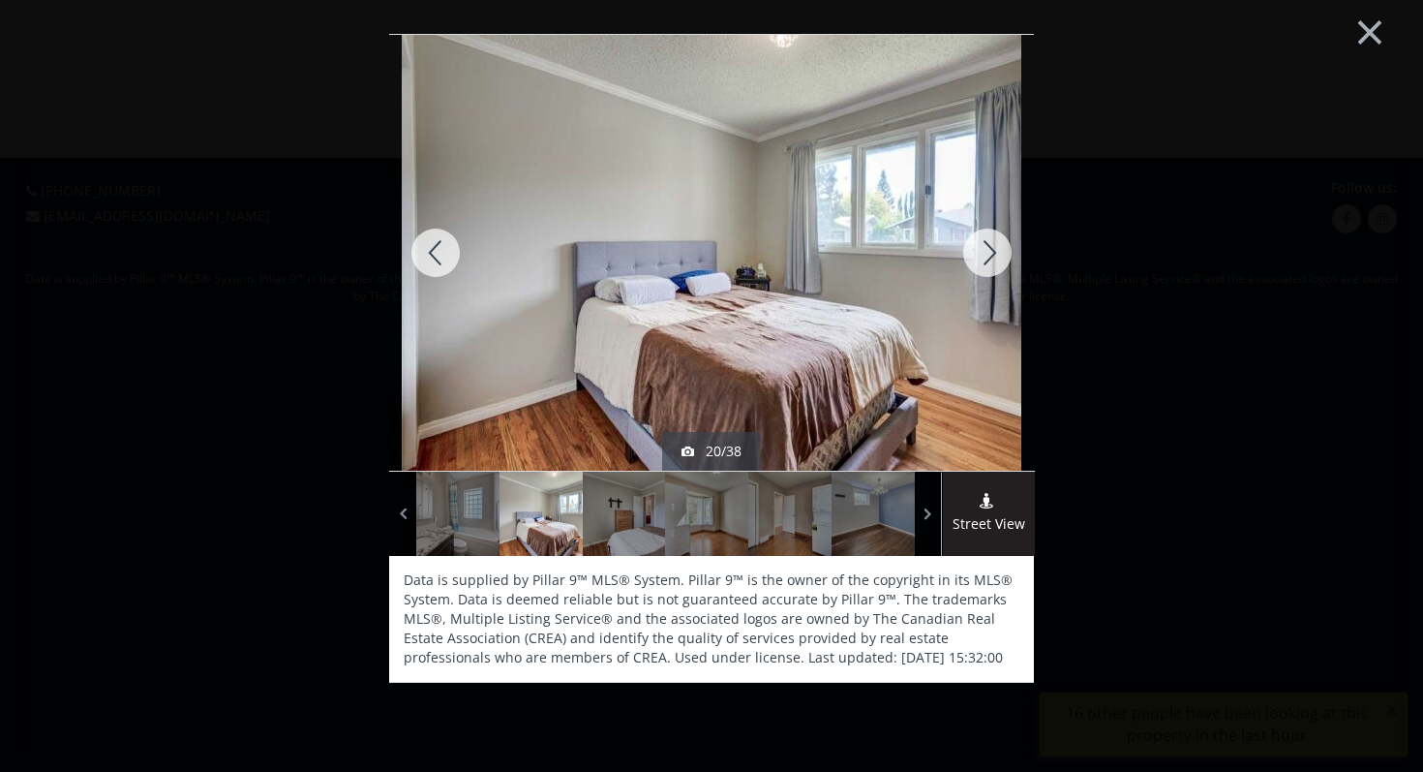
click at [976, 249] on div at bounding box center [987, 253] width 93 height 436
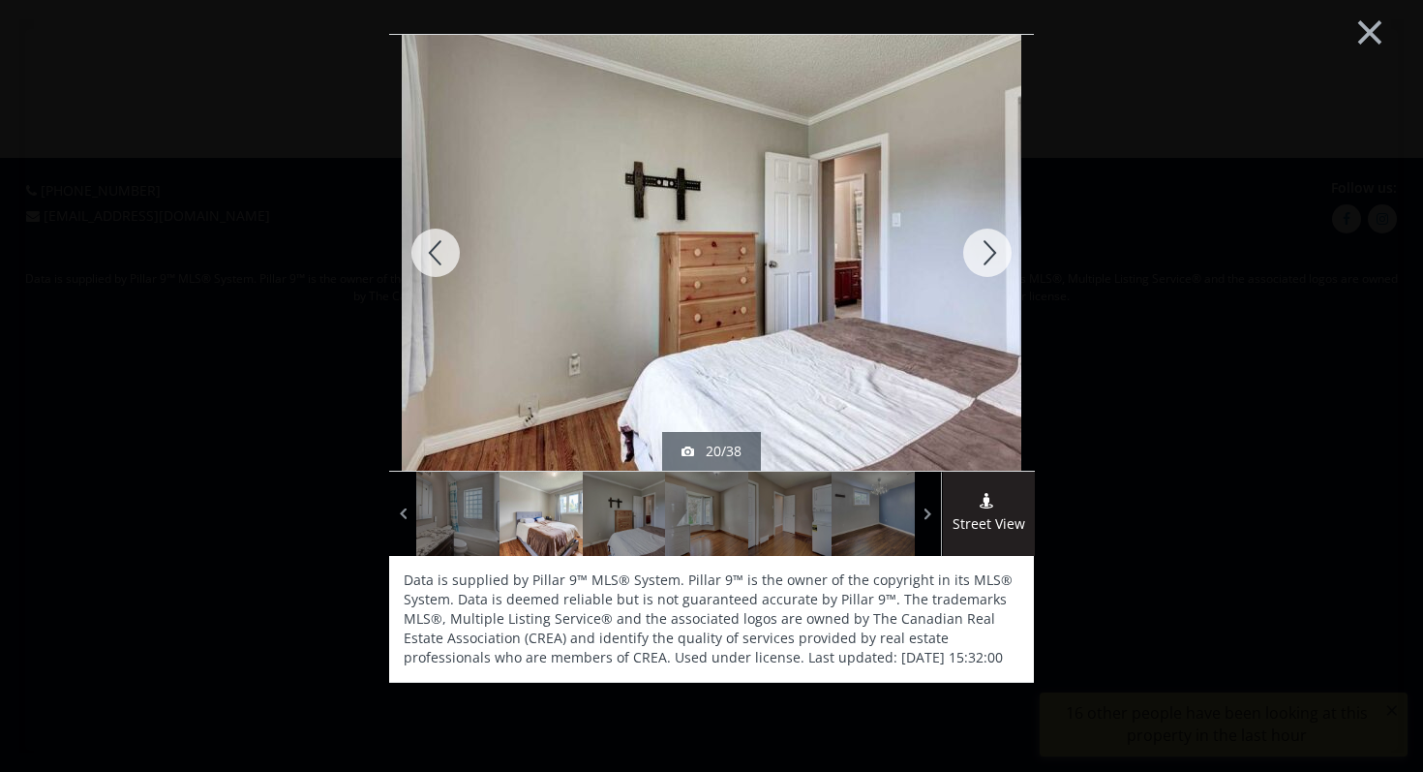
click at [976, 249] on div at bounding box center [987, 253] width 93 height 436
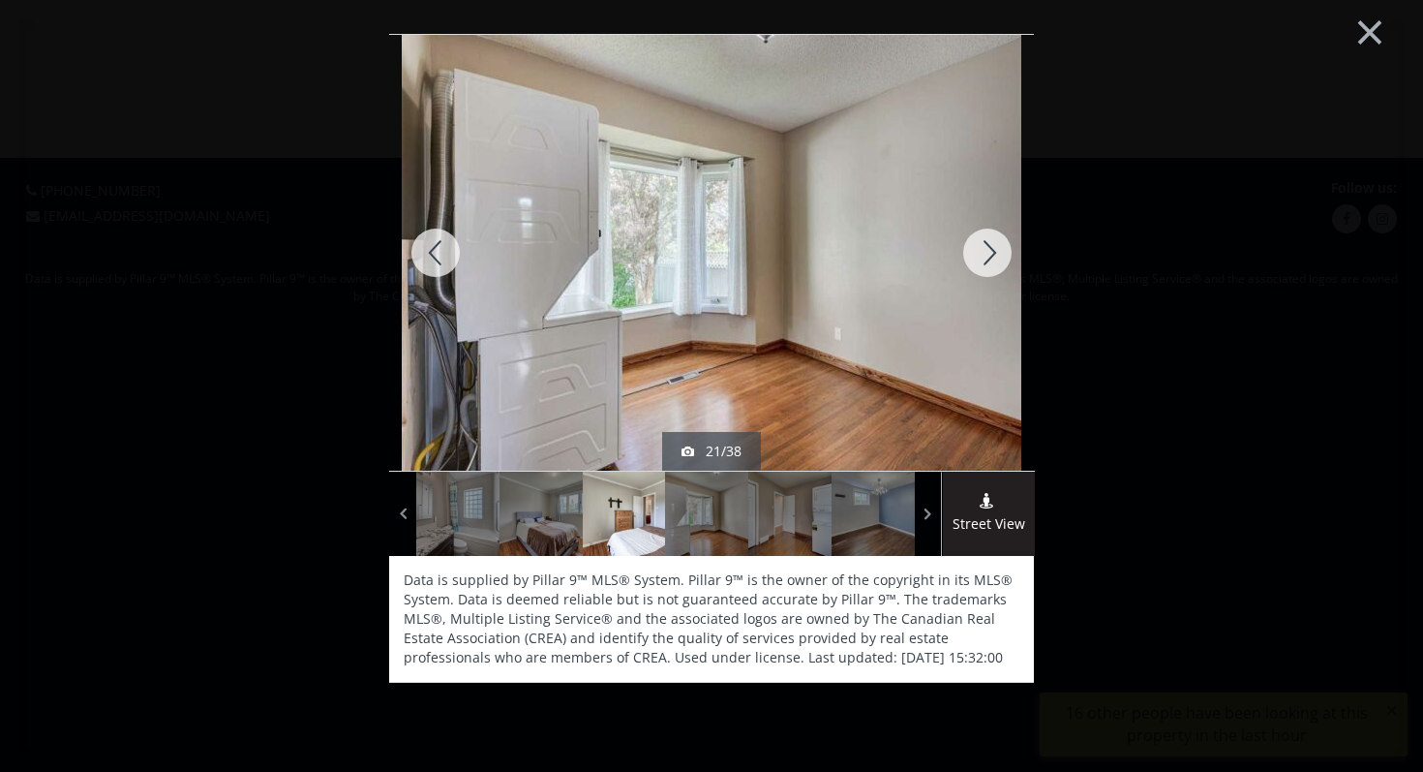
click at [976, 249] on div at bounding box center [987, 253] width 93 height 436
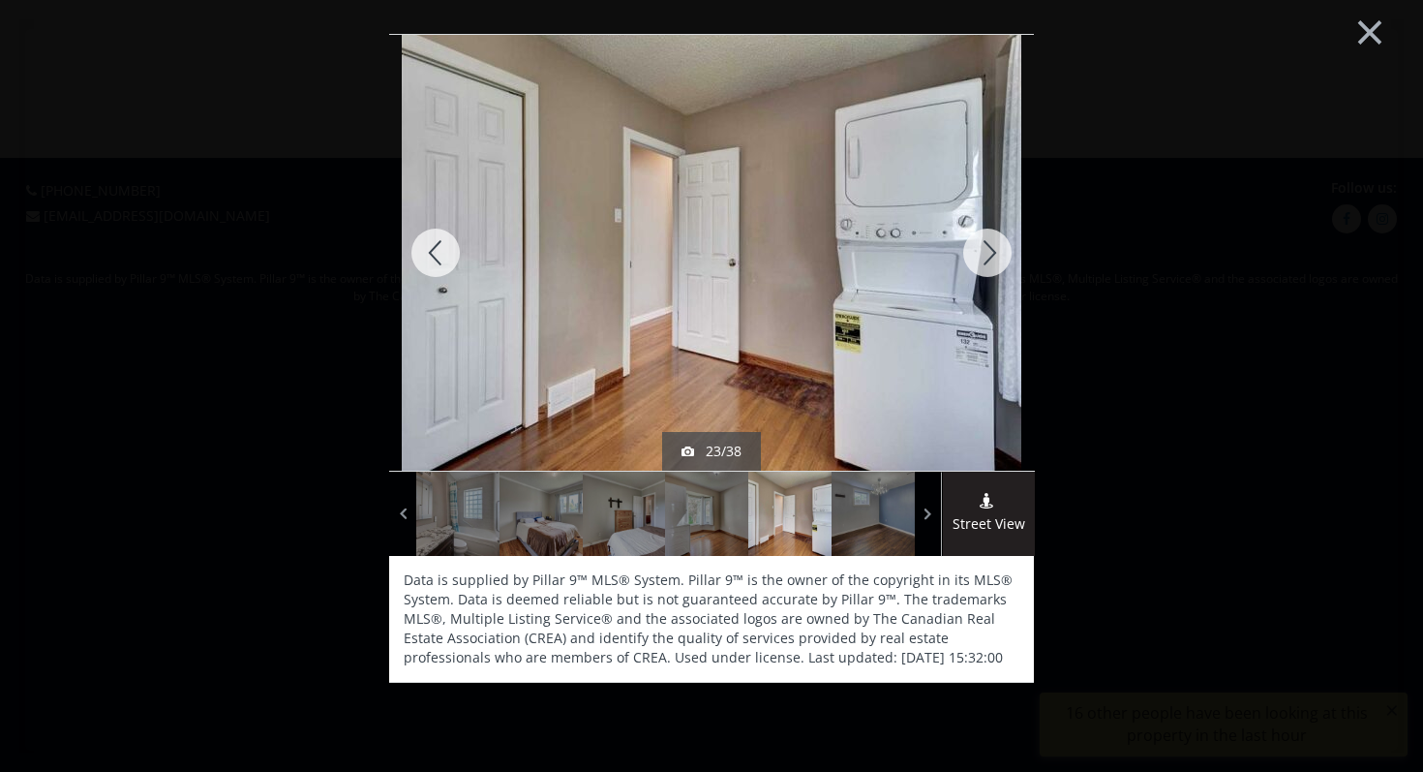
click at [976, 249] on div at bounding box center [987, 253] width 93 height 436
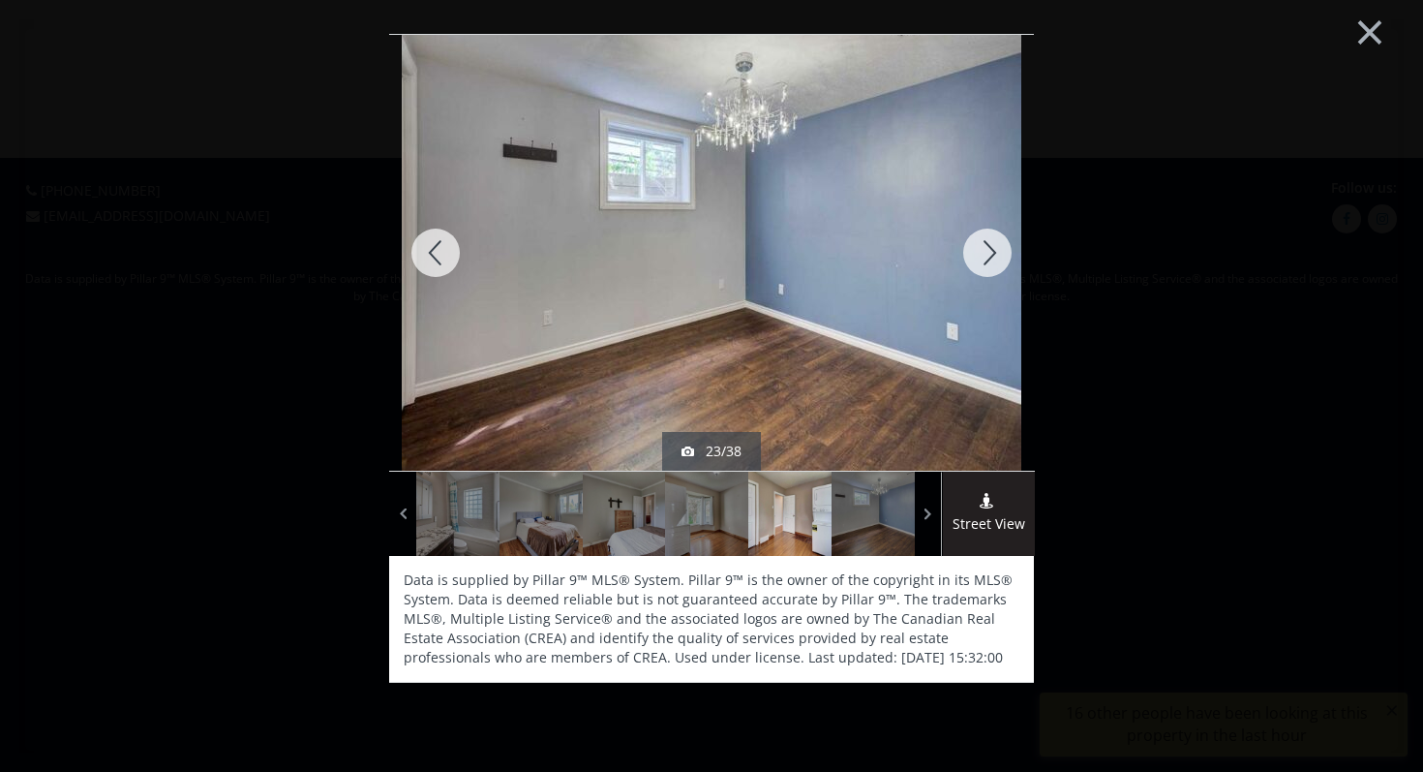
click at [976, 249] on div at bounding box center [987, 253] width 93 height 436
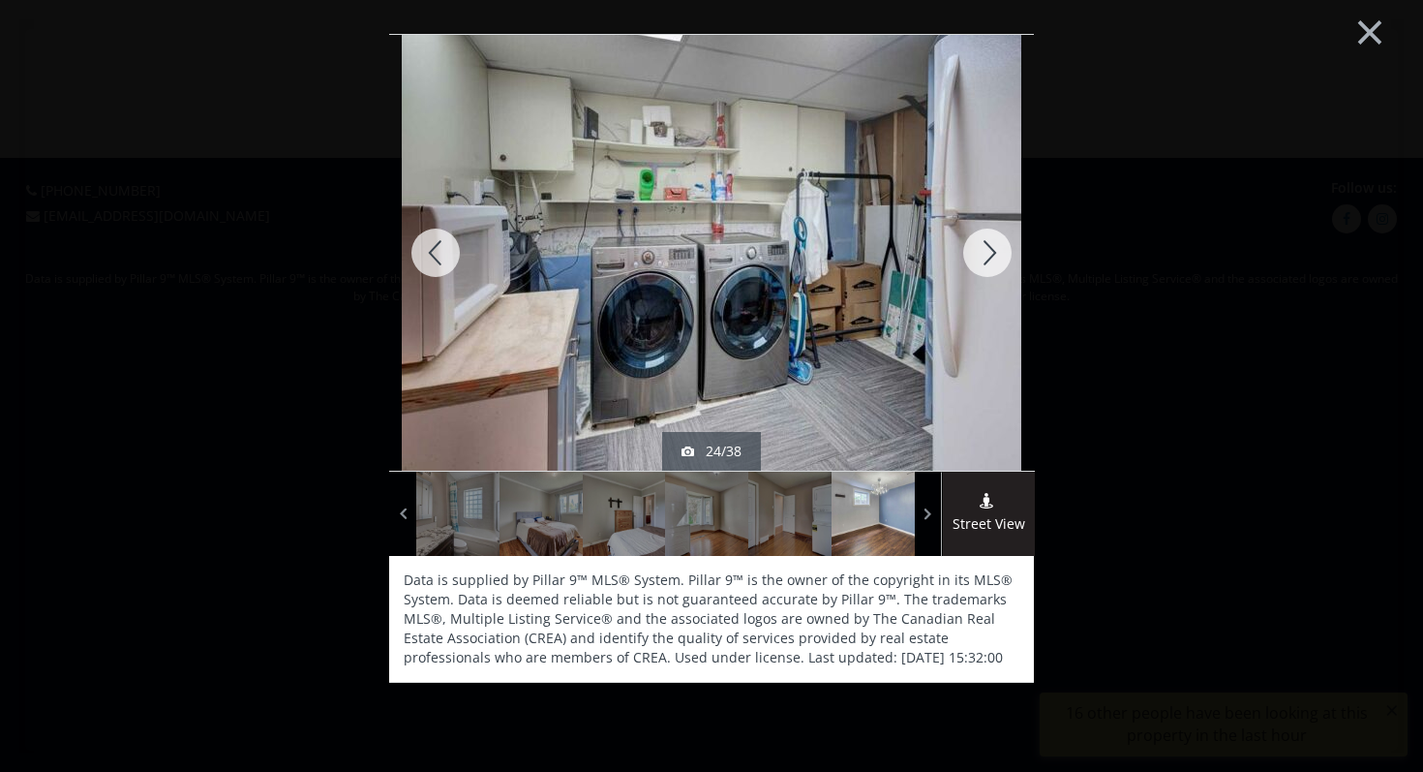
click at [976, 249] on div at bounding box center [987, 253] width 93 height 436
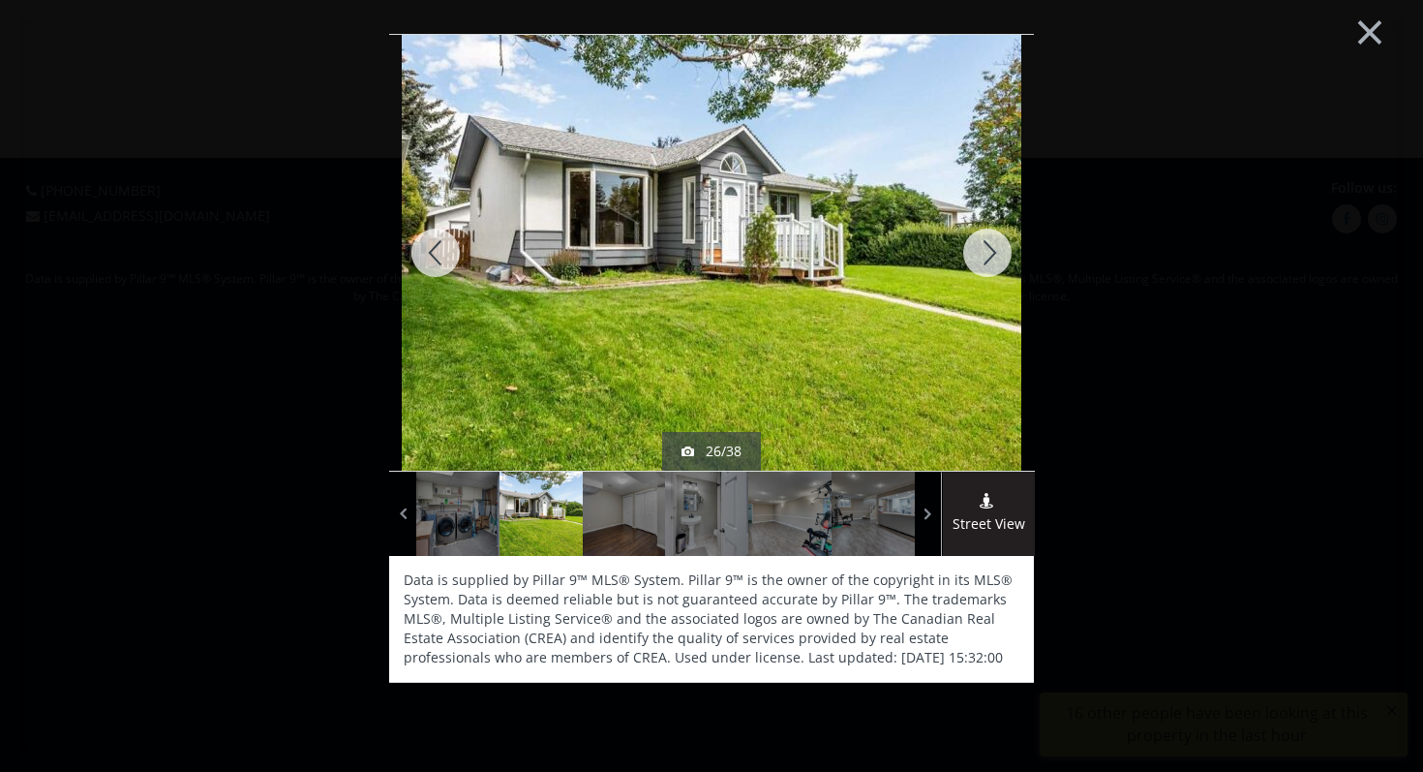
click at [976, 249] on div at bounding box center [987, 253] width 93 height 436
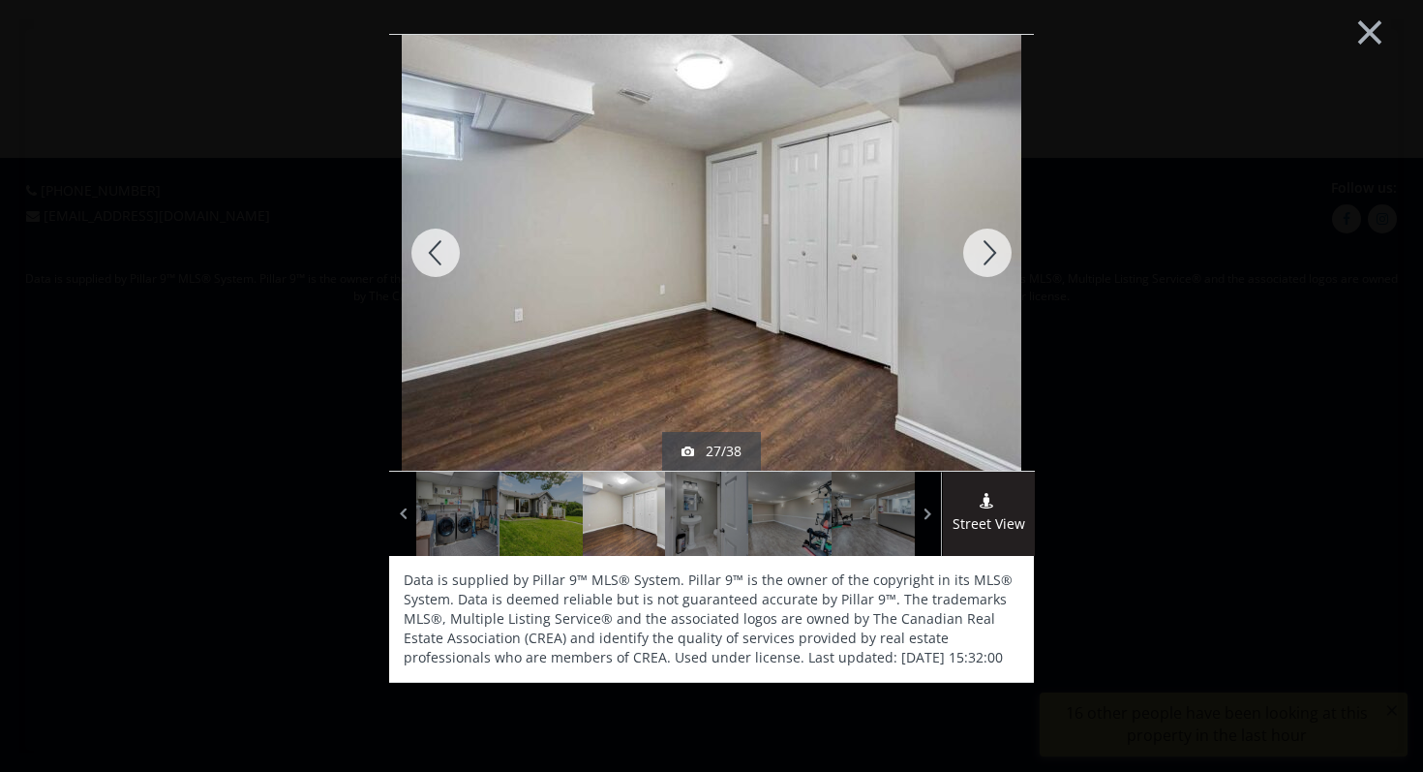
click at [976, 249] on div at bounding box center [987, 253] width 93 height 436
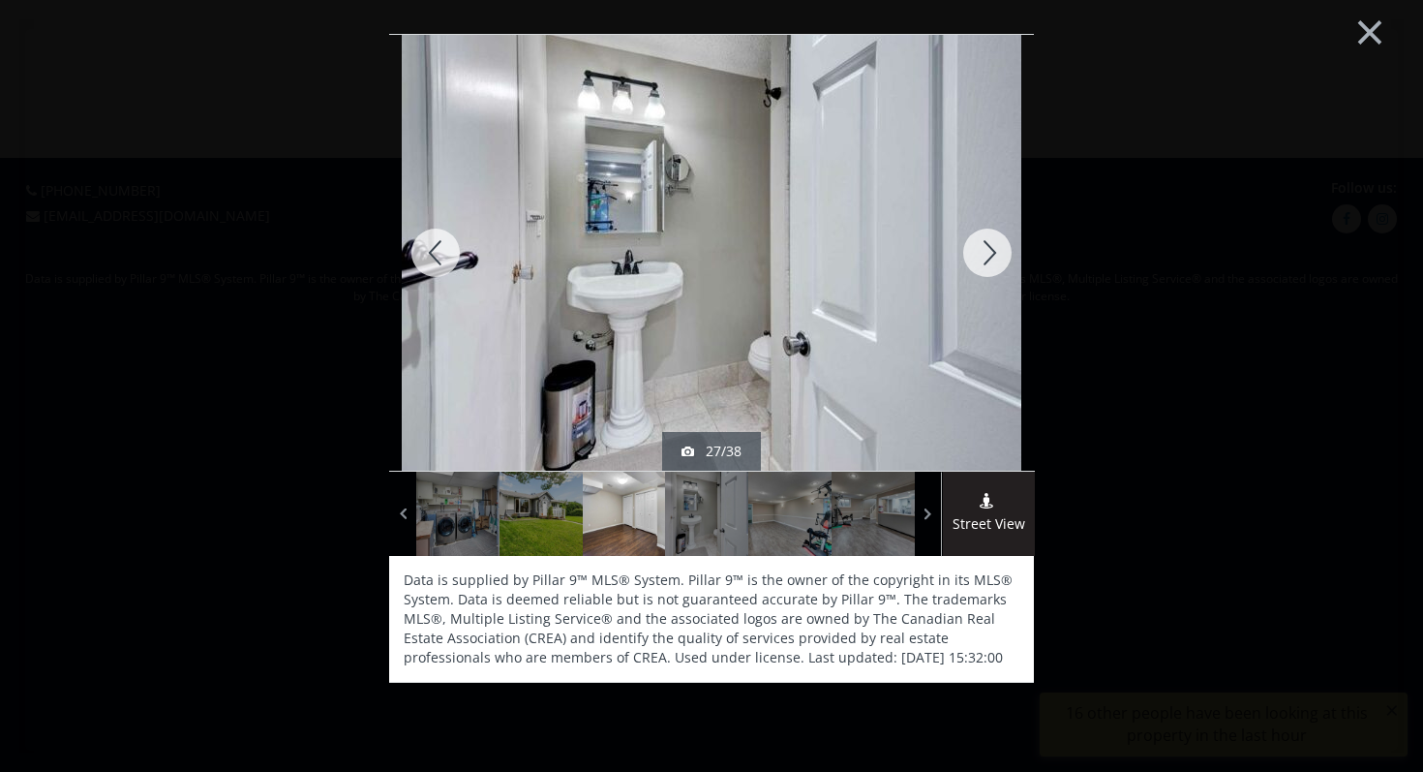
click at [976, 249] on div at bounding box center [987, 253] width 93 height 436
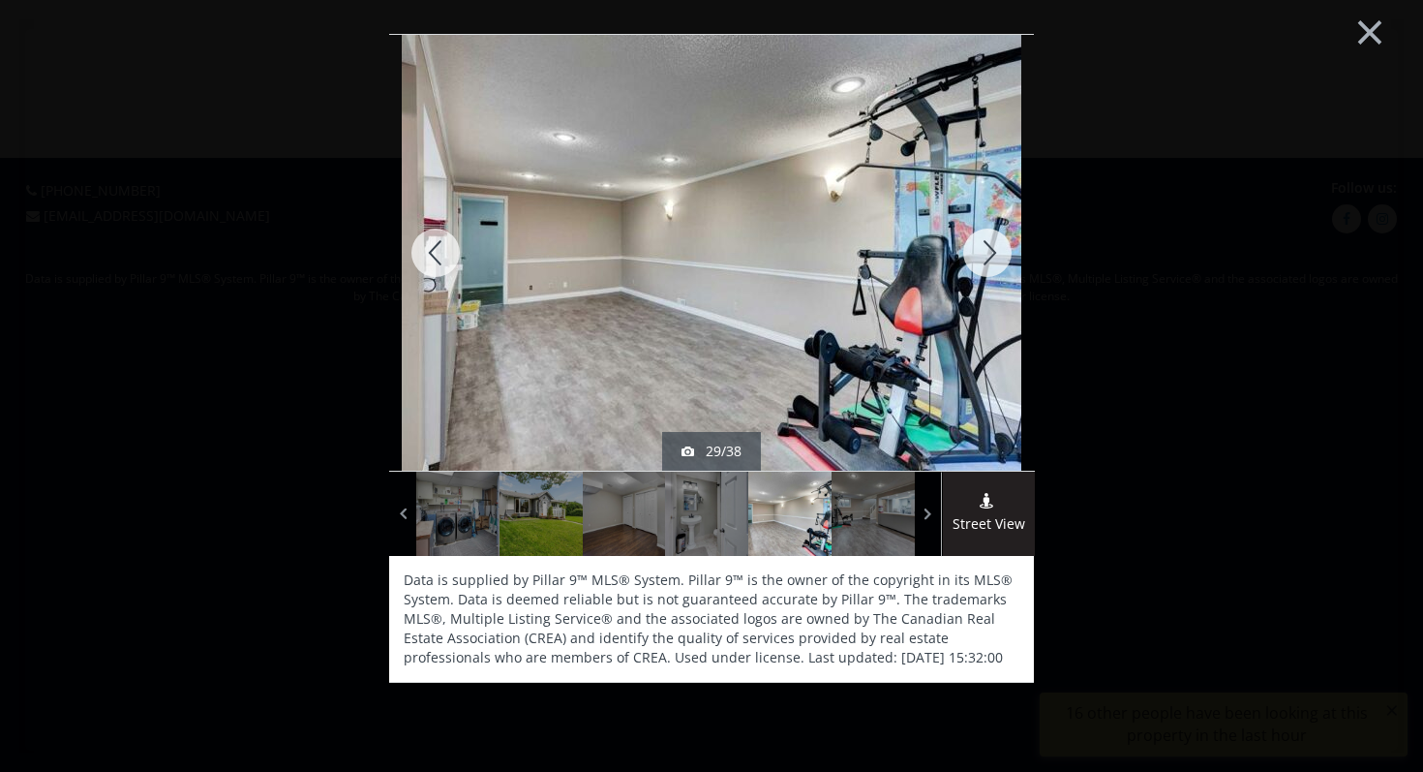
click at [976, 249] on div at bounding box center [987, 253] width 93 height 436
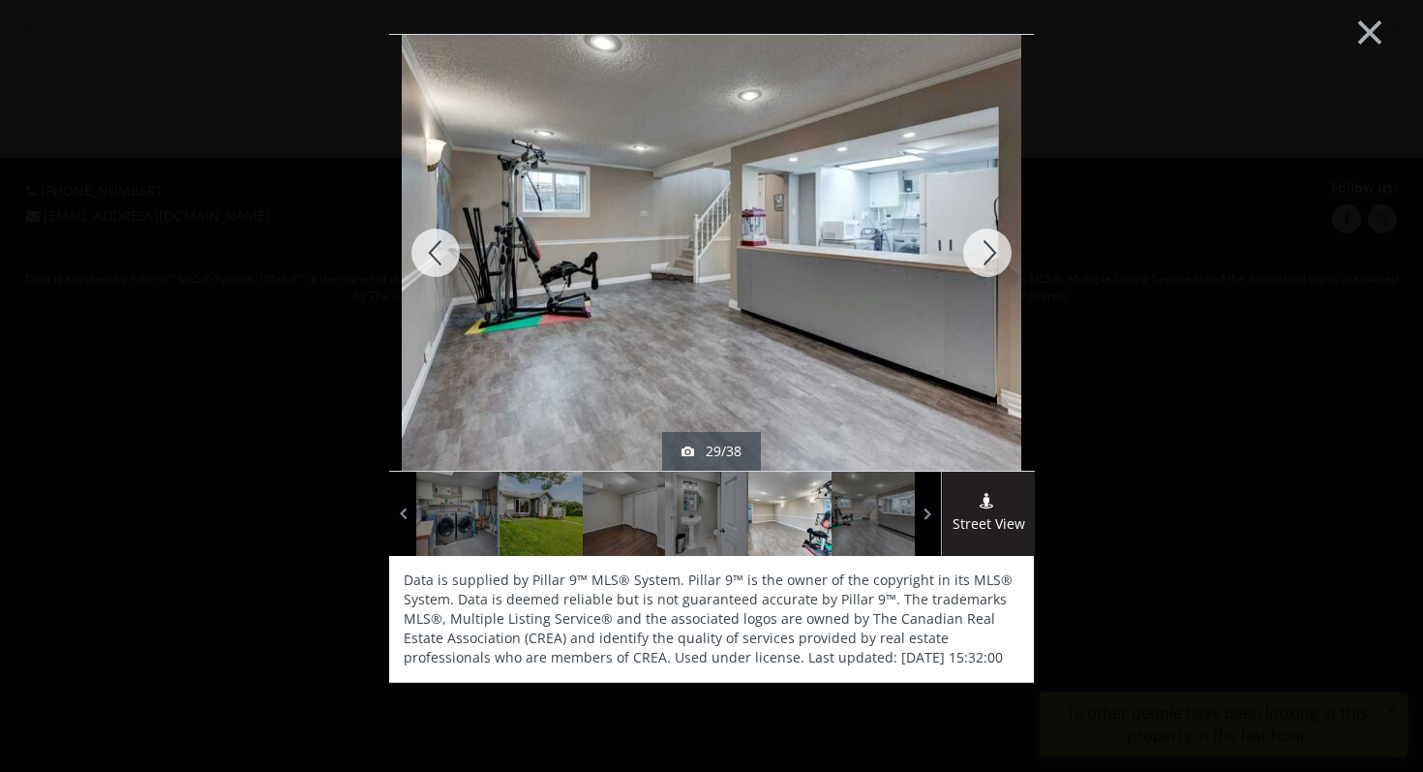
click at [976, 249] on div at bounding box center [987, 253] width 93 height 436
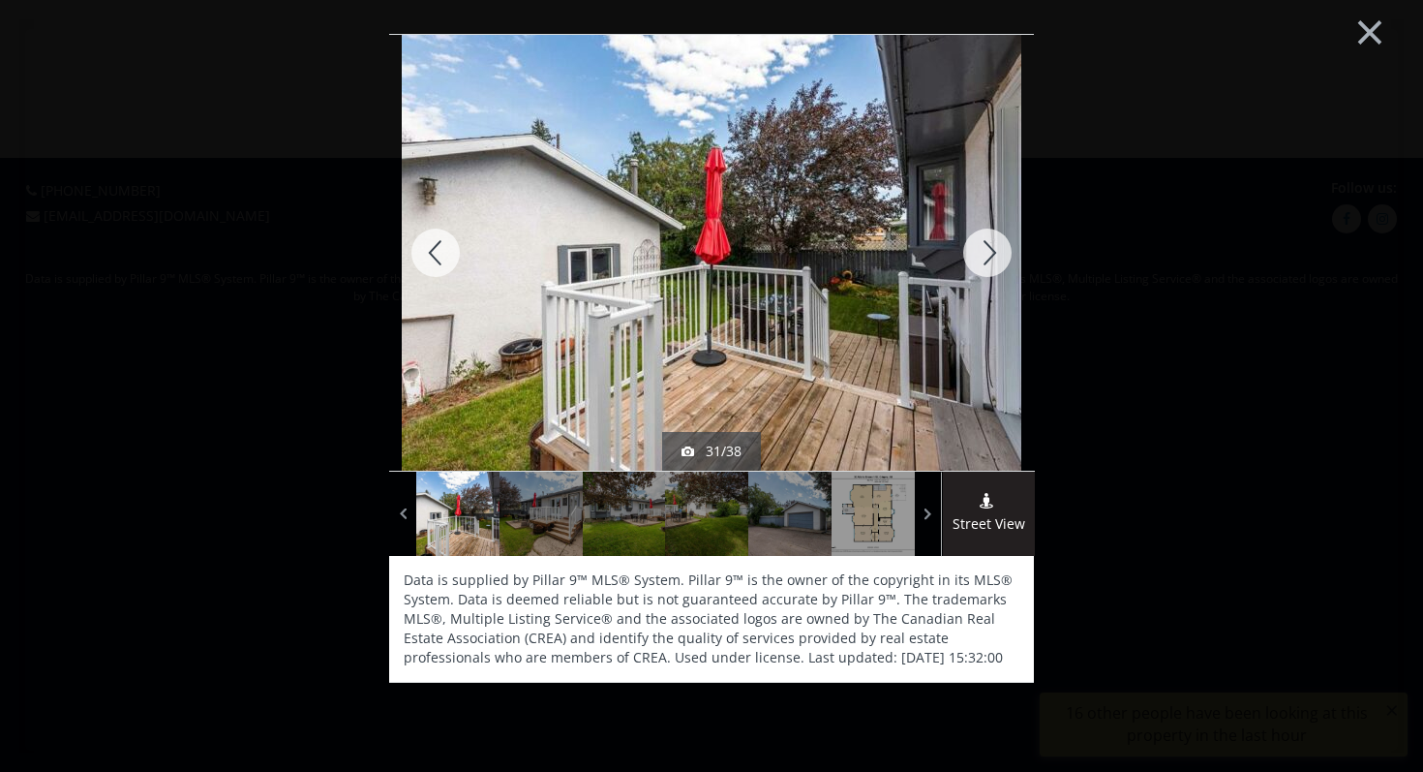
click at [976, 249] on div at bounding box center [987, 253] width 93 height 436
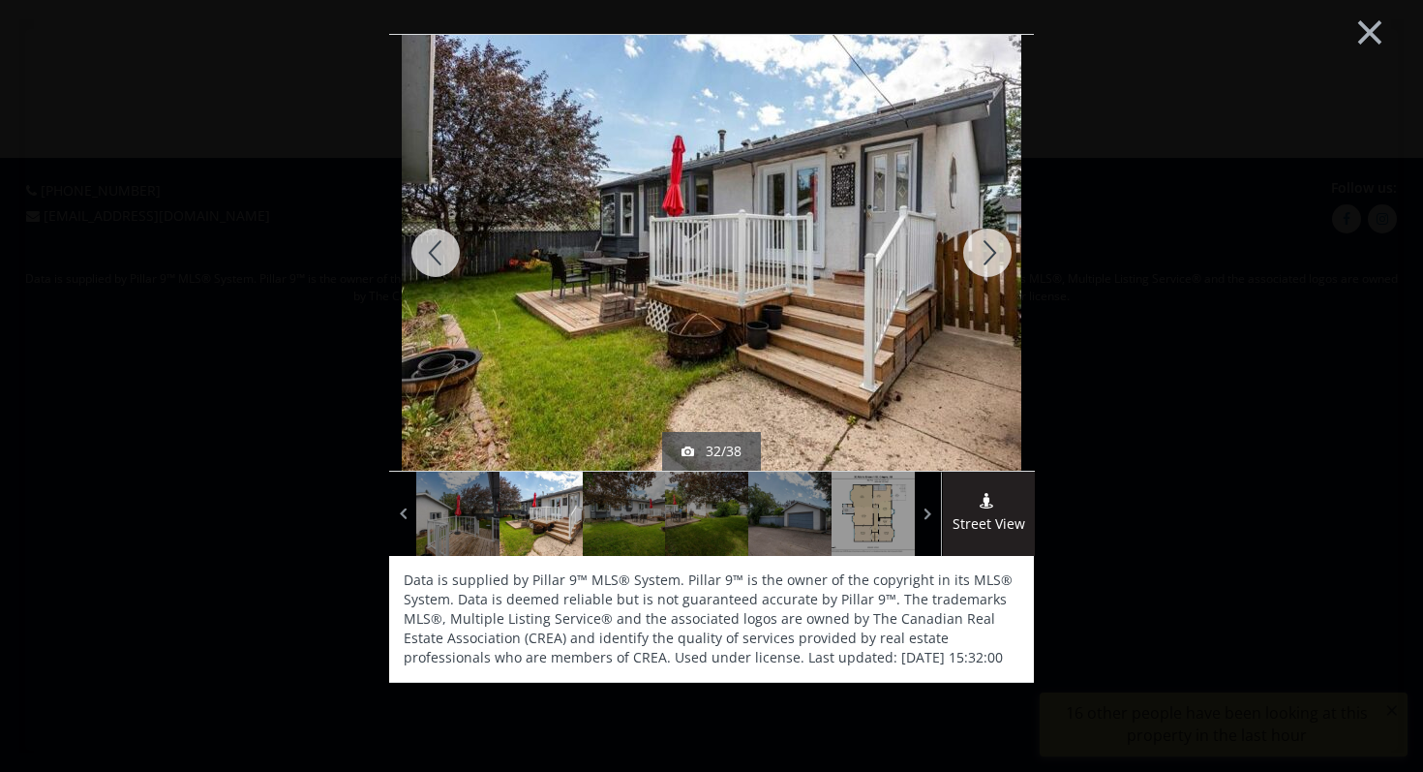
click at [976, 249] on div at bounding box center [987, 253] width 93 height 436
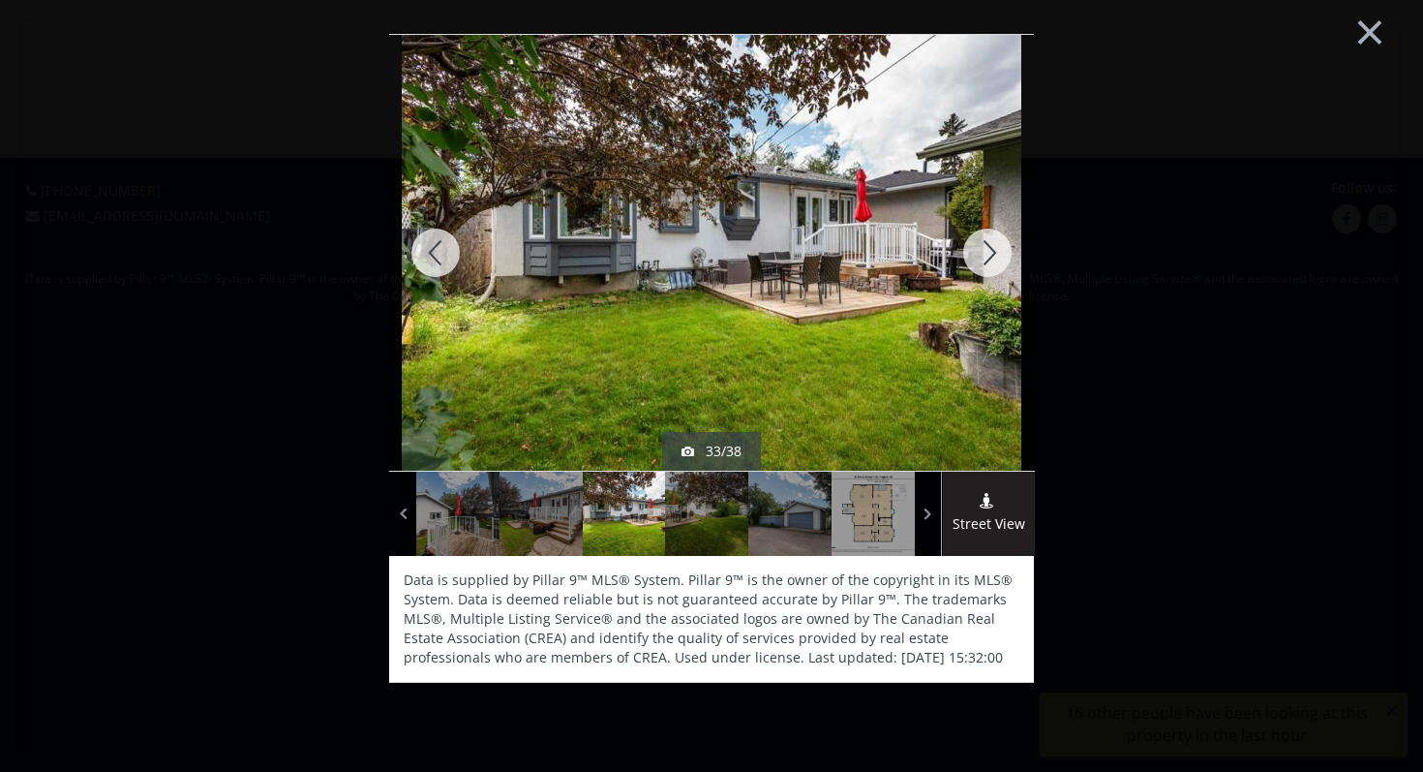
click at [976, 249] on div at bounding box center [987, 253] width 93 height 436
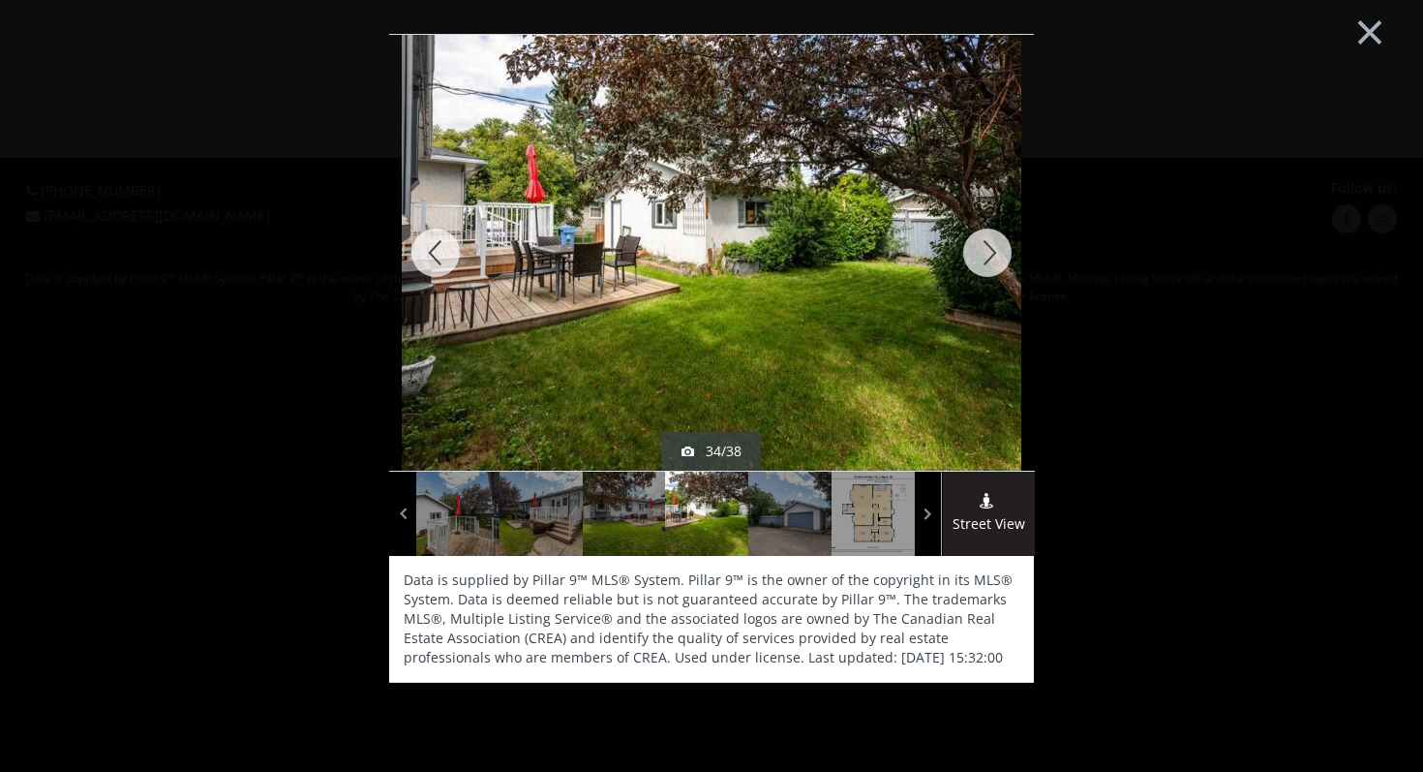
click at [976, 249] on div at bounding box center [987, 253] width 93 height 436
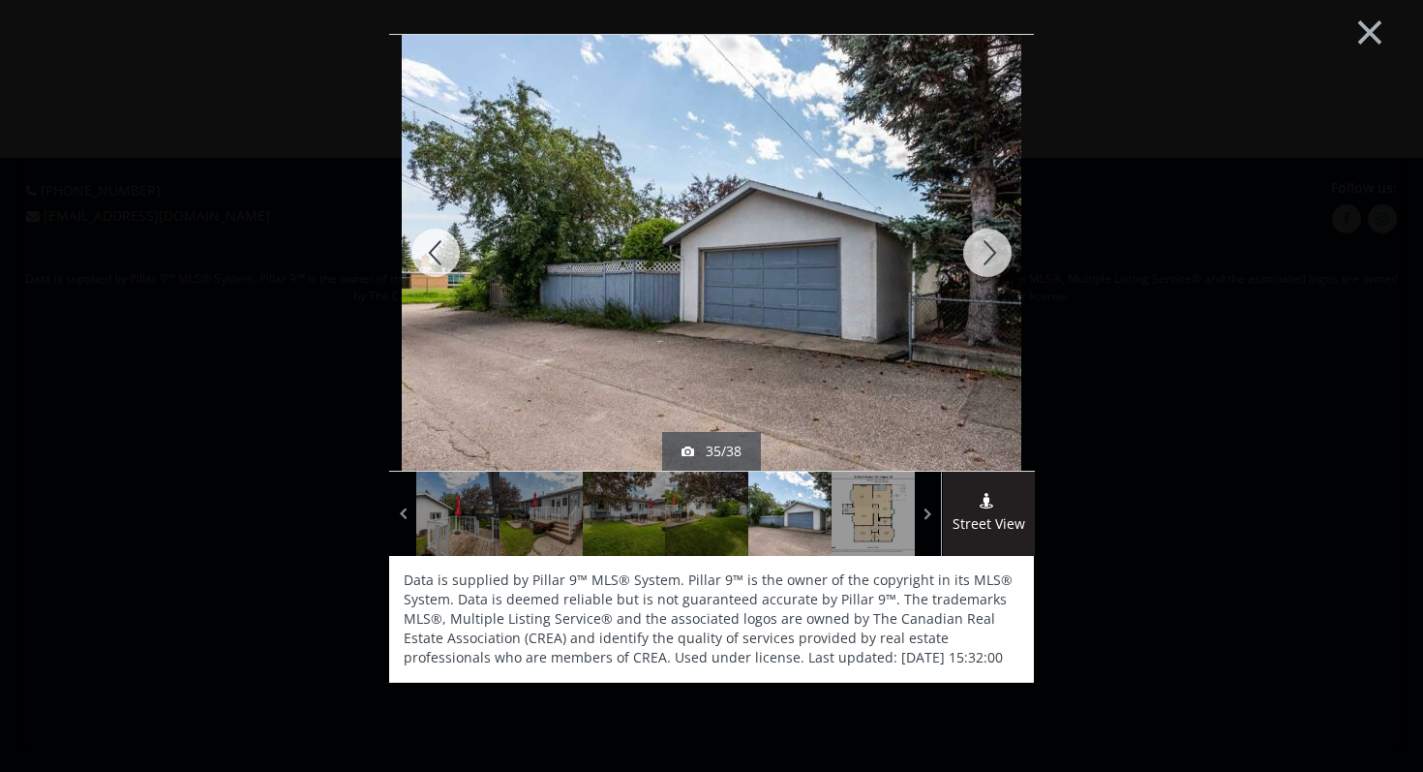
click at [976, 249] on div at bounding box center [987, 253] width 93 height 436
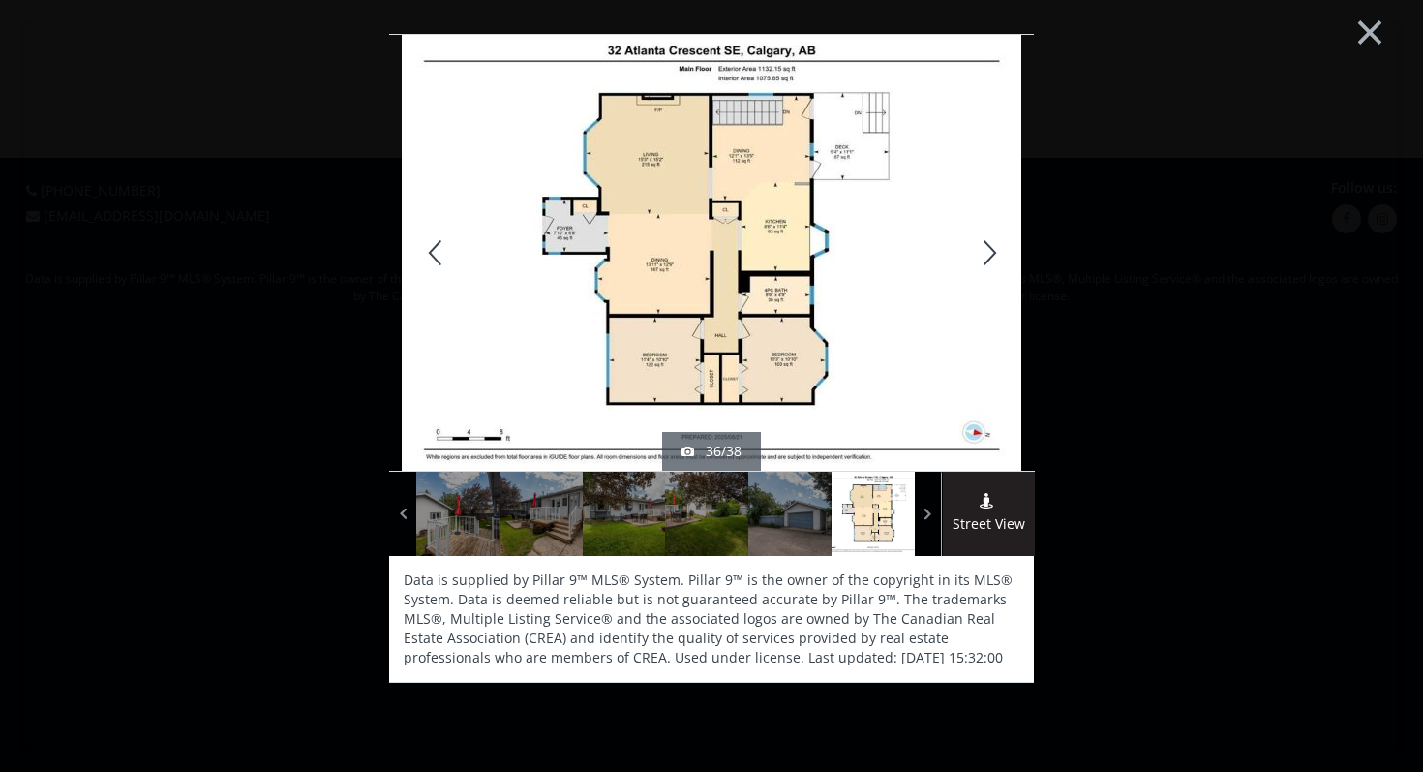
click at [976, 249] on div at bounding box center [987, 253] width 93 height 436
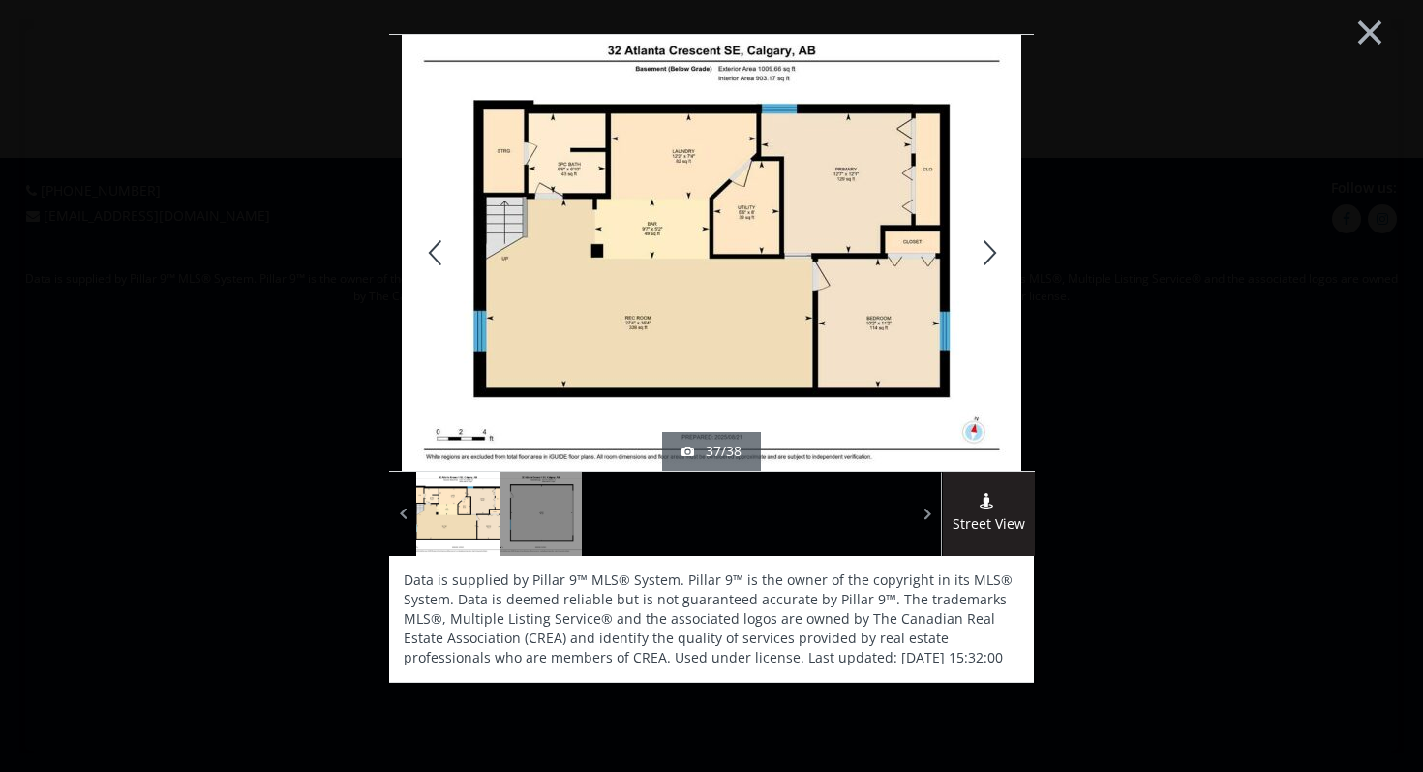
click at [976, 249] on div at bounding box center [987, 253] width 93 height 436
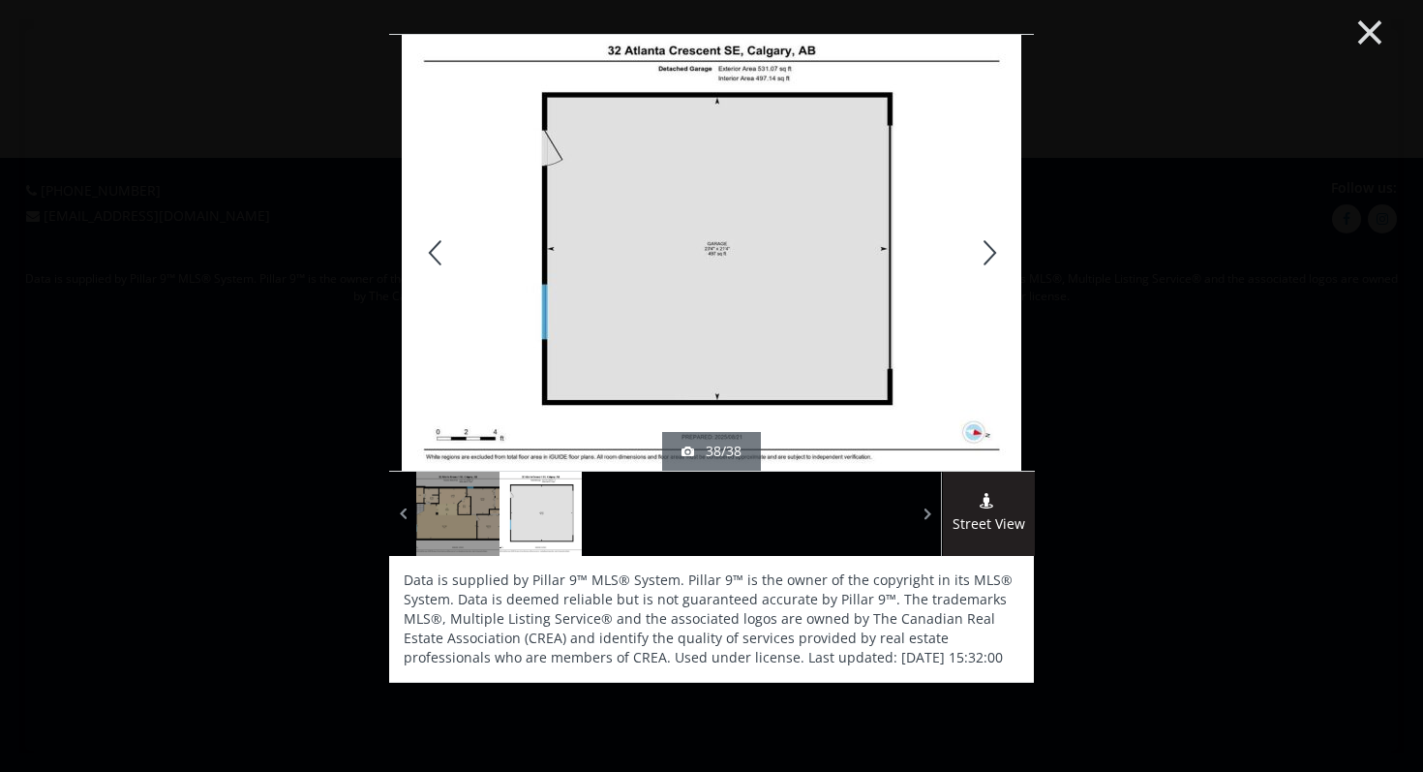
click at [1388, 24] on button "×" at bounding box center [1370, 29] width 107 height 79
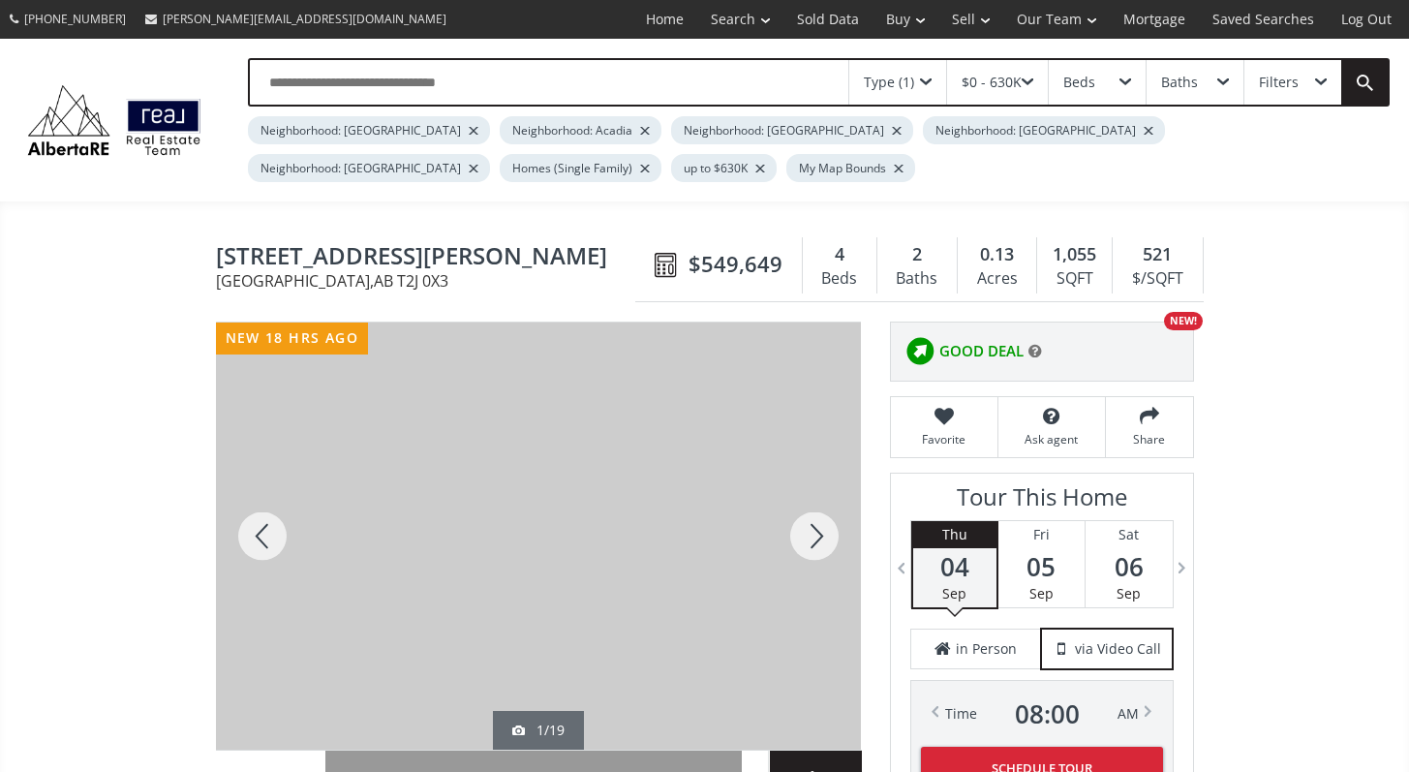
click at [518, 511] on div at bounding box center [538, 535] width 645 height 427
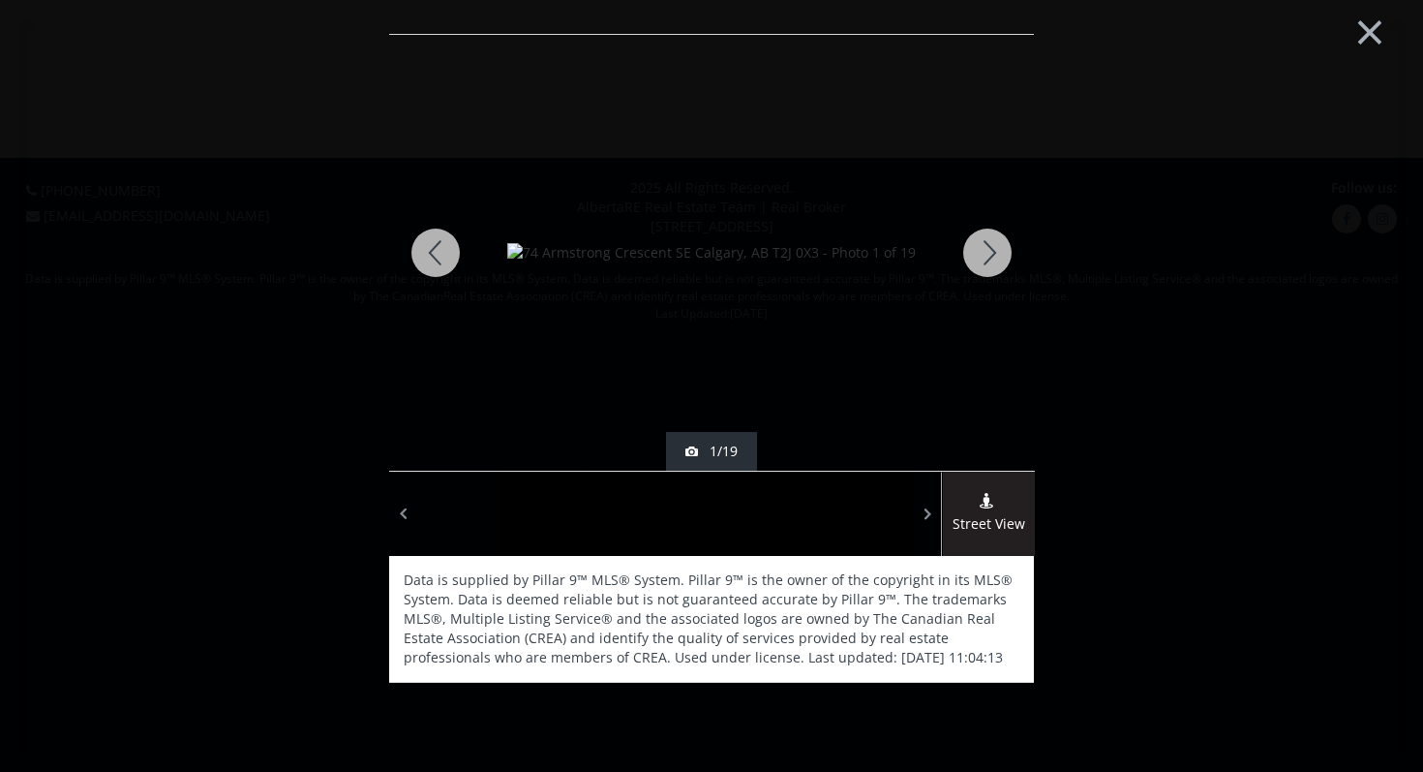
click at [977, 266] on div at bounding box center [987, 253] width 93 height 436
click at [993, 250] on div at bounding box center [987, 253] width 93 height 436
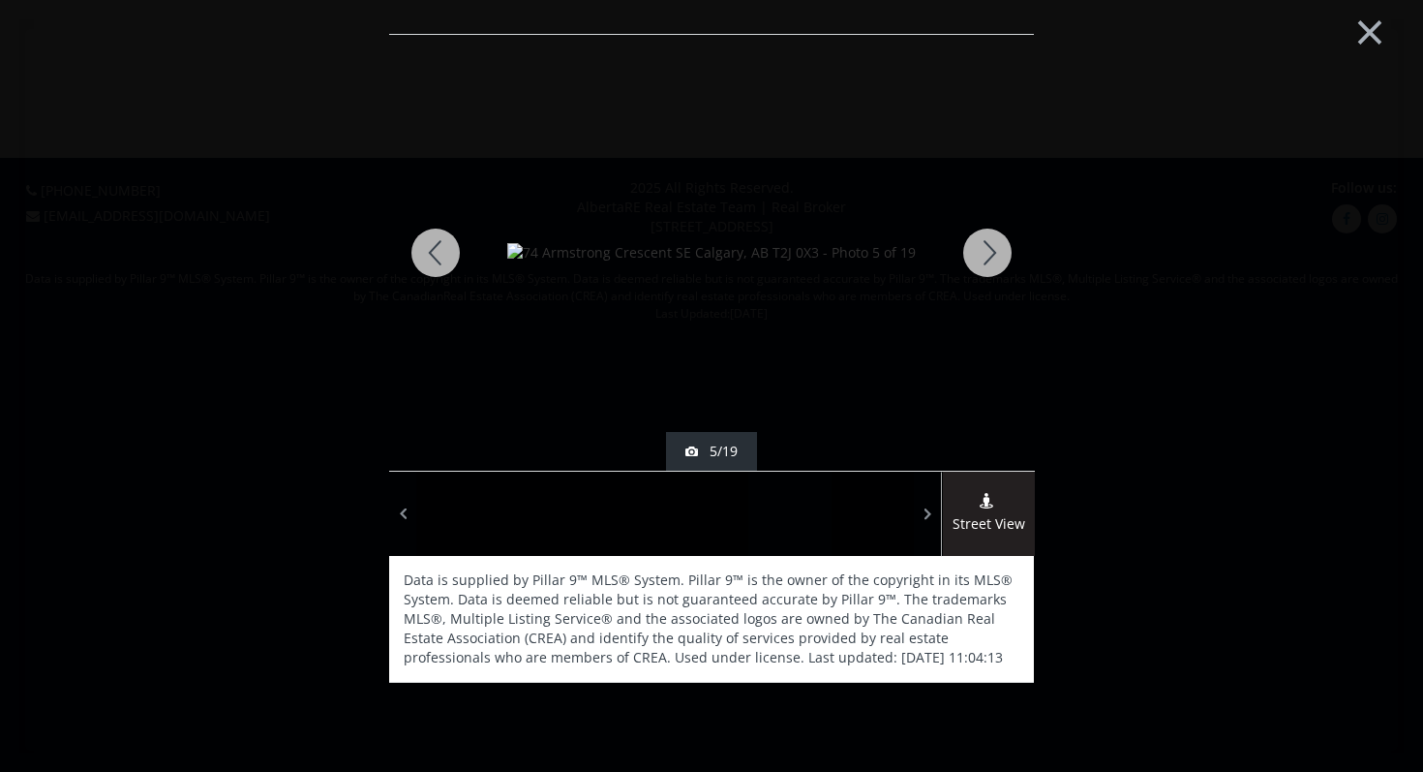
click at [993, 250] on div at bounding box center [987, 253] width 93 height 436
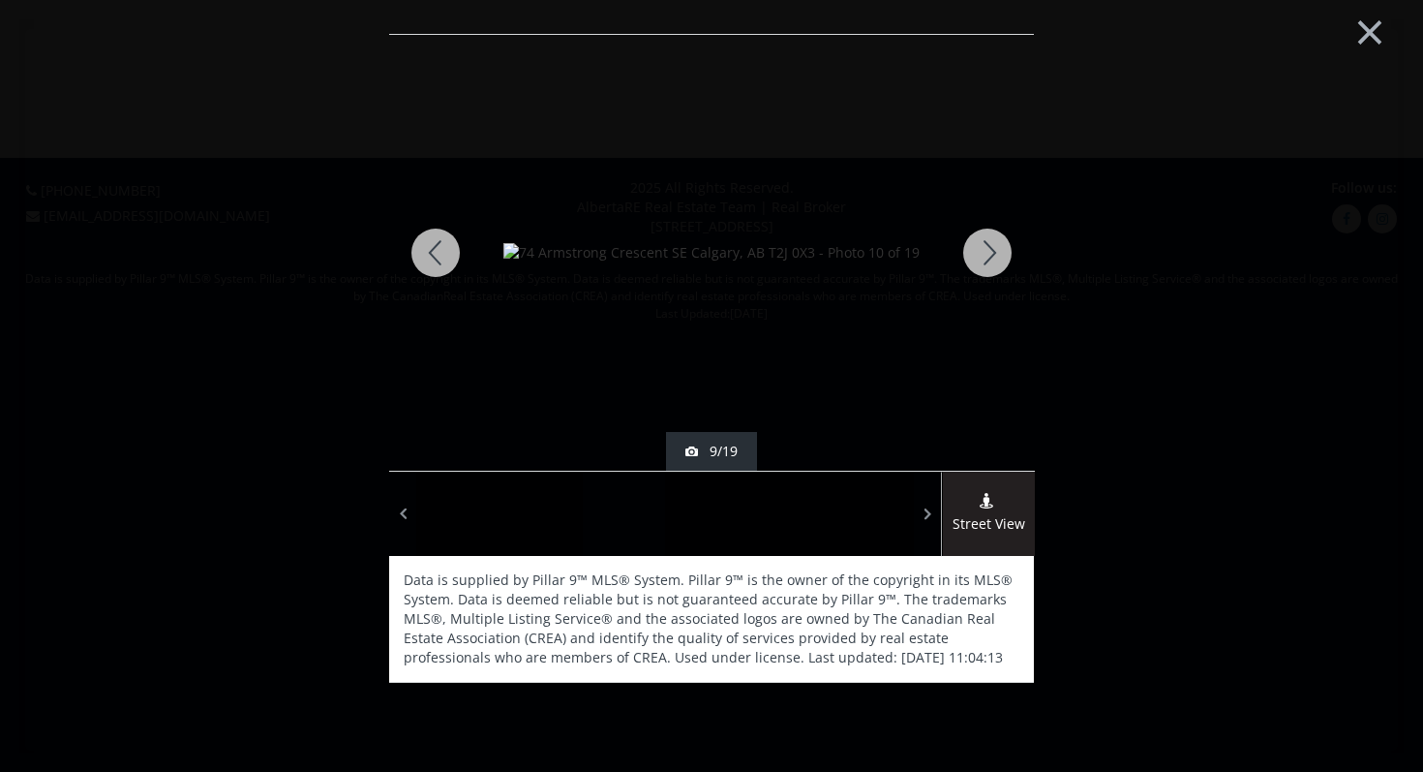
click at [993, 250] on div at bounding box center [987, 253] width 93 height 436
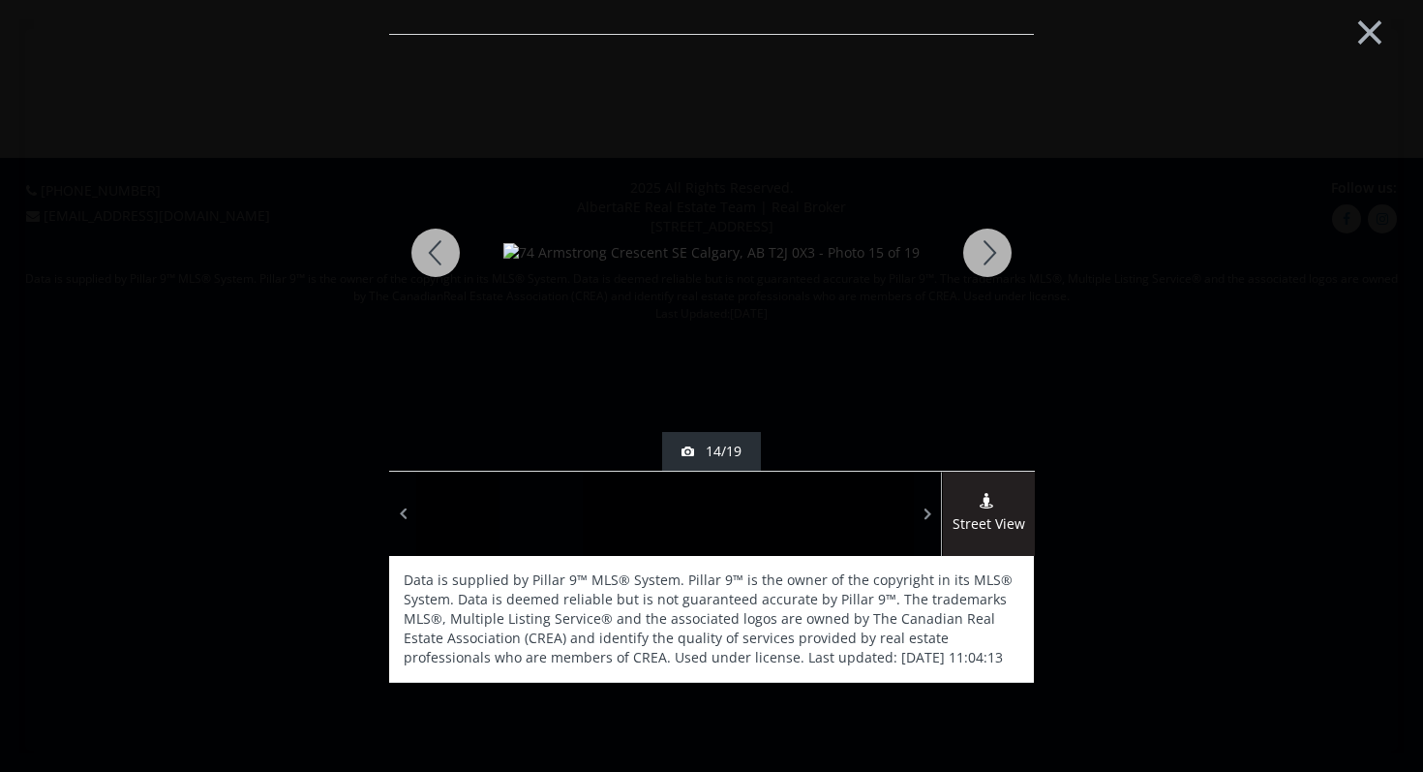
click at [993, 250] on div at bounding box center [987, 253] width 93 height 436
